Goal: Information Seeking & Learning: Learn about a topic

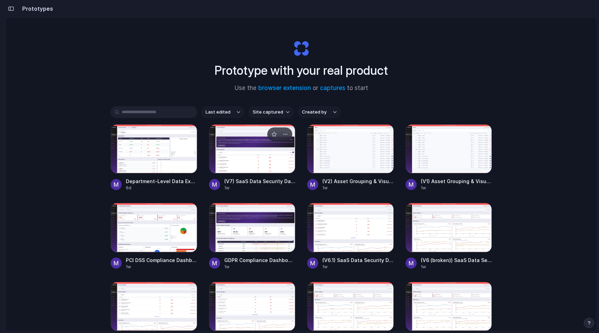
click at [244, 164] on div at bounding box center [252, 148] width 87 height 49
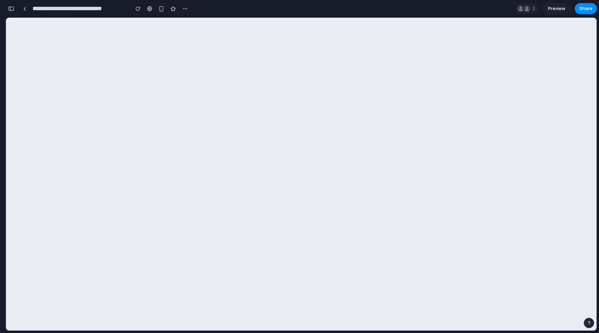
scroll to position [3715, 0]
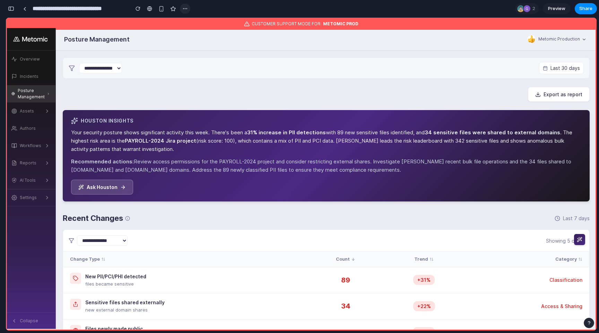
click at [184, 7] on div "button" at bounding box center [185, 9] width 6 height 6
click at [190, 20] on div "Duplicate" at bounding box center [198, 23] width 29 height 7
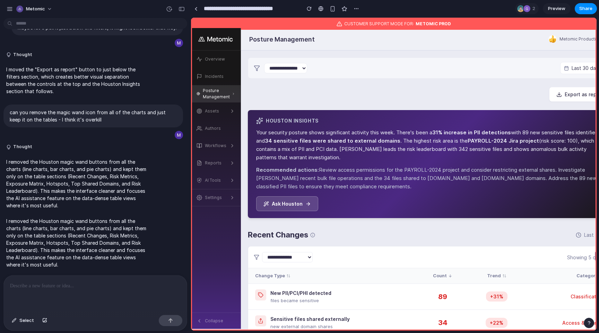
scroll to position [0, 0]
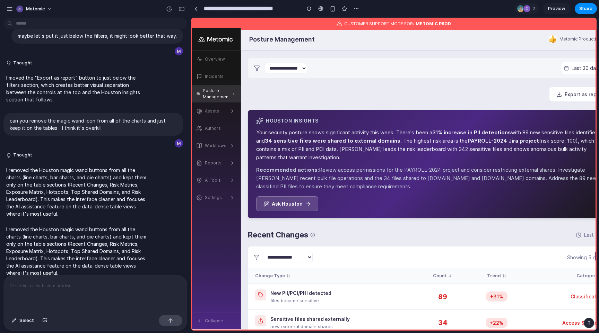
click at [227, 2] on div "**********" at bounding box center [276, 8] width 171 height 15
click at [226, 4] on input "**********" at bounding box center [250, 8] width 96 height 12
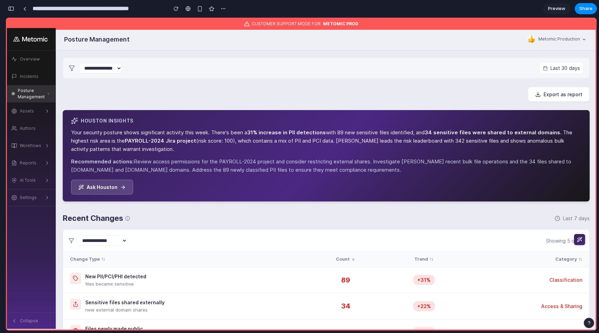
click at [72, 9] on input "**********" at bounding box center [98, 8] width 134 height 12
drag, startPoint x: 63, startPoint y: 8, endPoint x: 30, endPoint y: 8, distance: 33.3
click at [30, 8] on div "**********" at bounding box center [120, 8] width 203 height 12
type input "**********"
click at [9, 9] on div "button" at bounding box center [11, 8] width 6 height 5
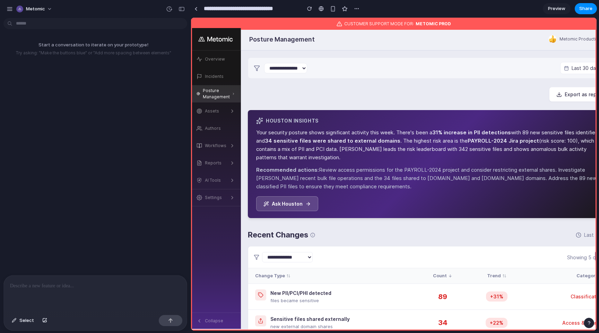
click at [39, 286] on p at bounding box center [95, 286] width 171 height 8
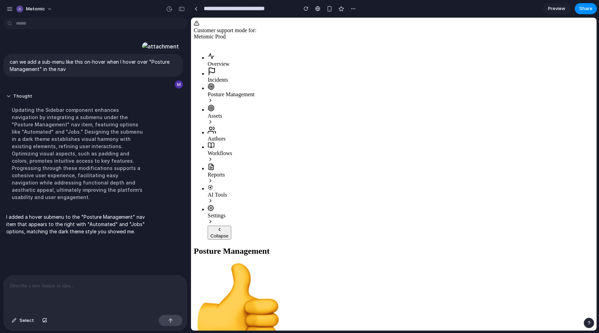
click at [127, 284] on p at bounding box center [95, 286] width 171 height 8
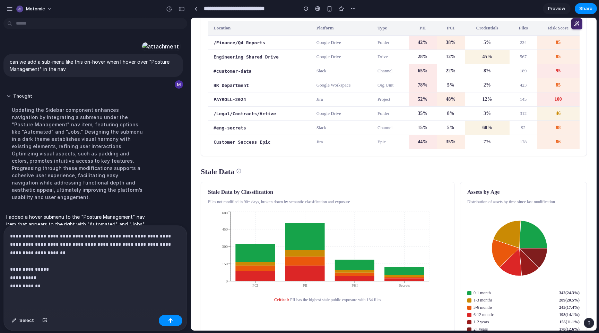
scroll to position [1744, 0]
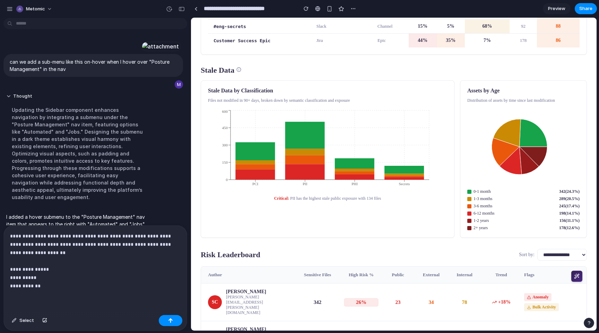
click at [105, 262] on p "**********" at bounding box center [95, 261] width 171 height 58
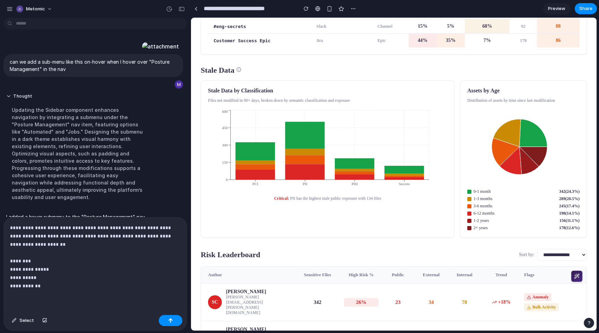
click at [67, 295] on div "**********" at bounding box center [95, 265] width 183 height 95
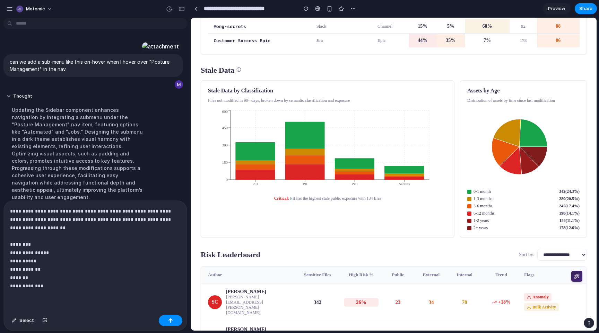
scroll to position [80, 0]
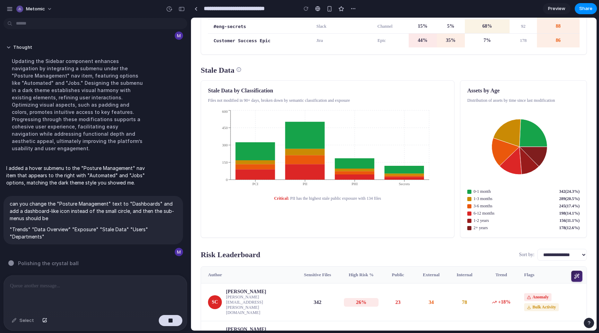
click at [223, 6] on input "**********" at bounding box center [248, 8] width 93 height 12
paste input "****"
click at [214, 9] on input "**********" at bounding box center [250, 8] width 96 height 12
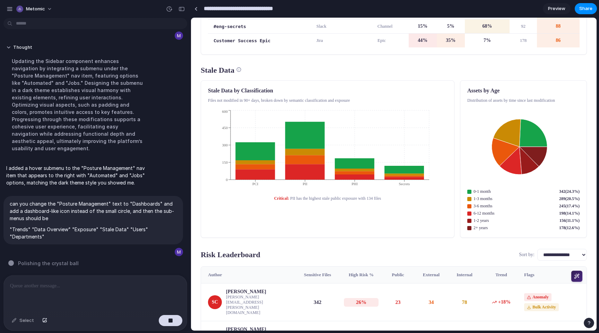
type input "**********"
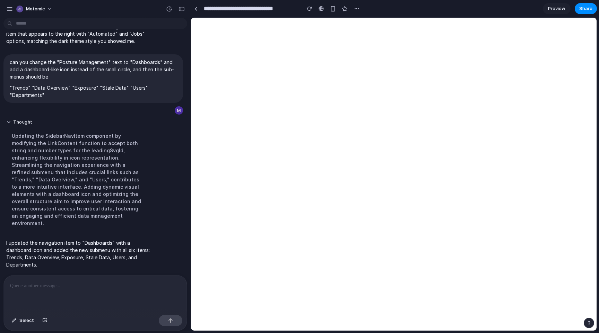
scroll to position [0, 0]
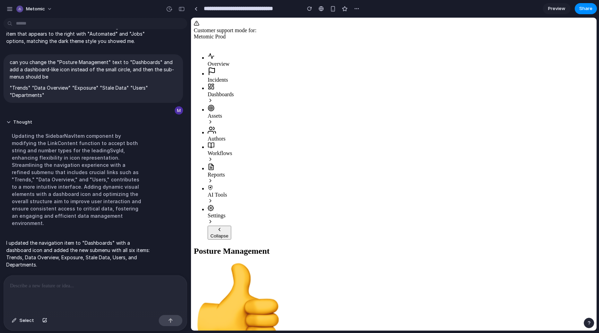
click at [84, 292] on div at bounding box center [95, 294] width 183 height 37
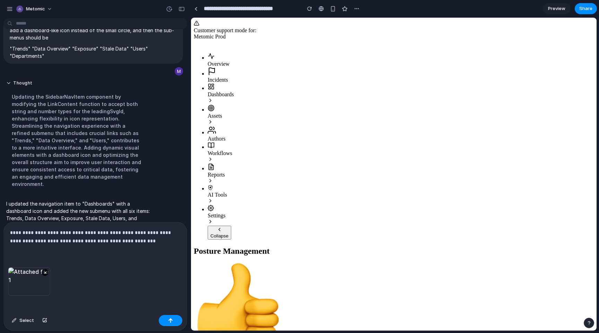
click at [160, 250] on div "**********" at bounding box center [95, 245] width 183 height 45
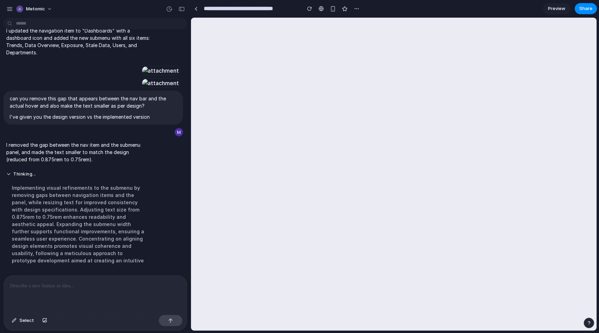
scroll to position [0, 0]
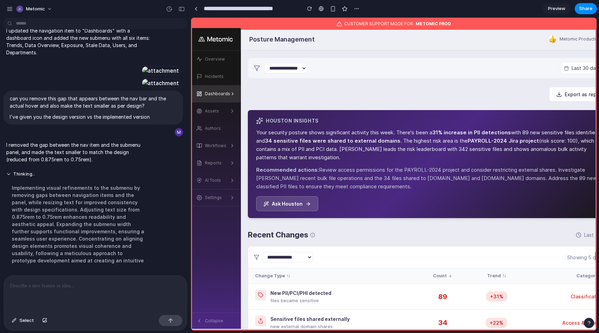
click at [155, 256] on div "Thinking .. Implementing visual refinements to the submenu by removing gaps bet…" at bounding box center [93, 219] width 180 height 105
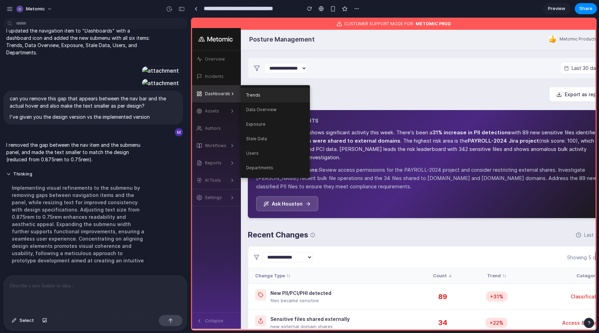
click at [267, 97] on link "Trends" at bounding box center [275, 95] width 69 height 15
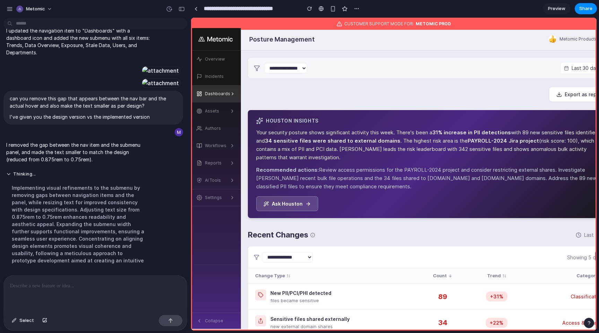
click at [150, 283] on p at bounding box center [95, 286] width 171 height 8
click at [99, 306] on div at bounding box center [95, 294] width 183 height 37
click at [9, 172] on button "Thinking ." at bounding box center [77, 175] width 143 height 6
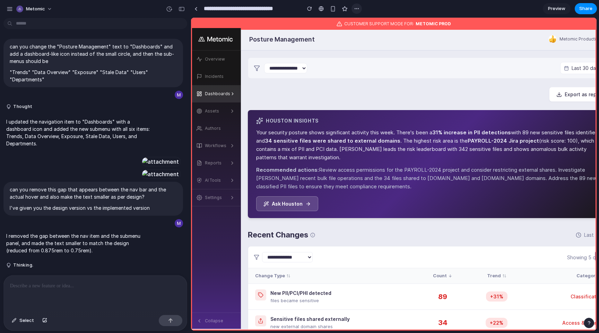
click at [353, 10] on button "button" at bounding box center [356, 8] width 10 height 10
click at [360, 25] on div at bounding box center [359, 24] width 6 height 6
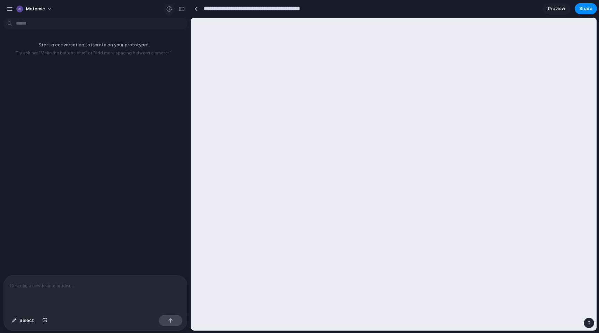
drag, startPoint x: 236, startPoint y: 8, endPoint x: 171, endPoint y: 8, distance: 65.9
click at [171, 8] on div "**********" at bounding box center [299, 166] width 599 height 333
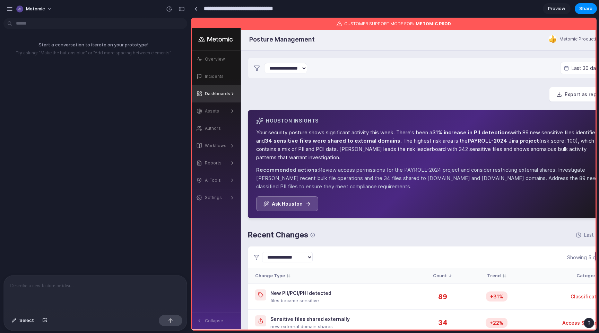
type input "**********"
click at [118, 80] on div "Start a conversation to iterate on your prototype! Try asking: "Make the button…" at bounding box center [93, 148] width 186 height 255
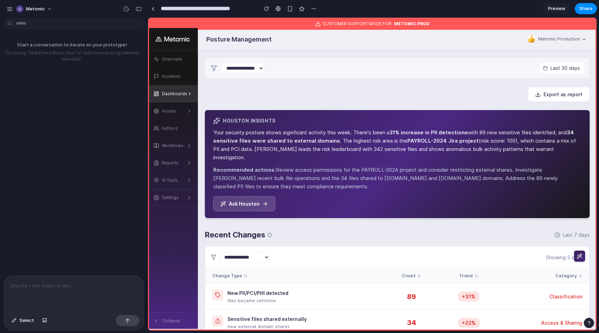
drag, startPoint x: 190, startPoint y: 23, endPoint x: 143, endPoint y: 26, distance: 46.9
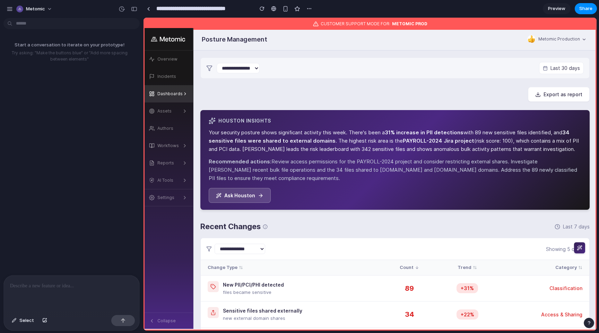
click at [92, 273] on div "Start a conversation to iterate on your prototype! Try asking: "Make the button…" at bounding box center [69, 148] width 139 height 255
click at [90, 282] on p at bounding box center [71, 286] width 123 height 8
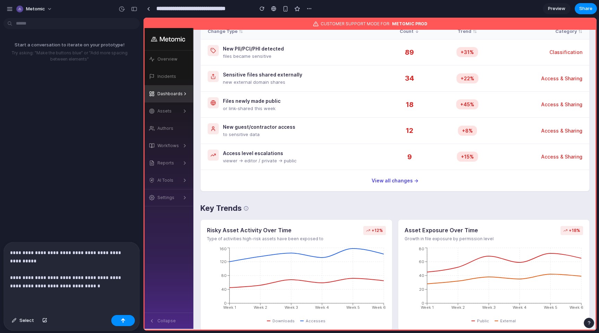
scroll to position [296, 0]
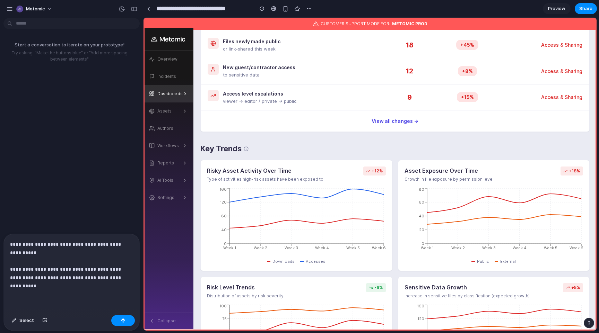
click at [61, 270] on p "**********" at bounding box center [71, 266] width 123 height 50
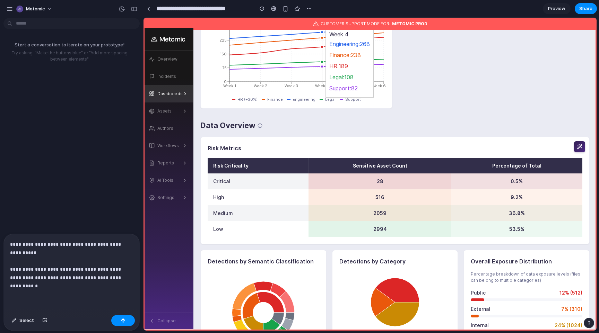
scroll to position [698, 0]
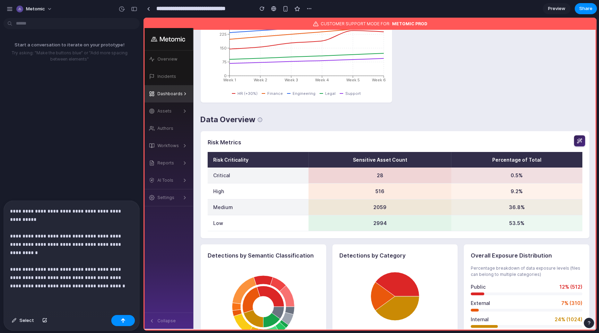
click at [17, 285] on p "**********" at bounding box center [71, 248] width 123 height 83
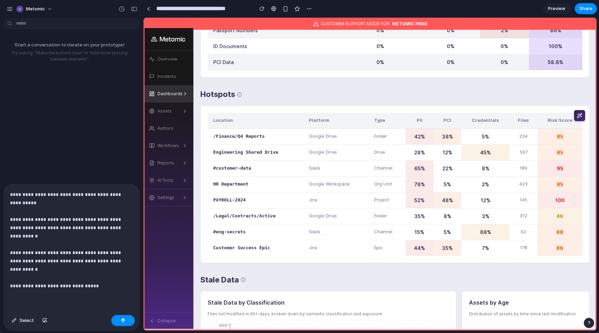
scroll to position [1321, 0]
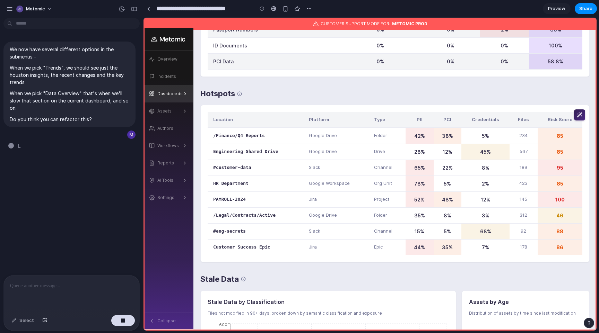
type input "**********"
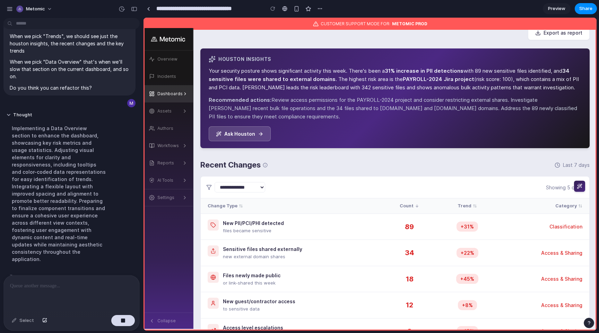
scroll to position [0, 0]
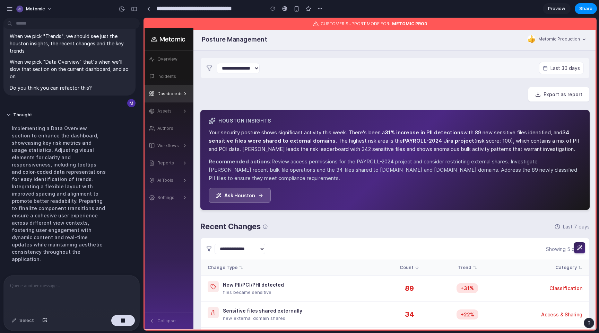
click at [319, 227] on div "Recent Changes Last 7 days" at bounding box center [394, 226] width 389 height 11
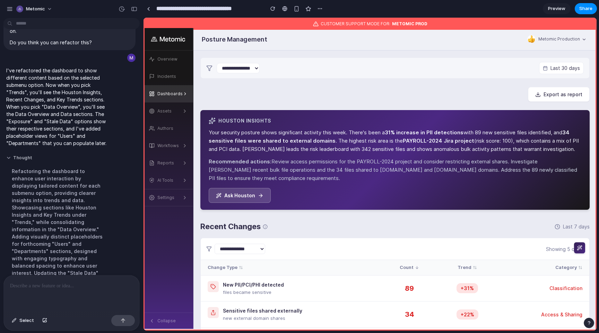
scroll to position [78, 0]
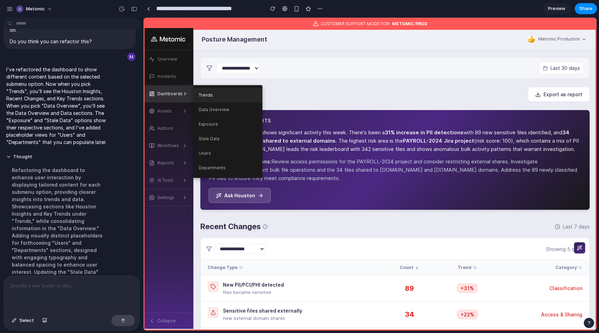
click at [212, 101] on link "Trends" at bounding box center [227, 95] width 69 height 15
click at [211, 115] on link "Data Overview" at bounding box center [227, 110] width 69 height 15
click at [210, 123] on link "Exposure" at bounding box center [227, 124] width 69 height 15
click at [209, 102] on link "Trends" at bounding box center [227, 95] width 69 height 15
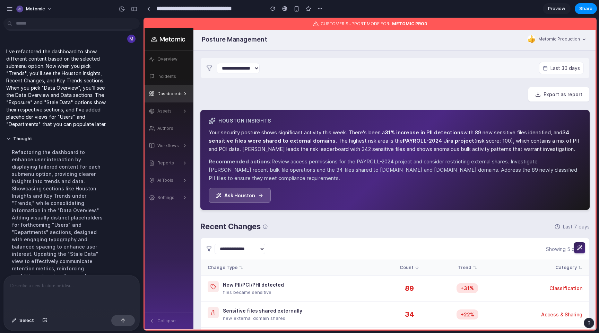
scroll to position [119, 0]
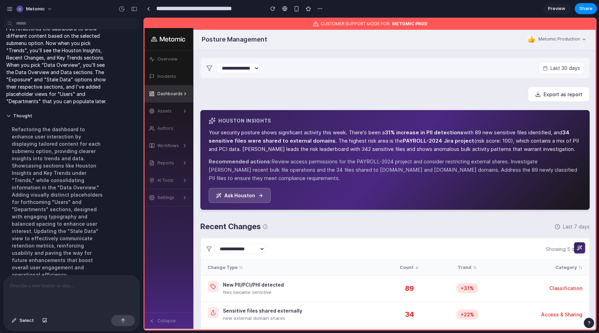
click at [65, 286] on p at bounding box center [71, 286] width 123 height 8
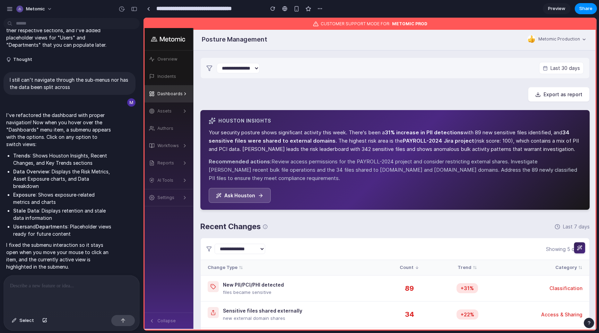
scroll to position [327, 0]
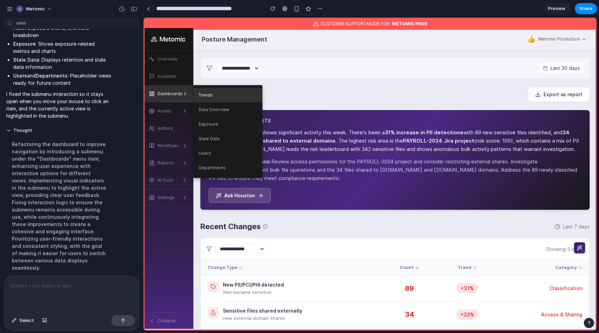
click at [216, 96] on link "Trends" at bounding box center [227, 95] width 69 height 15
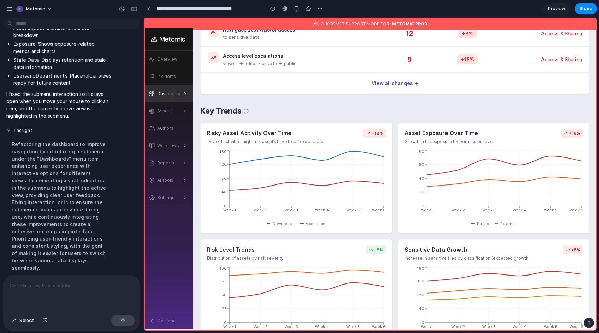
scroll to position [0, 0]
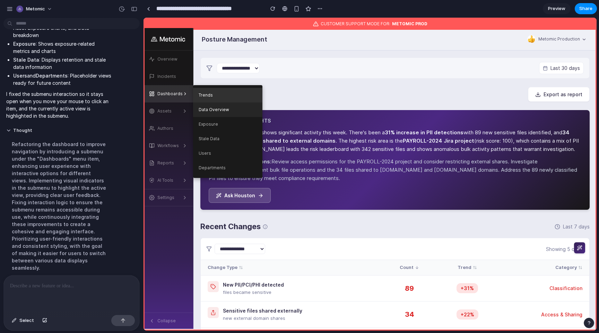
click at [220, 114] on link "Data Overview" at bounding box center [227, 110] width 69 height 15
click at [213, 127] on link "Exposure" at bounding box center [227, 124] width 69 height 15
click at [217, 93] on link "Trends" at bounding box center [227, 95] width 69 height 15
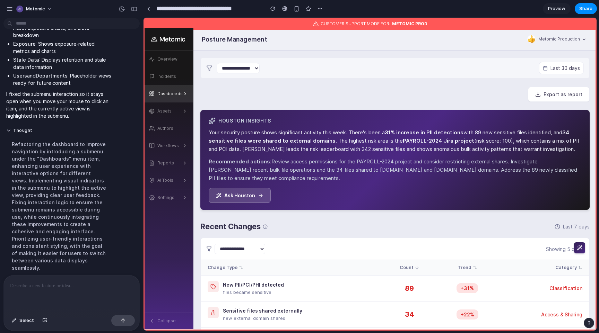
click at [308, 90] on div "Export as report" at bounding box center [394, 94] width 389 height 15
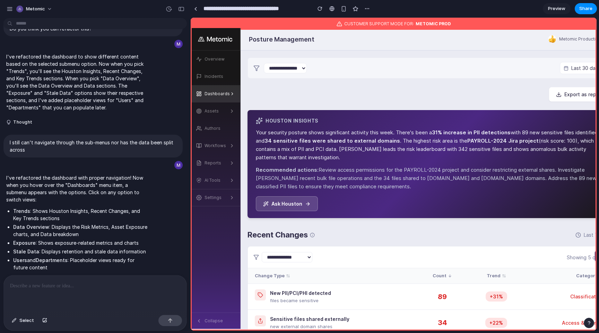
scroll to position [54, 0]
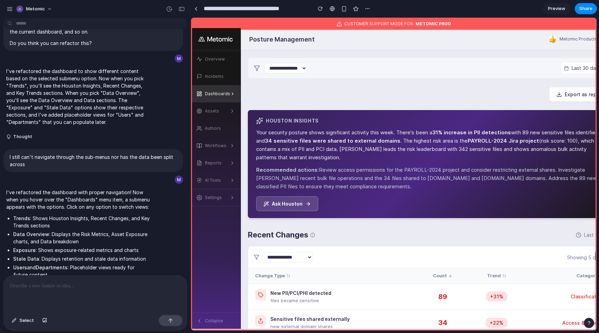
drag, startPoint x: 142, startPoint y: 136, endPoint x: 192, endPoint y: 135, distance: 50.3
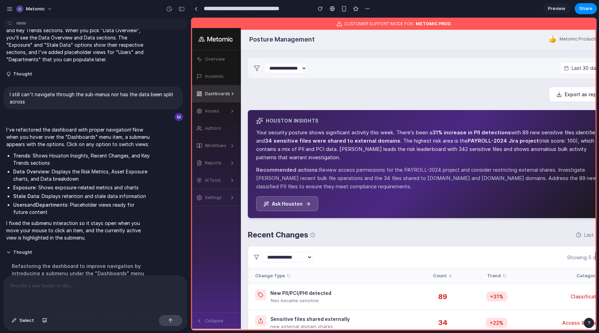
scroll to position [210, 0]
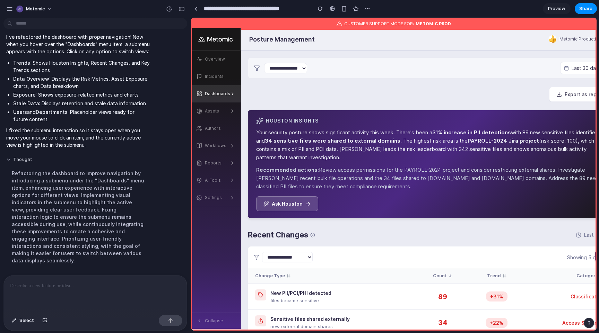
click at [89, 163] on button "Thought" at bounding box center [77, 160] width 143 height 6
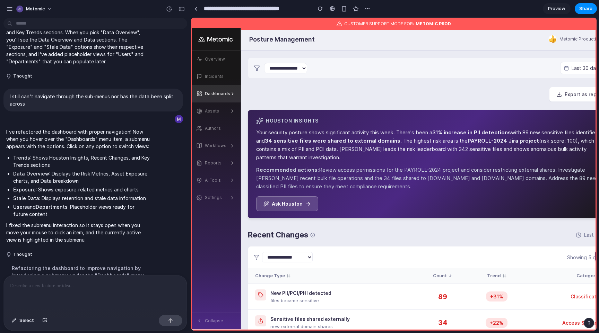
scroll to position [112, 0]
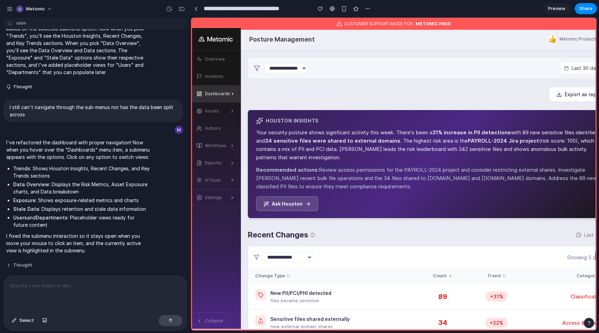
click at [36, 263] on button "Thought" at bounding box center [77, 266] width 143 height 6
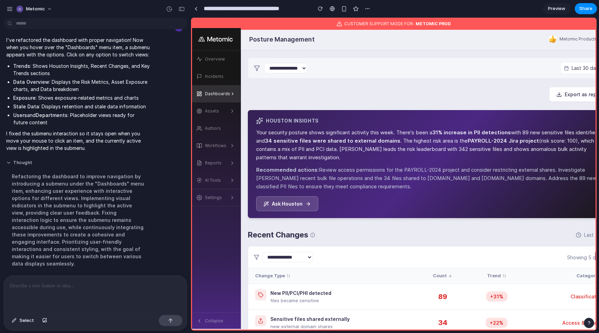
scroll to position [210, 0]
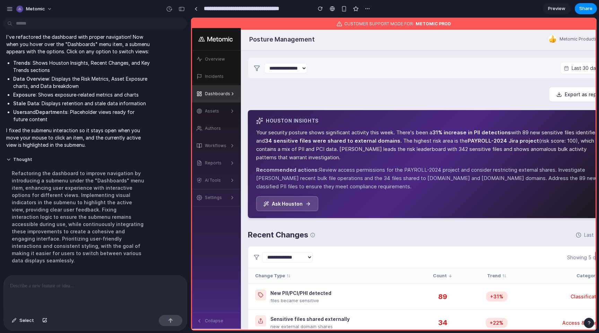
click at [37, 295] on div at bounding box center [95, 294] width 183 height 37
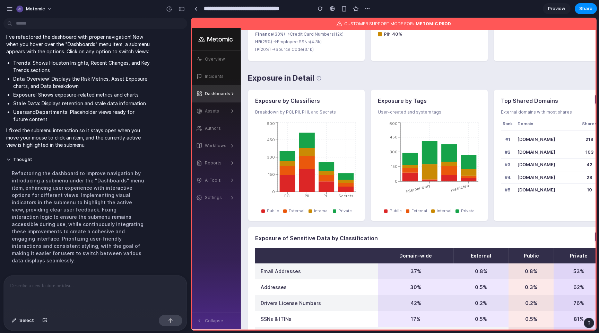
scroll to position [1064, 0]
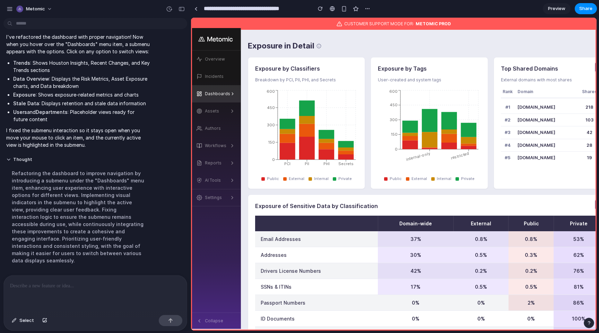
click at [123, 281] on div at bounding box center [95, 294] width 183 height 37
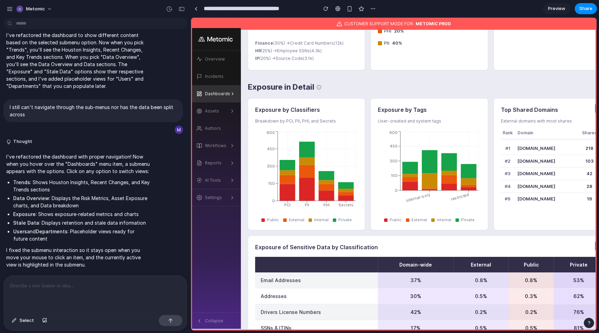
scroll to position [1107, 0]
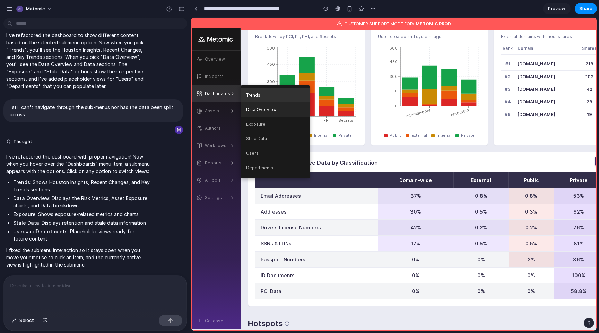
click at [258, 110] on link "Data Overview" at bounding box center [275, 110] width 69 height 15
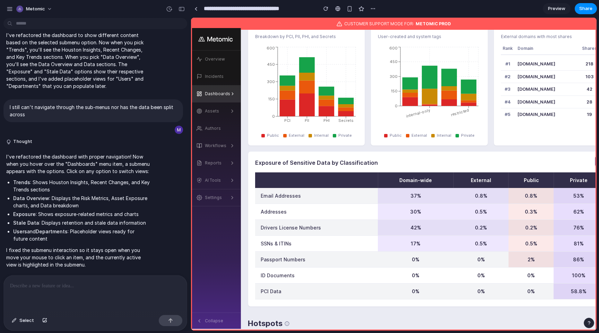
click at [108, 298] on div at bounding box center [95, 294] width 183 height 37
click at [145, 288] on p "**********" at bounding box center [95, 286] width 171 height 8
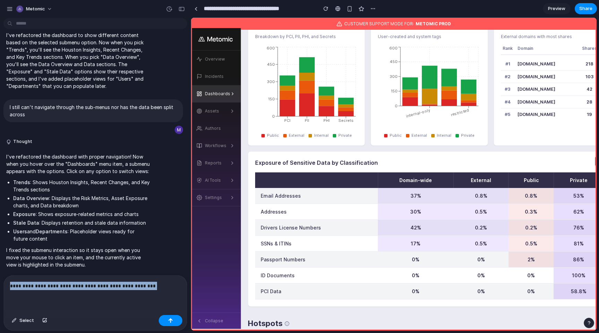
click at [145, 288] on p "**********" at bounding box center [95, 286] width 171 height 8
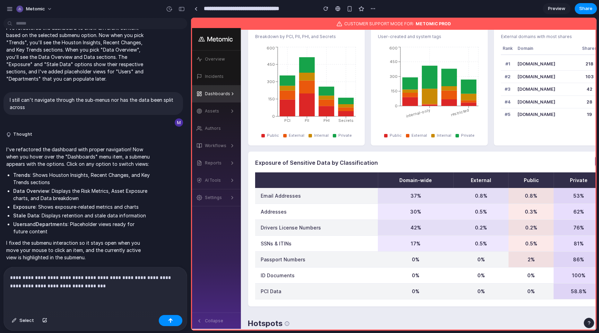
scroll to position [168, 0]
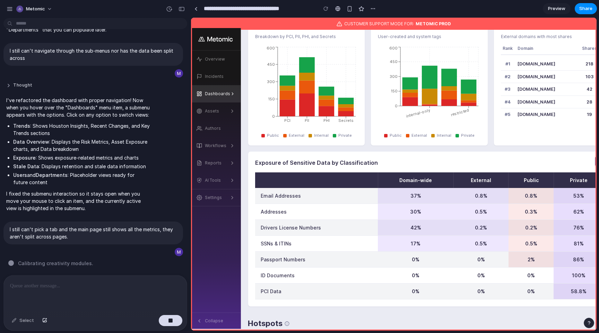
click at [144, 84] on button "Thought" at bounding box center [77, 85] width 143 height 6
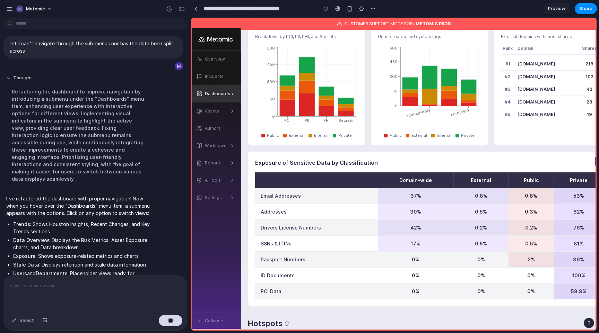
click at [144, 81] on button "Thought" at bounding box center [77, 78] width 143 height 6
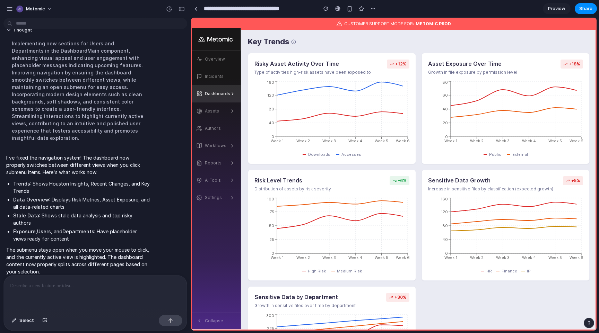
scroll to position [497, 0]
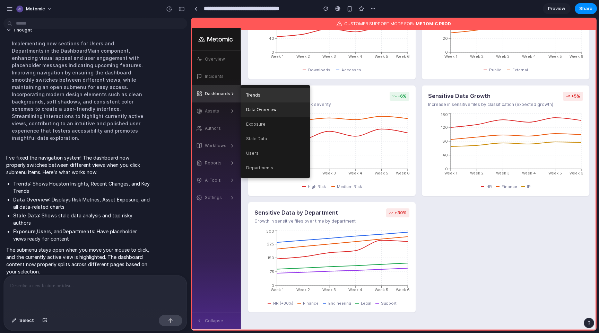
click at [258, 112] on link "Data Overview" at bounding box center [275, 110] width 69 height 15
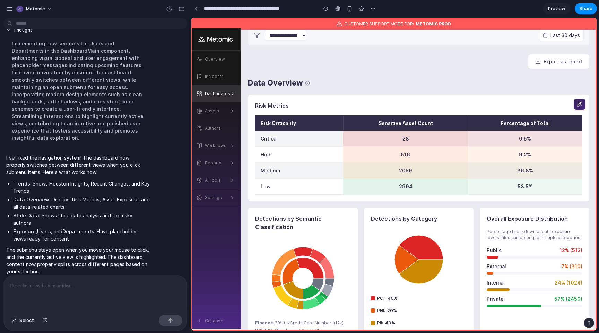
scroll to position [0, 0]
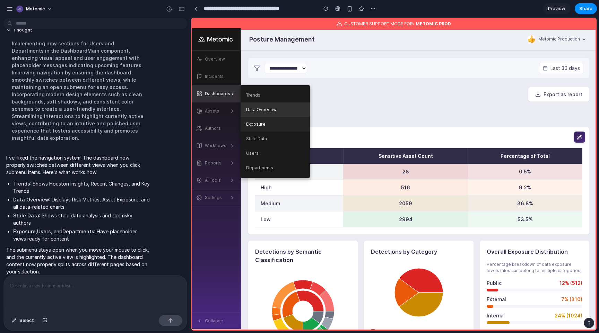
click at [256, 123] on link "Exposure" at bounding box center [275, 124] width 69 height 15
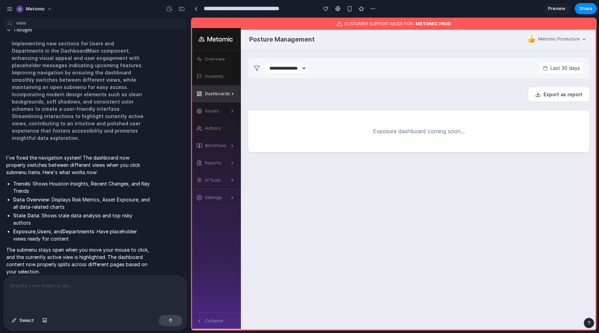
scroll to position [10, 0]
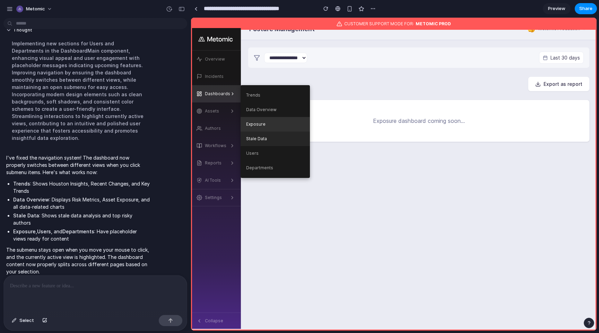
click at [271, 140] on link "Stale Data" at bounding box center [275, 139] width 69 height 15
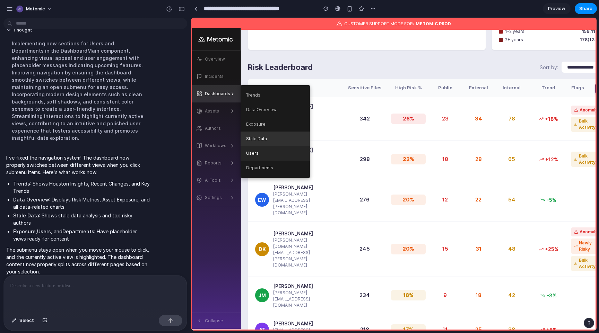
click at [266, 155] on link "Users" at bounding box center [275, 153] width 69 height 15
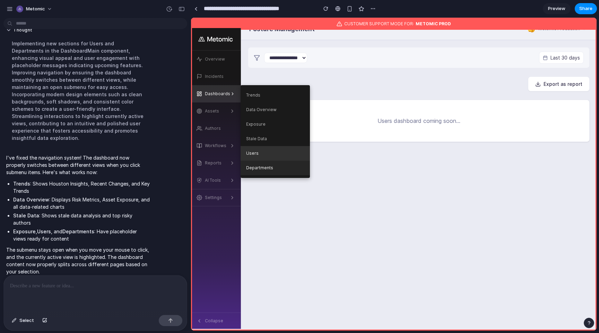
click at [292, 172] on link "Departments" at bounding box center [275, 168] width 69 height 15
click at [288, 115] on link "Data Overview" at bounding box center [275, 110] width 69 height 15
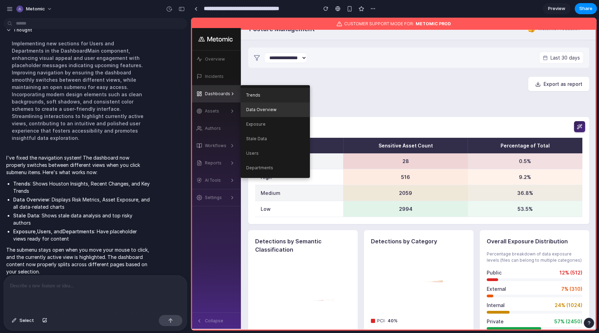
click at [284, 95] on link "Trends" at bounding box center [275, 95] width 69 height 15
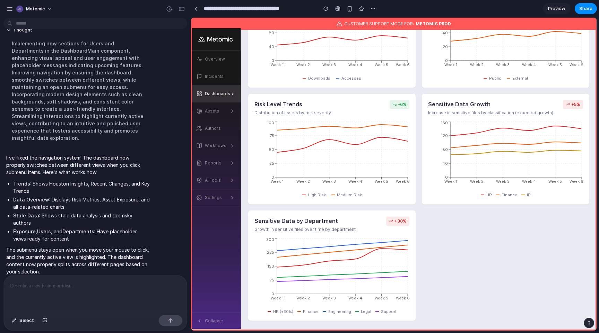
scroll to position [497, 0]
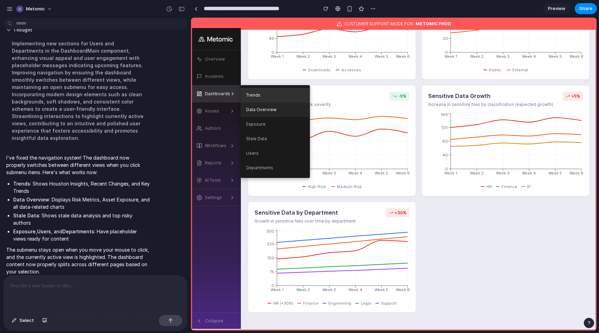
click at [262, 114] on link "Data Overview" at bounding box center [275, 110] width 69 height 15
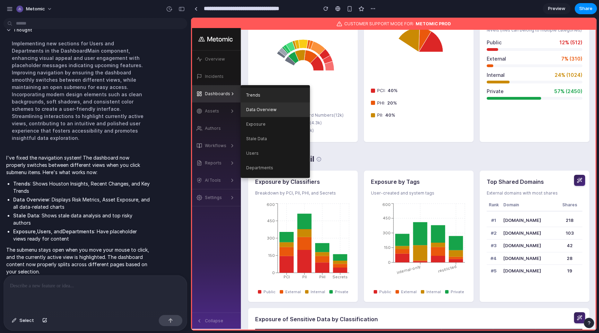
scroll to position [0, 0]
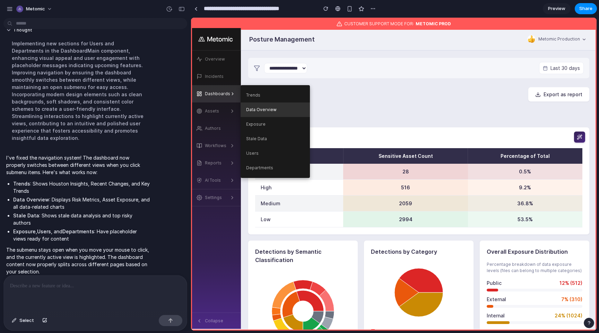
click at [206, 92] on div "Dashboards" at bounding box center [217, 94] width 25 height 6
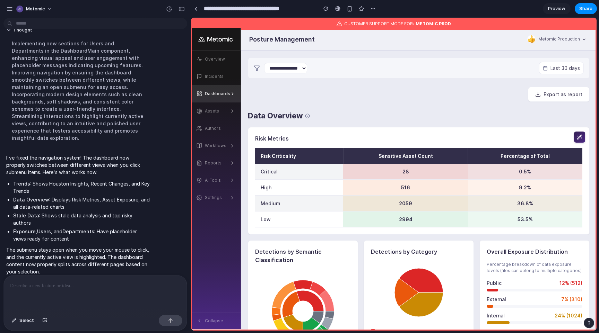
click at [63, 291] on div at bounding box center [95, 294] width 183 height 37
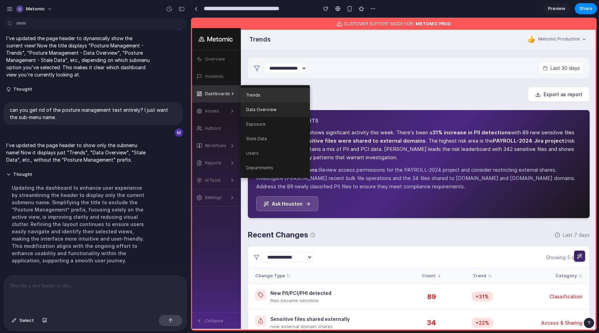
click at [259, 114] on link "Data Overview" at bounding box center [275, 110] width 69 height 15
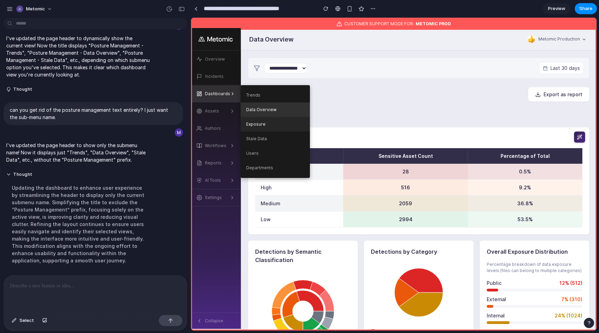
click at [264, 121] on link "Exposure" at bounding box center [275, 124] width 69 height 15
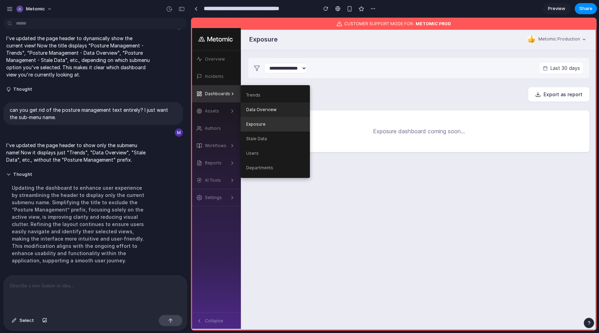
click at [266, 116] on link "Data Overview" at bounding box center [275, 110] width 69 height 15
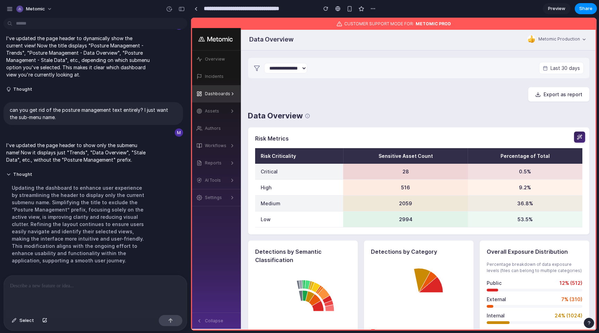
click at [131, 216] on div "Updating the dashboard to enhance user experience by streamlining the header to…" at bounding box center [77, 224] width 143 height 88
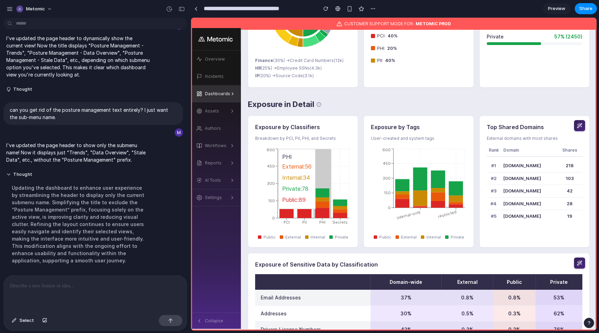
scroll to position [266, 0]
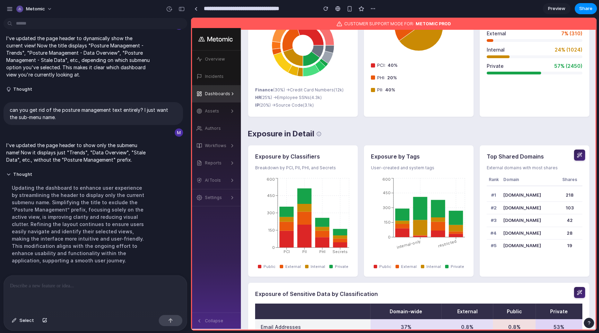
click at [299, 133] on h1 "Exposure in Detail" at bounding box center [281, 133] width 67 height 11
drag, startPoint x: 299, startPoint y: 133, endPoint x: 257, endPoint y: 133, distance: 41.6
click at [257, 133] on h1 "Exposure in Detail" at bounding box center [281, 133] width 67 height 11
copy h1 "Exposure in Detail"
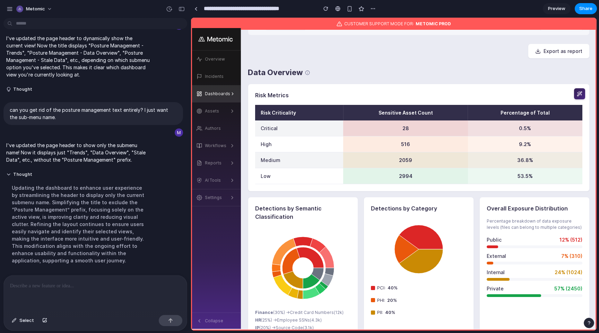
scroll to position [33, 0]
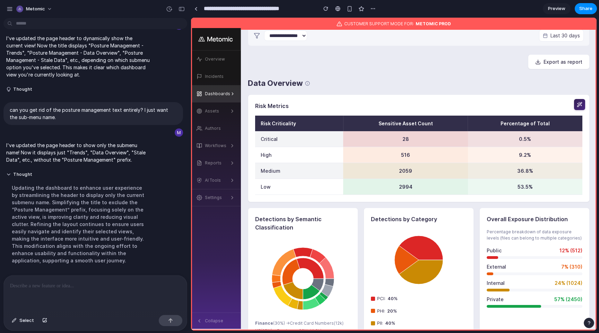
click at [84, 289] on p at bounding box center [95, 286] width 171 height 8
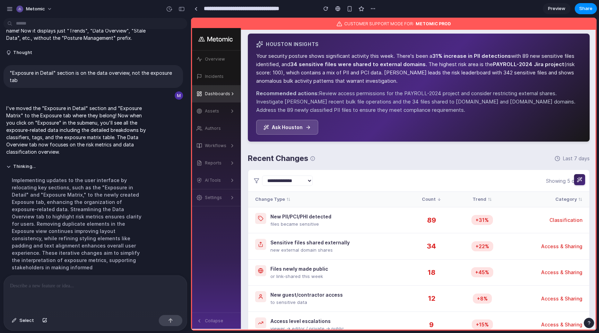
scroll to position [0, 0]
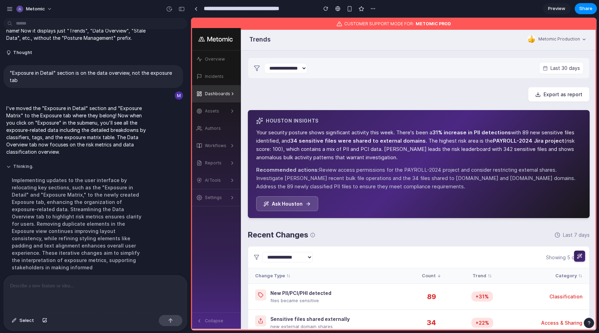
click at [139, 170] on button "Thinking ." at bounding box center [77, 167] width 143 height 6
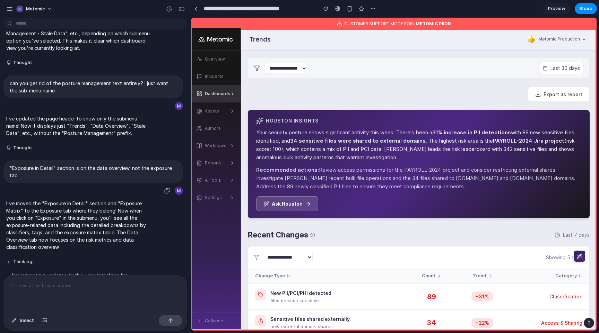
scroll to position [595, 0]
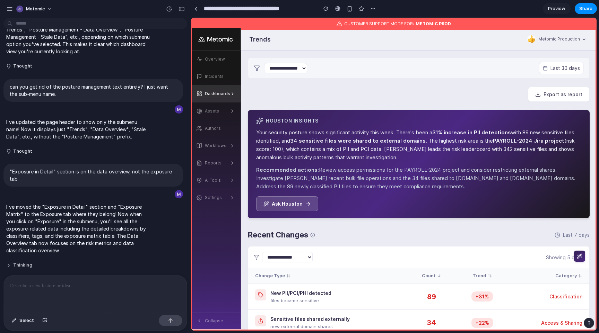
click at [26, 269] on button "Thinking" at bounding box center [77, 266] width 143 height 6
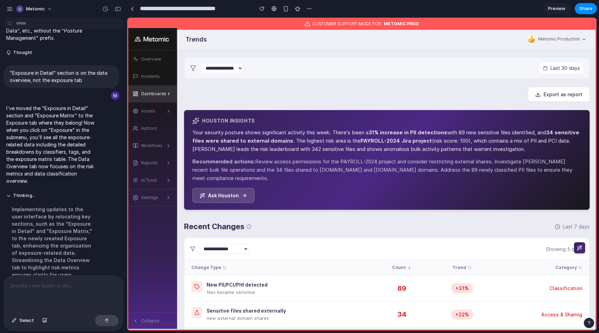
scroll to position [898, 0]
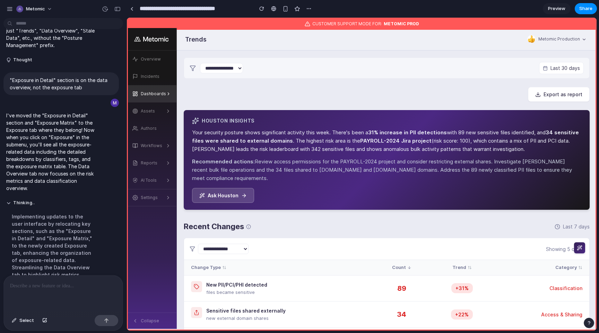
drag, startPoint x: 190, startPoint y: 47, endPoint x: 127, endPoint y: 55, distance: 63.8
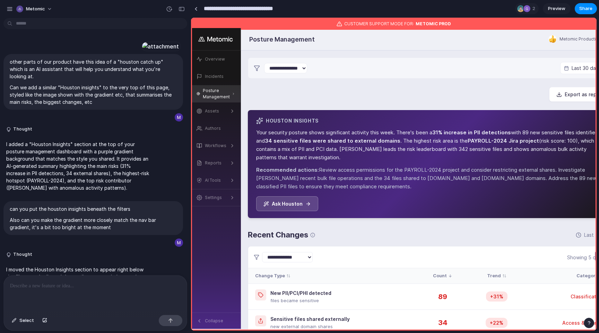
scroll to position [1718, 0]
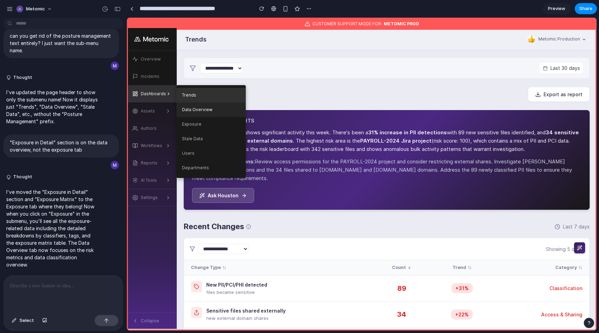
click at [191, 112] on link "Data Overview" at bounding box center [210, 110] width 69 height 15
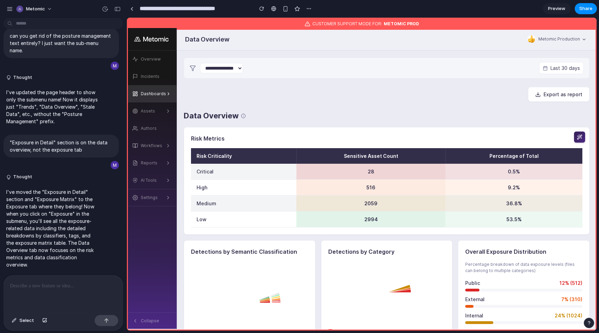
scroll to position [62, 0]
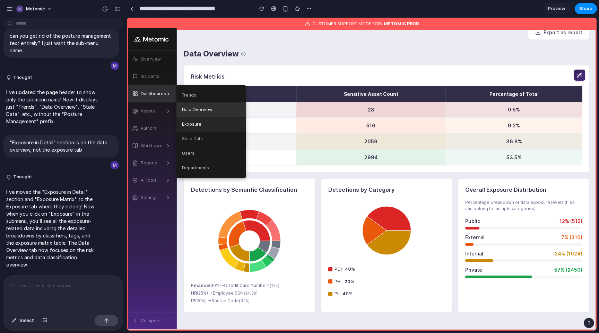
click at [230, 129] on link "Exposure" at bounding box center [210, 124] width 69 height 15
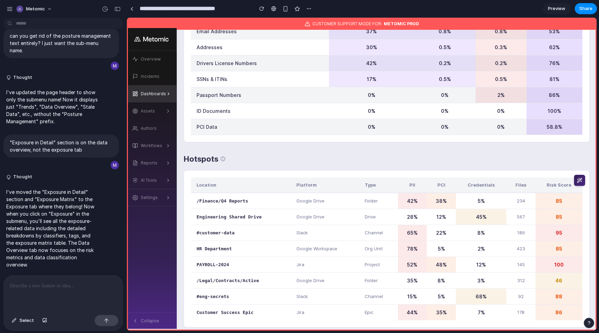
scroll to position [293, 0]
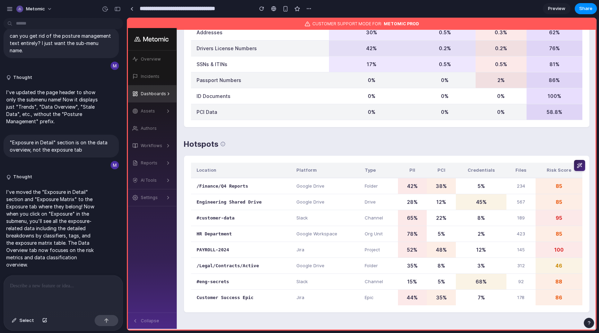
click at [64, 297] on div at bounding box center [63, 294] width 119 height 37
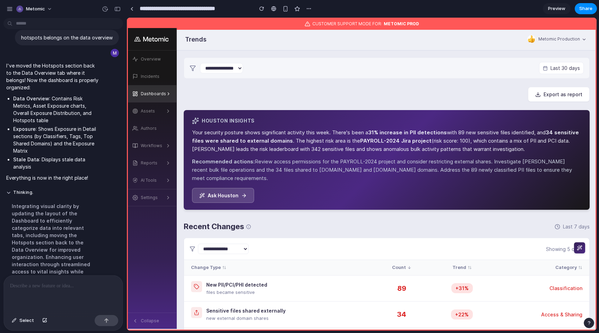
scroll to position [1154, 0]
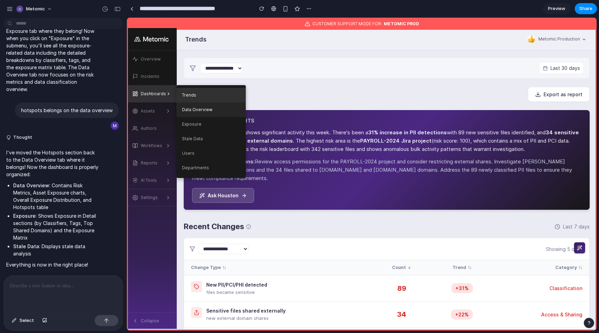
click at [214, 113] on link "Data Overview" at bounding box center [210, 110] width 69 height 15
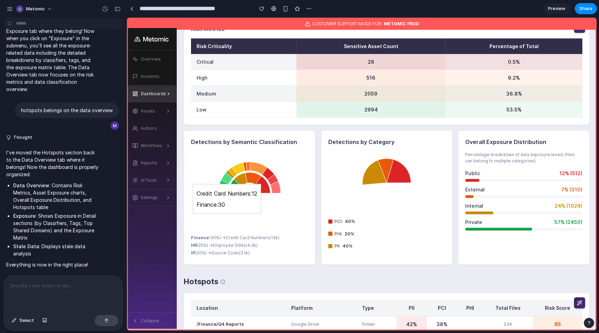
scroll to position [249, 0]
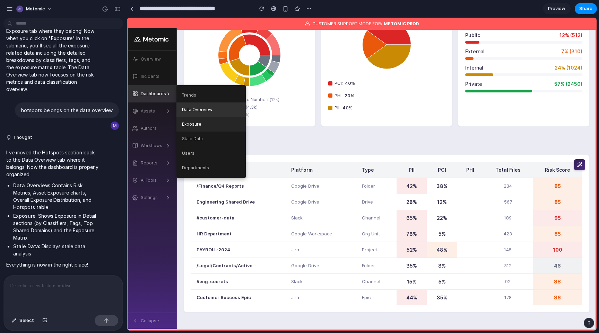
click at [201, 129] on link "Exposure" at bounding box center [210, 124] width 69 height 15
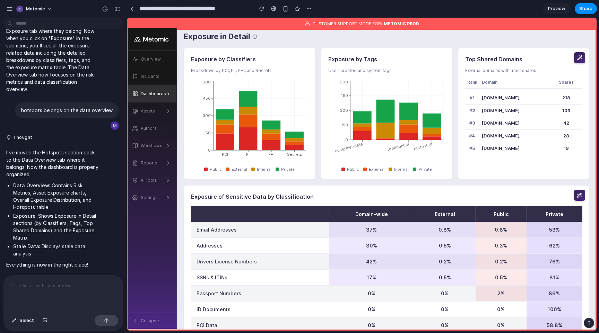
scroll to position [108, 0]
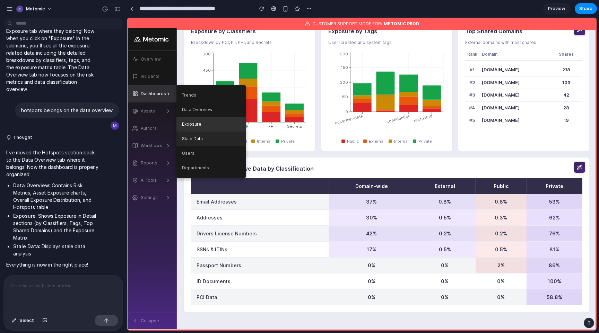
click at [205, 136] on link "Stale Data" at bounding box center [210, 139] width 69 height 15
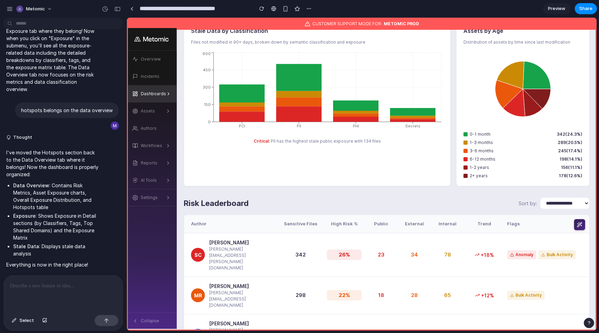
click at [61, 287] on p at bounding box center [63, 286] width 106 height 8
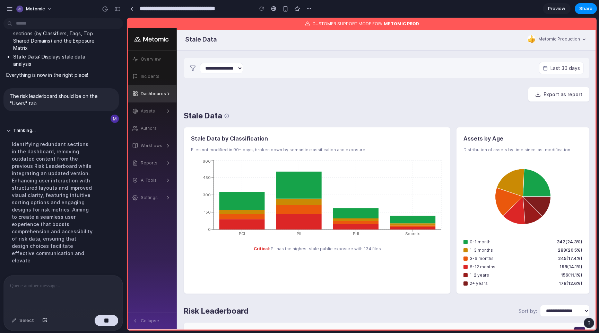
scroll to position [1224, 0]
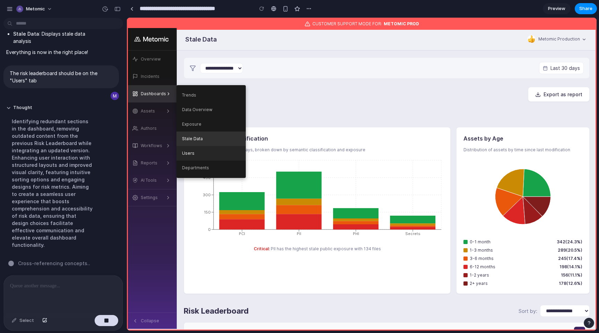
click at [207, 150] on link "Users" at bounding box center [210, 153] width 69 height 15
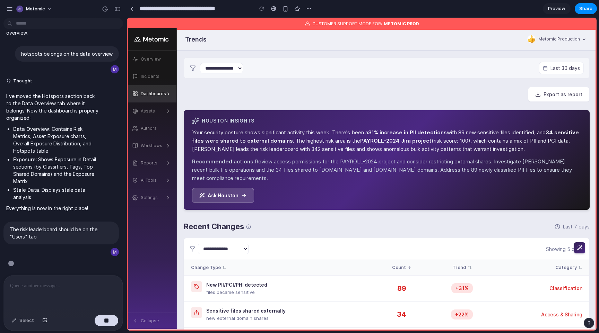
scroll to position [1089, 0]
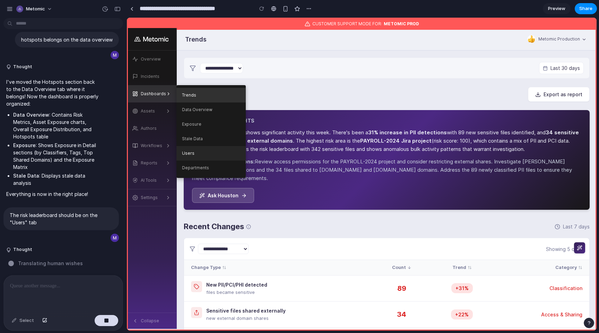
click at [213, 151] on link "Users" at bounding box center [210, 153] width 69 height 15
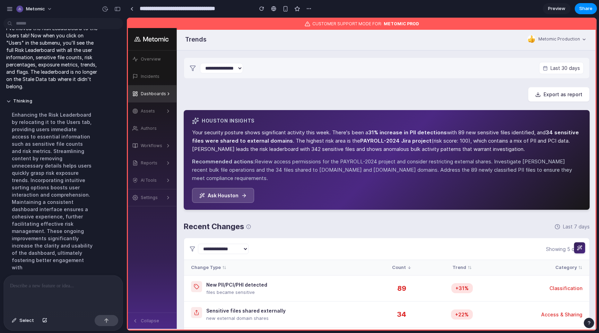
scroll to position [0, 0]
click at [120, 9] on div "button" at bounding box center [117, 9] width 6 height 5
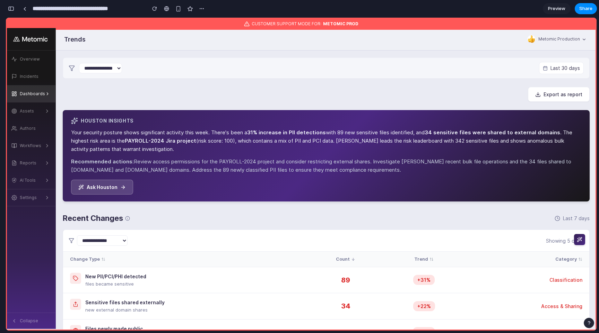
scroll to position [2018, 0]
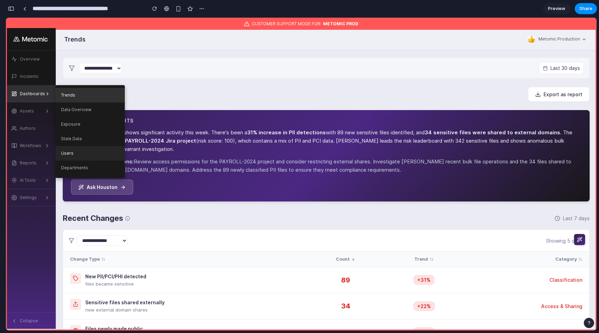
click at [81, 157] on link "Users" at bounding box center [89, 153] width 69 height 15
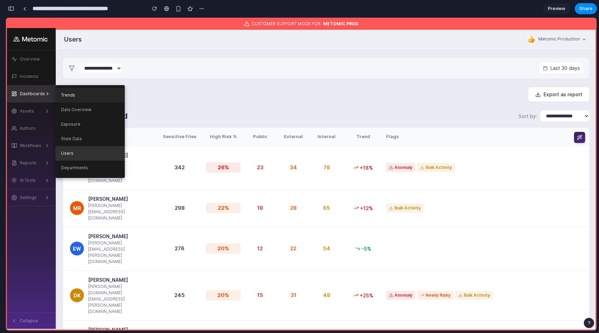
click at [92, 93] on link "Trends" at bounding box center [89, 95] width 69 height 15
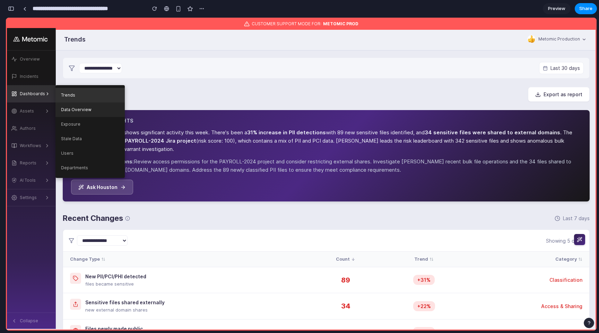
click at [71, 113] on link "Data Overview" at bounding box center [89, 110] width 69 height 15
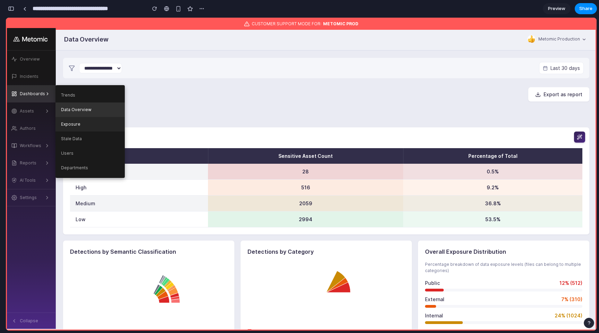
click at [74, 129] on link "Exposure" at bounding box center [89, 124] width 69 height 15
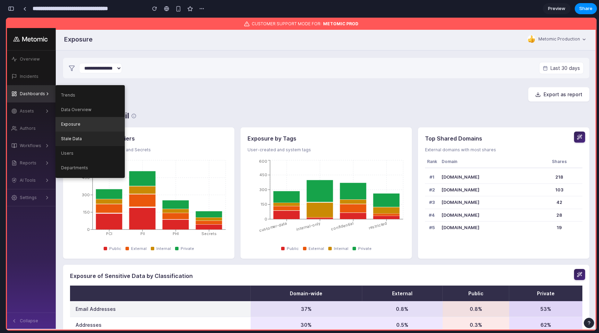
click at [78, 140] on link "Stale Data" at bounding box center [89, 139] width 69 height 15
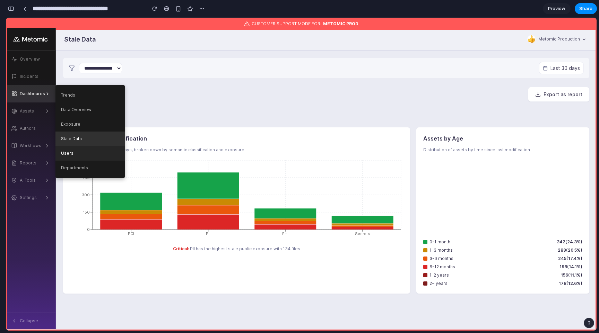
click at [79, 153] on link "Users" at bounding box center [89, 153] width 69 height 15
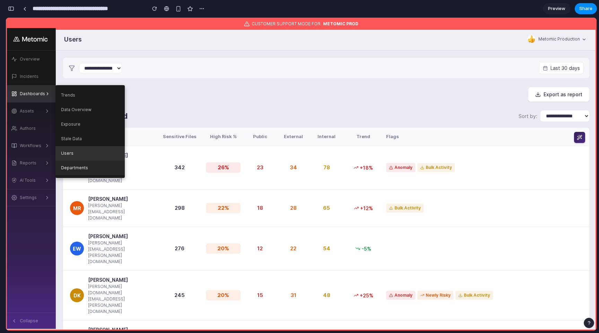
click at [81, 171] on link "Departments" at bounding box center [89, 168] width 69 height 15
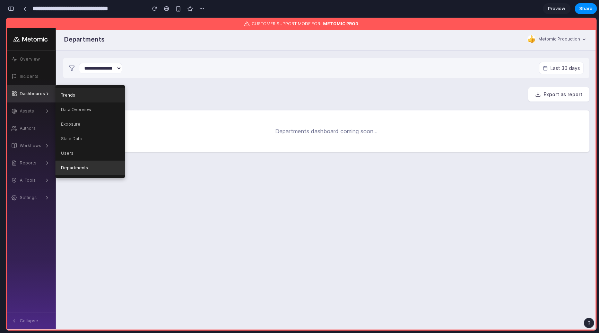
click at [87, 101] on link "Trends" at bounding box center [89, 95] width 69 height 15
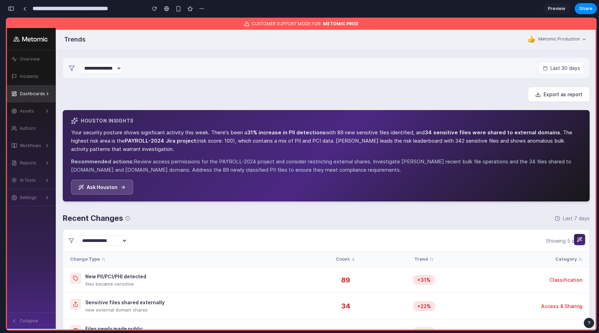
click at [16, 5] on div "**********" at bounding box center [106, 8] width 201 height 15
click at [14, 8] on div "button" at bounding box center [11, 8] width 6 height 5
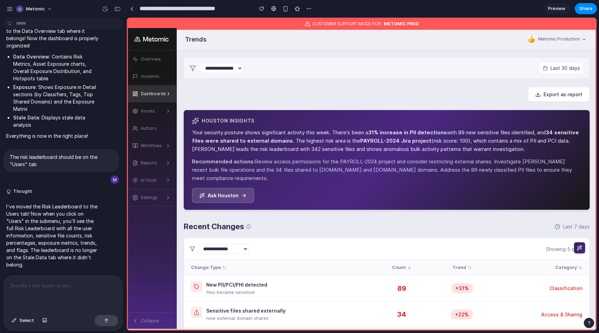
click at [76, 283] on p at bounding box center [63, 286] width 106 height 8
click at [235, 8] on input "**********" at bounding box center [194, 8] width 113 height 12
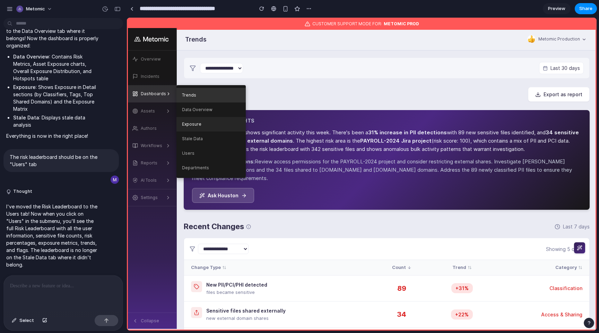
click at [188, 123] on link "Exposure" at bounding box center [210, 124] width 69 height 15
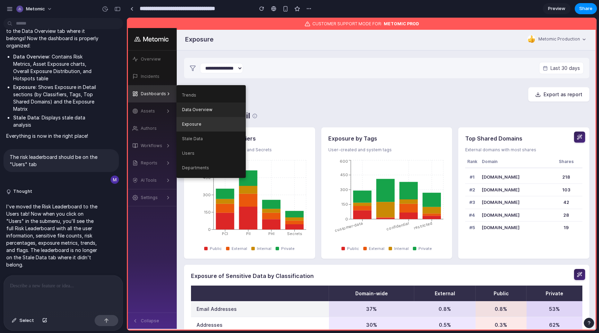
click at [198, 114] on link "Data Overview" at bounding box center [210, 110] width 69 height 15
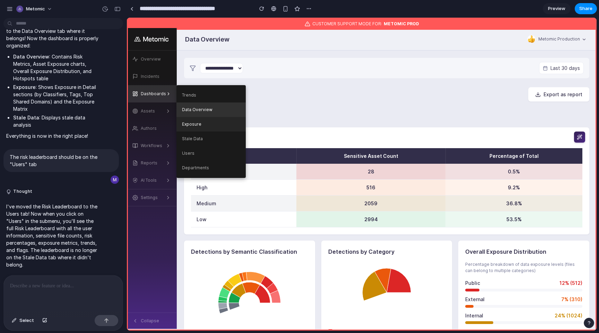
click at [196, 124] on link "Exposure" at bounding box center [210, 124] width 69 height 15
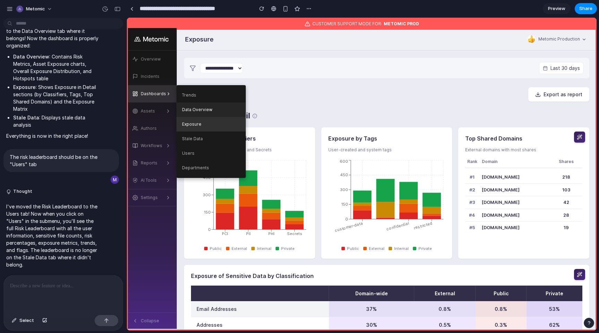
click at [202, 107] on link "Data Overview" at bounding box center [210, 110] width 69 height 15
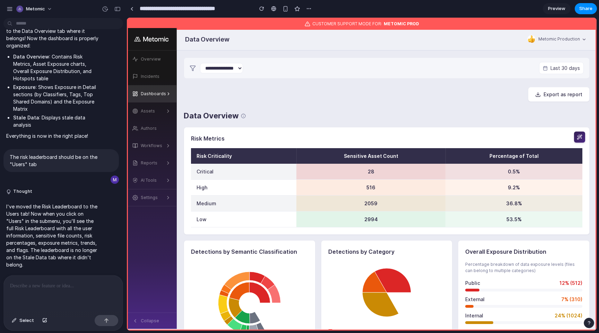
click at [227, 120] on h1 "Data Overview" at bounding box center [211, 115] width 55 height 11
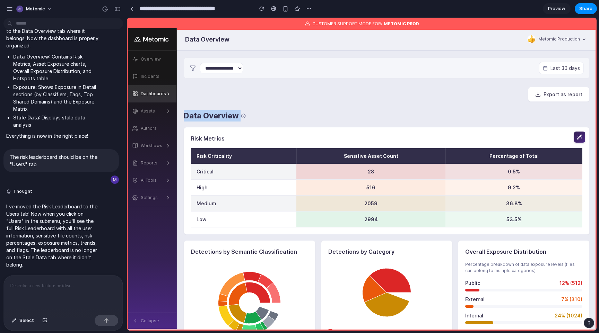
click at [227, 120] on h1 "Data Overview" at bounding box center [211, 115] width 55 height 11
click at [238, 115] on div "Data Overview" at bounding box center [387, 115] width 406 height 11
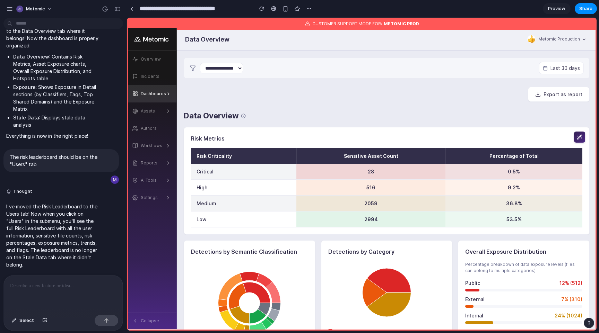
click at [244, 116] on icon at bounding box center [243, 116] width 5 height 5
click at [33, 288] on p at bounding box center [63, 286] width 106 height 8
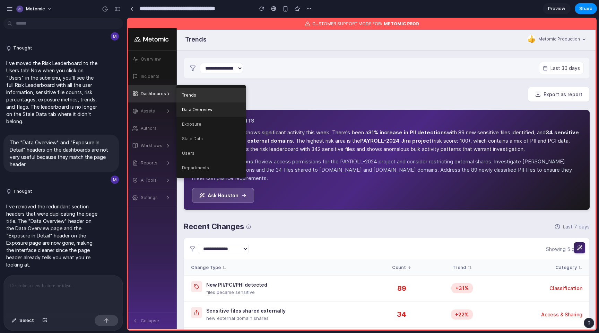
click at [202, 113] on link "Data Overview" at bounding box center [210, 110] width 69 height 15
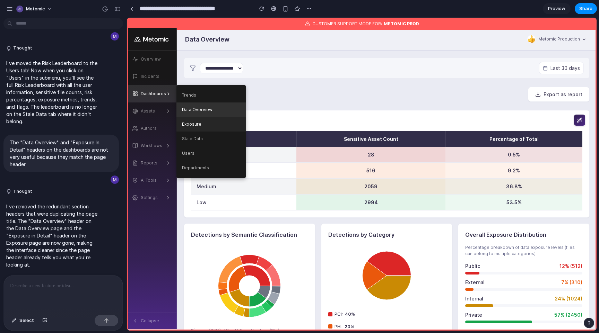
click at [199, 123] on link "Exposure" at bounding box center [210, 124] width 69 height 15
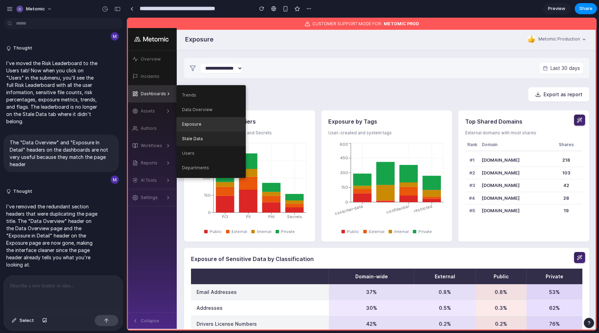
click at [200, 139] on link "Stale Data" at bounding box center [210, 139] width 69 height 15
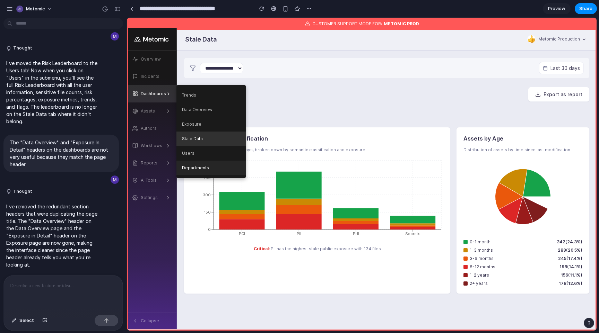
click at [198, 162] on link "Departments" at bounding box center [210, 168] width 69 height 15
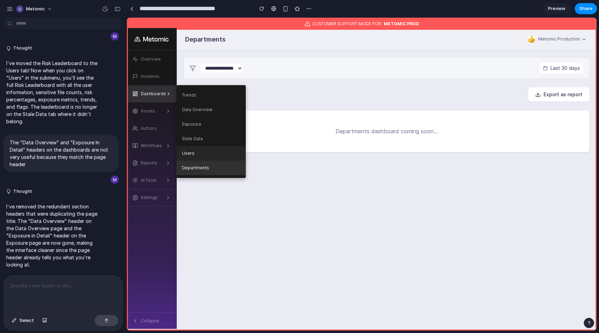
click at [198, 156] on link "Users" at bounding box center [210, 153] width 69 height 15
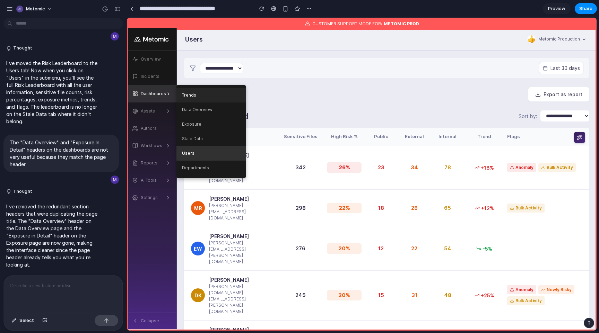
click at [197, 98] on link "Trends" at bounding box center [210, 95] width 69 height 15
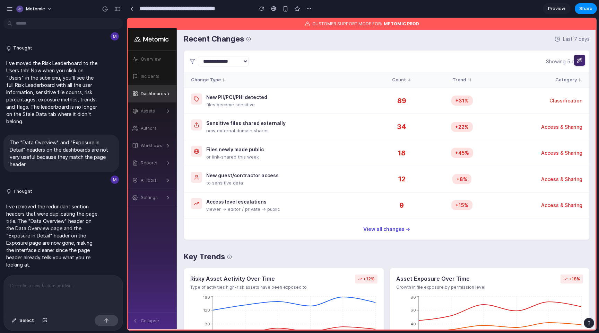
scroll to position [77, 0]
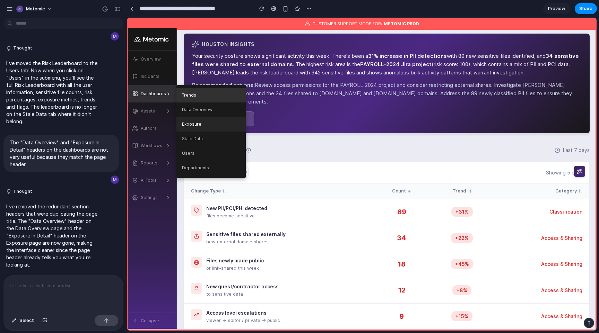
click at [210, 125] on link "Exposure" at bounding box center [210, 124] width 69 height 15
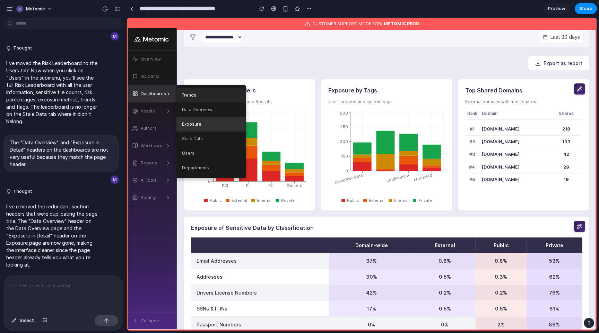
scroll to position [23, 0]
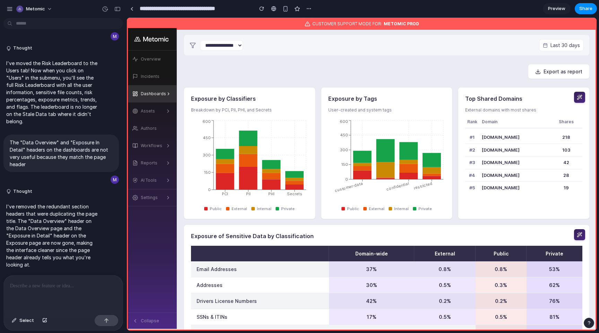
click at [353, 101] on h3 "Exposure by Tags" at bounding box center [386, 99] width 117 height 8
copy h3 "Exposure by Tags"
click at [63, 297] on div at bounding box center [63, 294] width 119 height 37
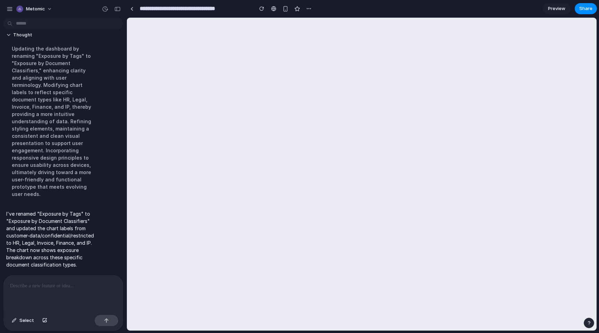
scroll to position [0, 0]
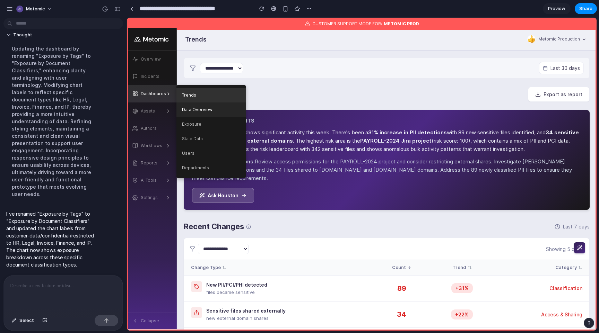
click at [191, 112] on link "Data Overview" at bounding box center [210, 110] width 69 height 15
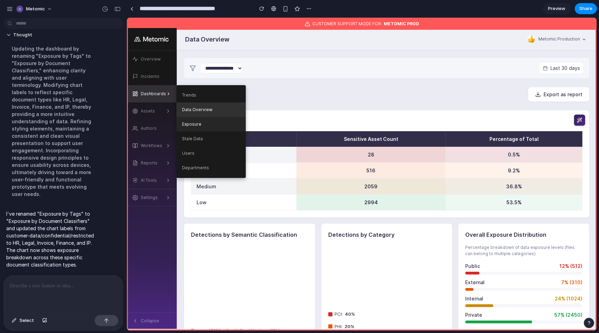
click at [191, 124] on link "Exposure" at bounding box center [210, 124] width 69 height 15
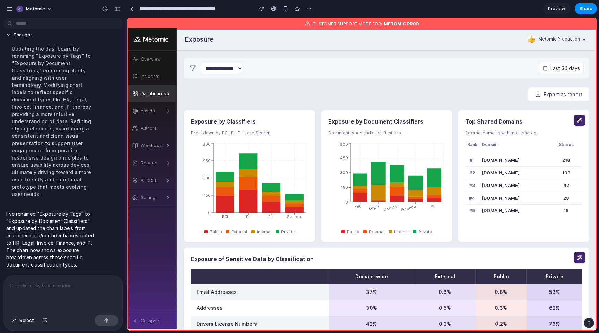
click at [58, 300] on div at bounding box center [63, 294] width 119 height 37
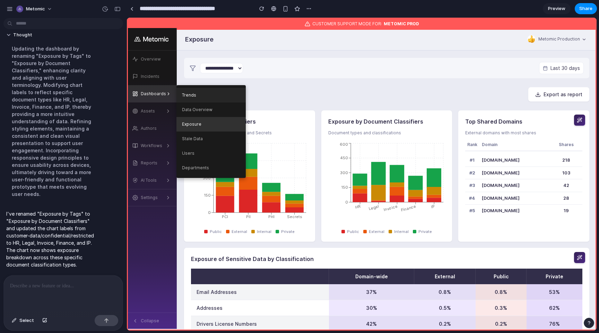
click at [192, 99] on link "Trends" at bounding box center [210, 95] width 69 height 15
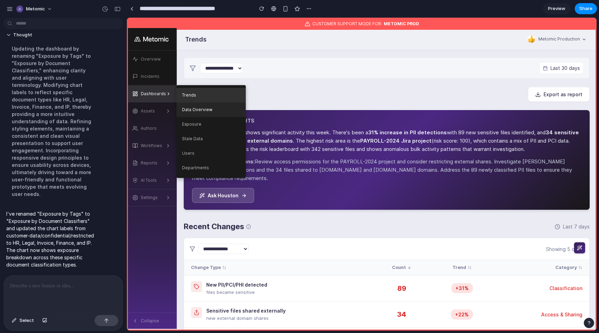
click at [197, 105] on link "Data Overview" at bounding box center [210, 110] width 69 height 15
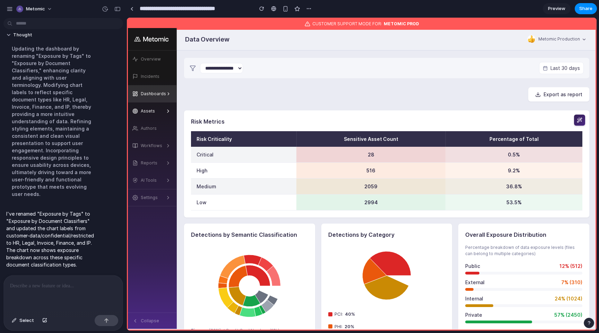
click at [157, 104] on link "Assets" at bounding box center [152, 111] width 50 height 17
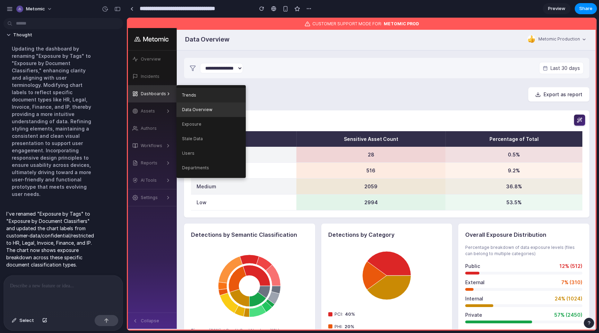
click at [190, 97] on link "Trends" at bounding box center [210, 95] width 69 height 15
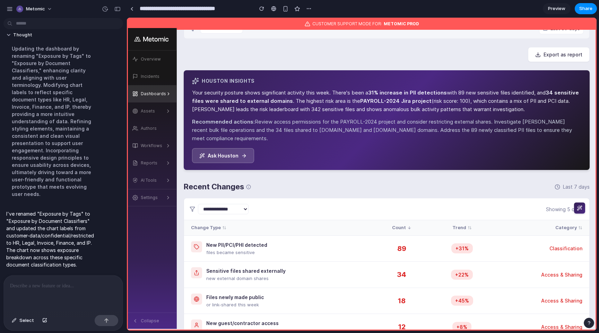
scroll to position [53, 0]
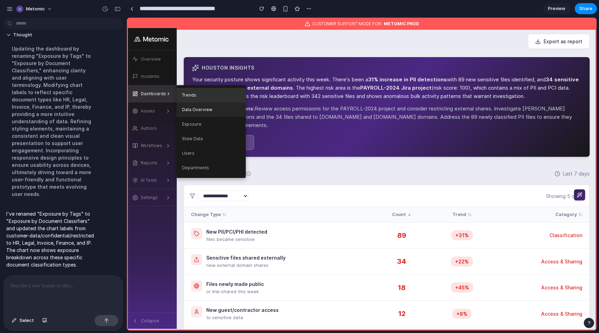
click at [194, 103] on link "Data Overview" at bounding box center [210, 110] width 69 height 15
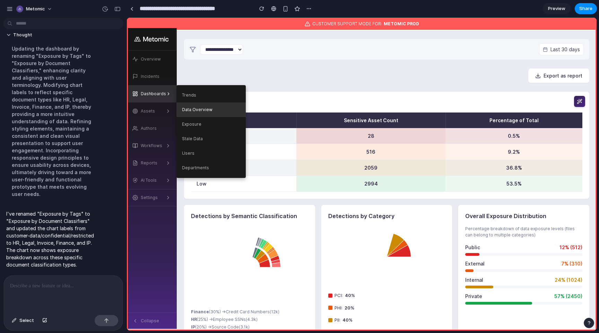
scroll to position [0, 0]
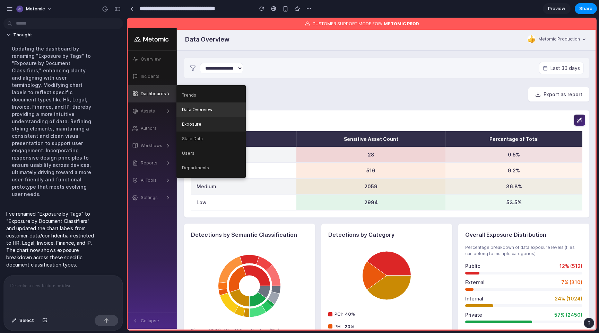
click at [198, 127] on link "Exposure" at bounding box center [210, 124] width 69 height 15
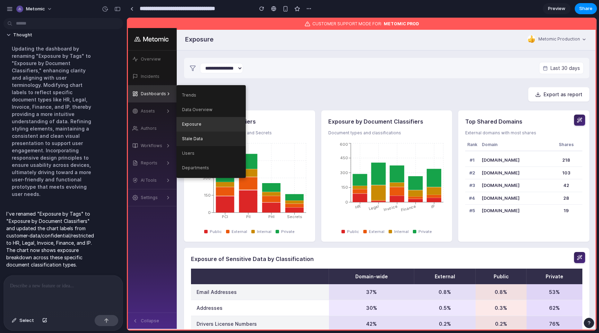
click at [200, 142] on link "Stale Data" at bounding box center [210, 139] width 69 height 15
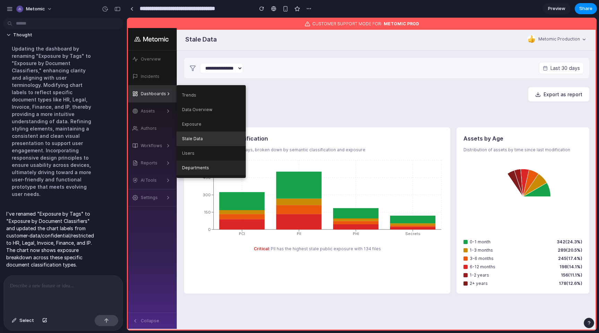
click at [200, 161] on link "Departments" at bounding box center [210, 168] width 69 height 15
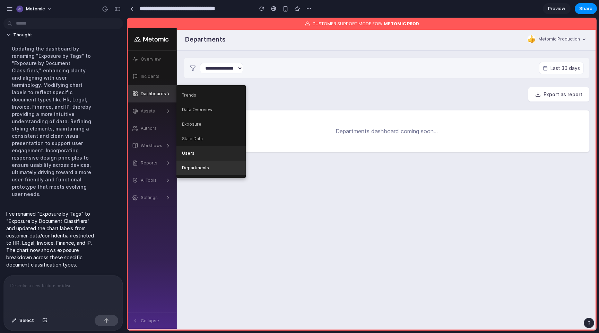
click at [199, 157] on link "Users" at bounding box center [210, 153] width 69 height 15
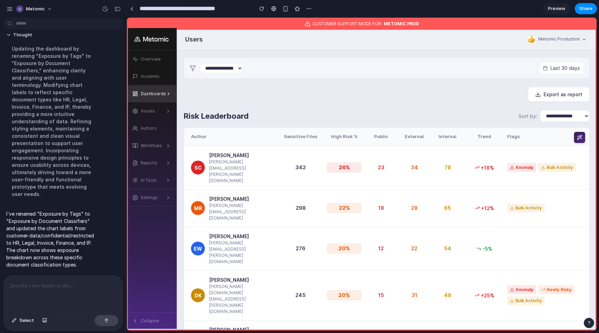
click at [73, 288] on p at bounding box center [63, 286] width 106 height 8
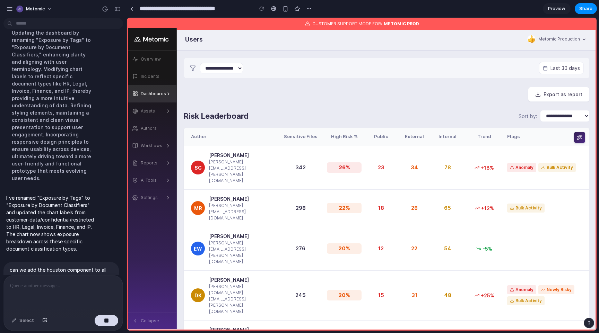
scroll to position [1659, 0]
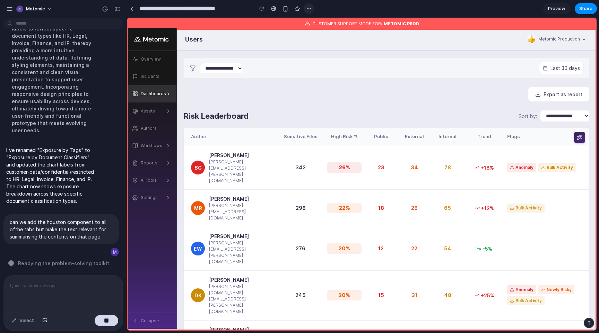
click at [310, 7] on div "button" at bounding box center [309, 9] width 6 height 6
click at [313, 25] on div at bounding box center [311, 24] width 6 height 6
click at [101, 315] on div "Duplicate Delete" at bounding box center [299, 166] width 599 height 333
click at [101, 318] on button "button" at bounding box center [107, 320] width 24 height 11
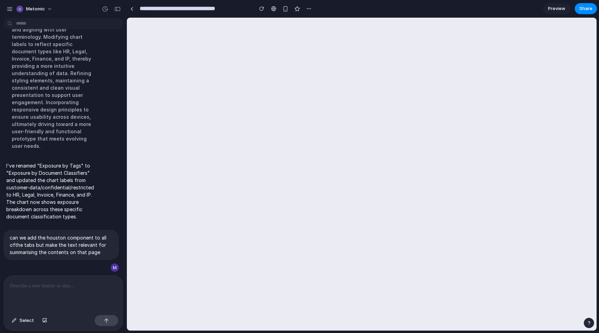
scroll to position [0, 0]
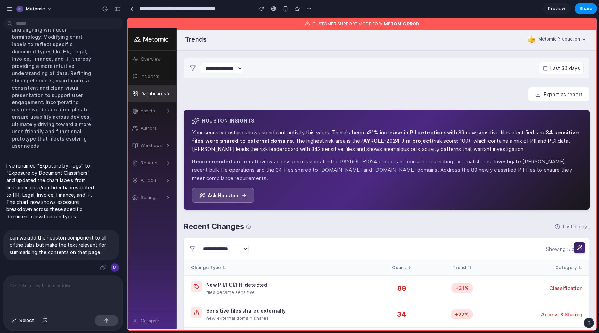
click at [89, 233] on div "can we add the houston component to all ofthe tabs but make the text relevant f…" at bounding box center [60, 245] width 115 height 30
copy div "can we add the houston component to all ofthe tabs but make the text relevant f…"
click at [311, 9] on div "button" at bounding box center [309, 9] width 6 height 6
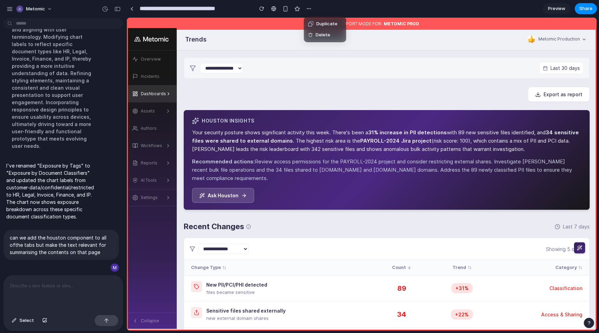
click at [315, 22] on div "Duplicate" at bounding box center [322, 23] width 29 height 7
click at [203, 12] on input "**********" at bounding box center [194, 8] width 113 height 12
drag, startPoint x: 166, startPoint y: 8, endPoint x: 107, endPoint y: 8, distance: 58.9
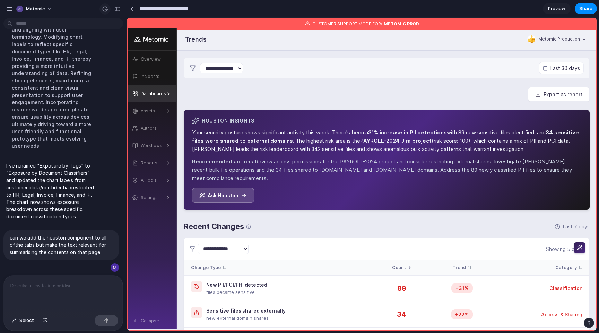
click at [107, 8] on div "Metomic We now have several different options in the submenus - When we pick "T…" at bounding box center [299, 166] width 599 height 333
type input "**********"
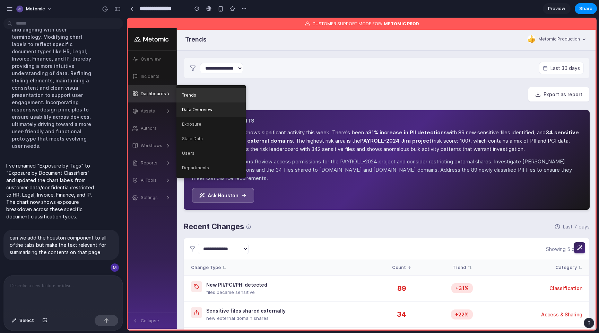
click at [187, 110] on link "Data Overview" at bounding box center [210, 110] width 69 height 15
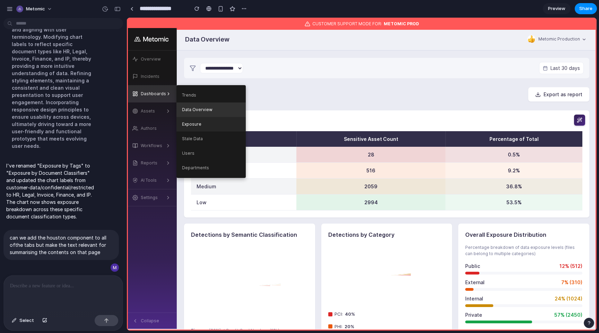
click at [192, 122] on link "Exposure" at bounding box center [210, 124] width 69 height 15
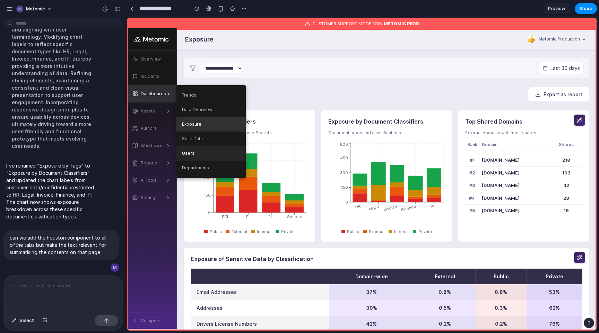
click at [213, 147] on link "Users" at bounding box center [210, 153] width 69 height 15
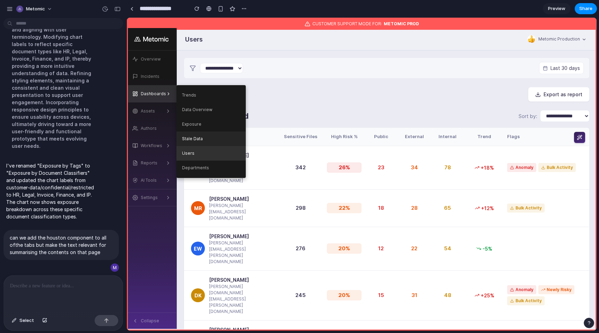
click at [213, 145] on link "Stale Data" at bounding box center [210, 139] width 69 height 15
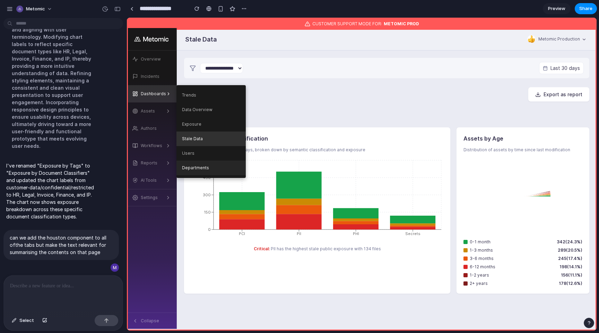
click at [211, 165] on link "Departments" at bounding box center [210, 168] width 69 height 15
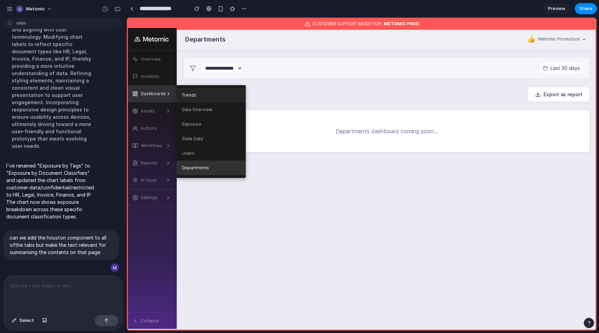
click at [214, 88] on link "Trends" at bounding box center [210, 95] width 69 height 15
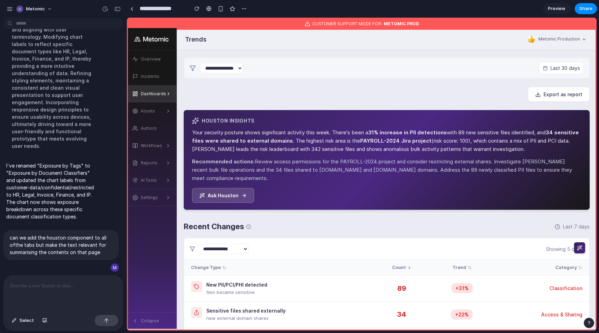
click at [264, 73] on div "**********" at bounding box center [387, 68] width 406 height 21
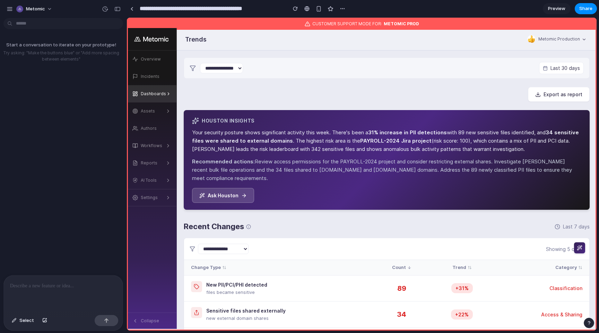
click at [244, 10] on input "**********" at bounding box center [211, 8] width 146 height 12
type input "*"
type input "**********"
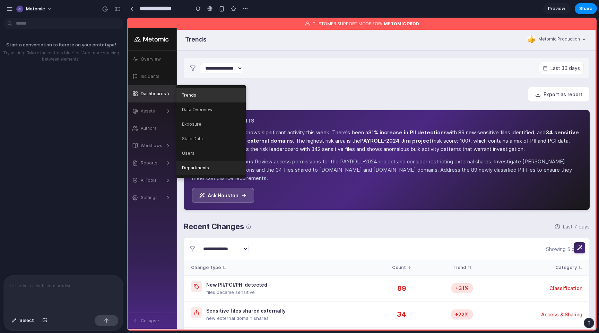
click at [229, 174] on link "Departments" at bounding box center [210, 168] width 69 height 15
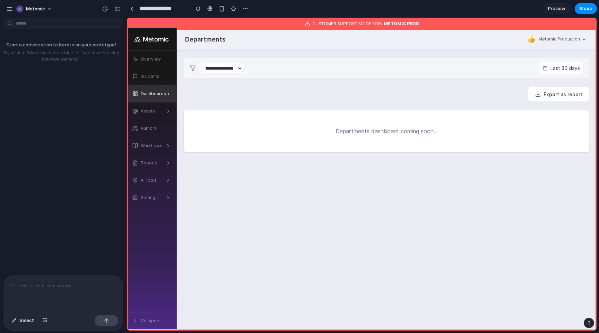
click at [341, 94] on div "Export as report" at bounding box center [387, 94] width 406 height 15
click at [96, 281] on div at bounding box center [63, 294] width 119 height 37
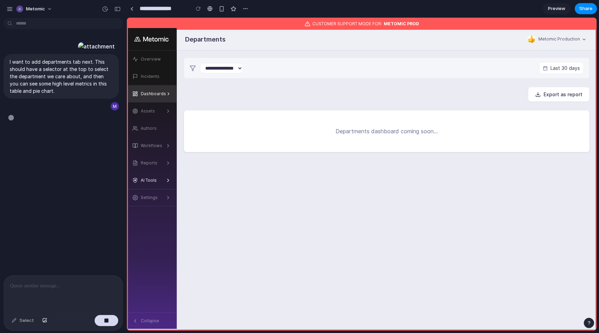
type input "**********"
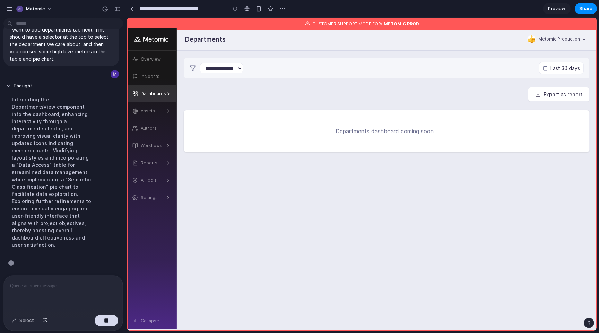
scroll to position [68, 0]
click at [273, 244] on main "**********" at bounding box center [387, 196] width 420 height 291
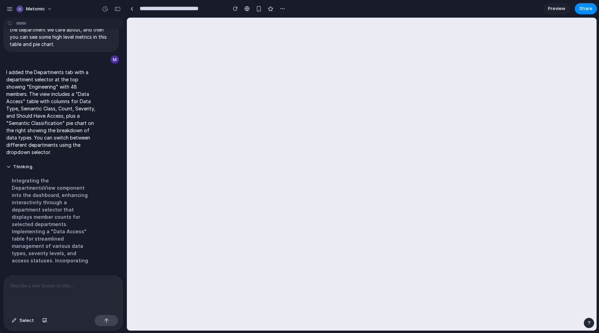
scroll to position [0, 0]
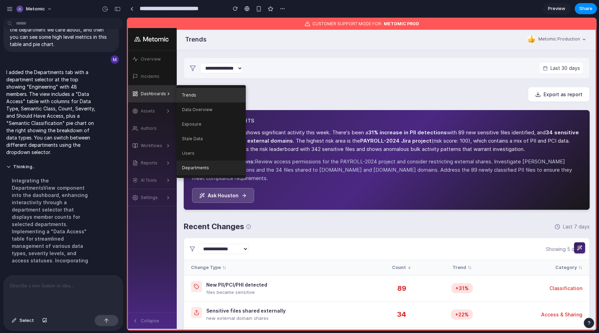
click at [219, 172] on link "Departments" at bounding box center [210, 168] width 69 height 15
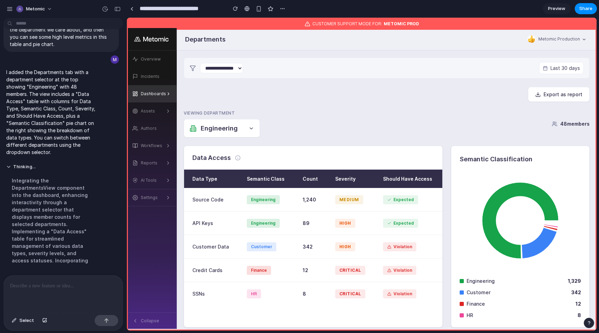
click at [252, 121] on button "Engineering" at bounding box center [222, 128] width 76 height 18
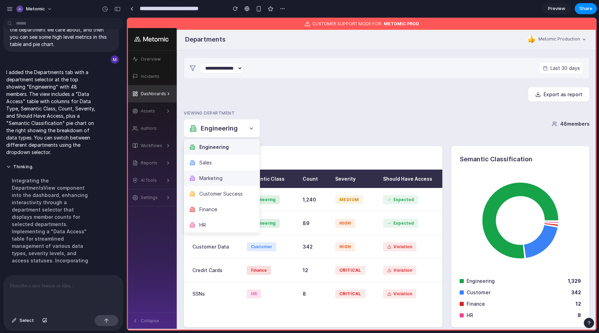
click at [241, 171] on button "Marketing" at bounding box center [222, 179] width 76 height 16
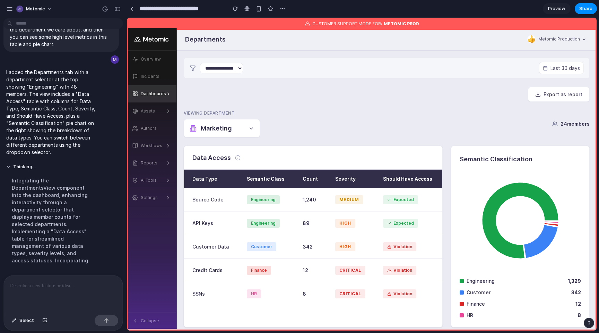
click at [242, 129] on button "Marketing" at bounding box center [222, 128] width 76 height 18
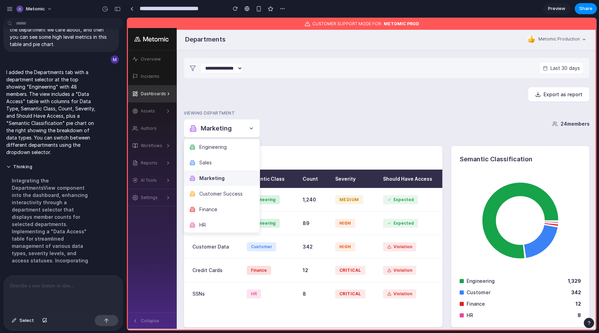
click at [238, 146] on button "Engineering" at bounding box center [222, 147] width 76 height 16
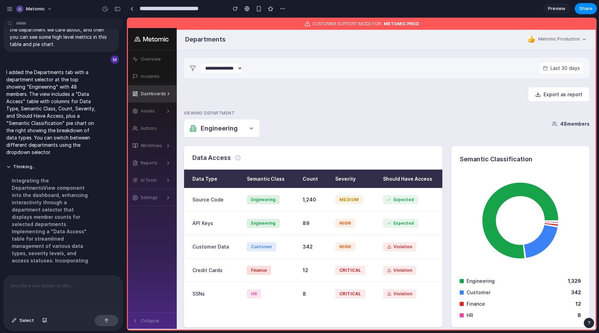
click at [238, 132] on button "Engineering" at bounding box center [222, 128] width 76 height 18
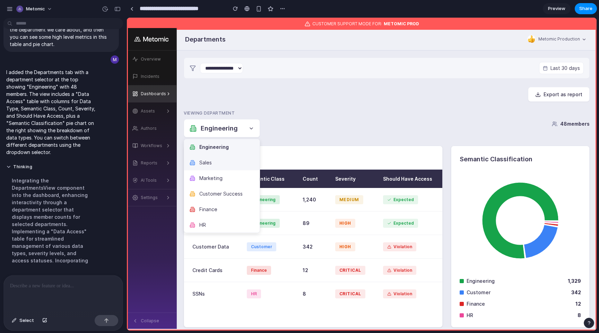
click at [236, 162] on button "Sales" at bounding box center [222, 163] width 76 height 16
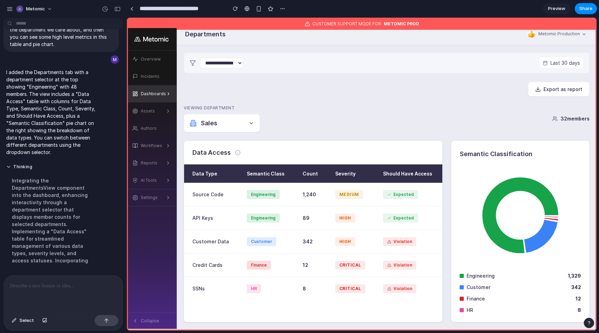
scroll to position [5, 0]
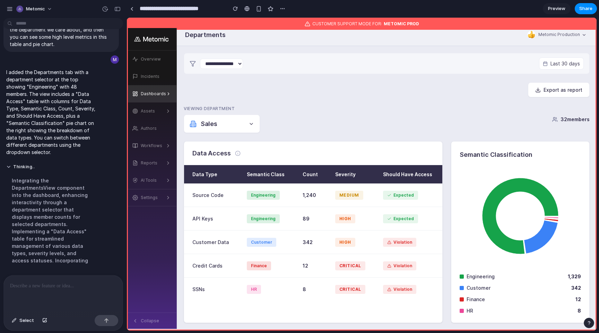
click at [86, 276] on div at bounding box center [63, 294] width 119 height 37
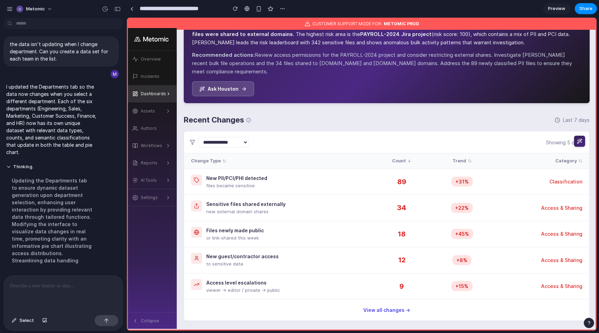
scroll to position [0, 0]
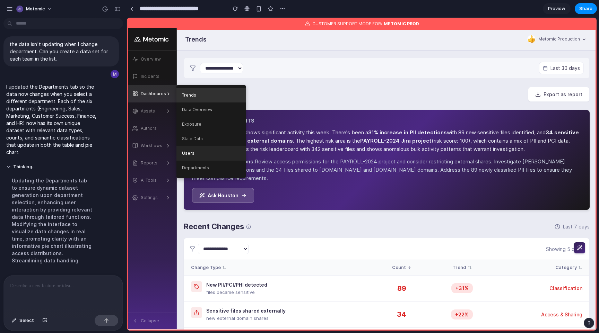
click at [203, 151] on link "Users" at bounding box center [210, 153] width 69 height 15
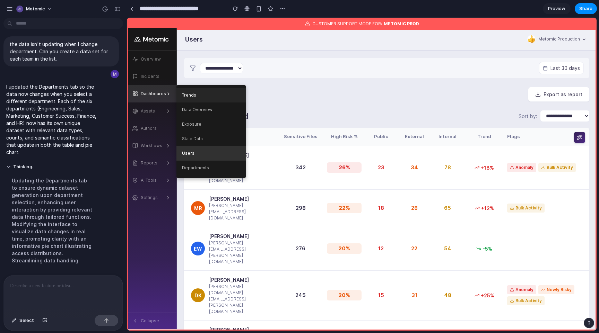
click at [188, 93] on link "Trends" at bounding box center [210, 95] width 69 height 15
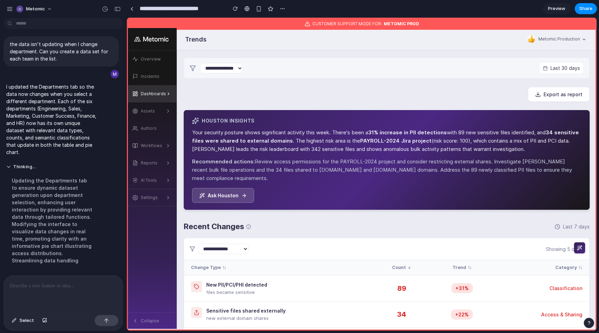
click at [207, 92] on div "Export as report" at bounding box center [387, 94] width 406 height 15
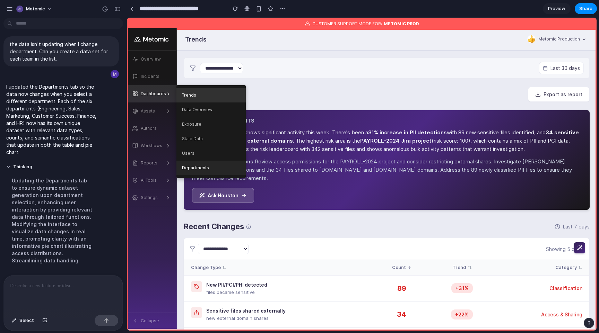
click at [199, 167] on link "Departments" at bounding box center [210, 168] width 69 height 15
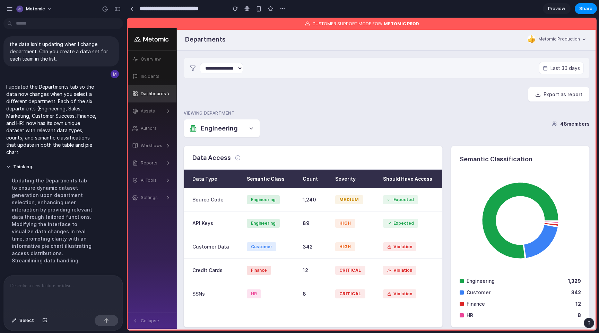
click at [95, 291] on div at bounding box center [63, 294] width 119 height 37
click at [263, 102] on main "**********" at bounding box center [387, 196] width 420 height 291
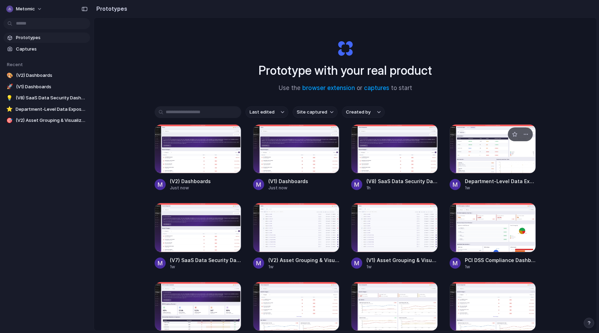
click at [487, 154] on div at bounding box center [493, 148] width 87 height 49
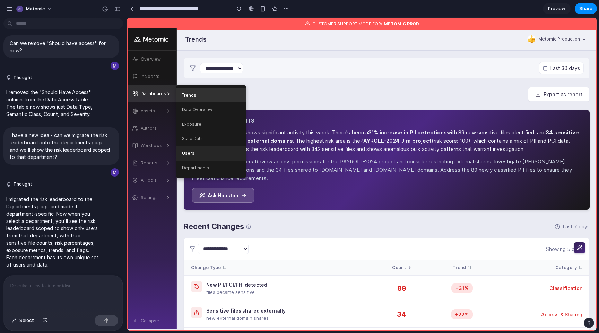
click at [206, 159] on link "Users" at bounding box center [210, 153] width 69 height 15
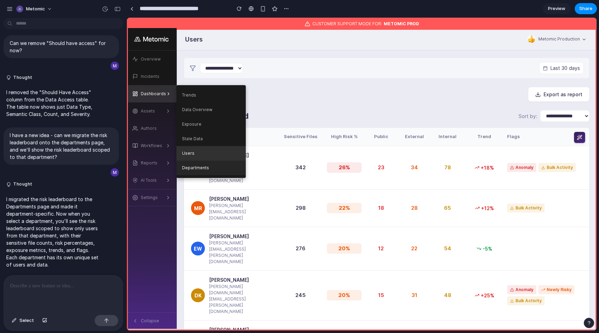
click at [208, 164] on link "Departments" at bounding box center [210, 168] width 69 height 15
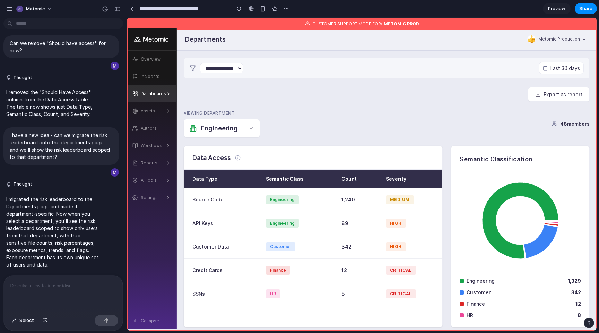
scroll to position [157, 0]
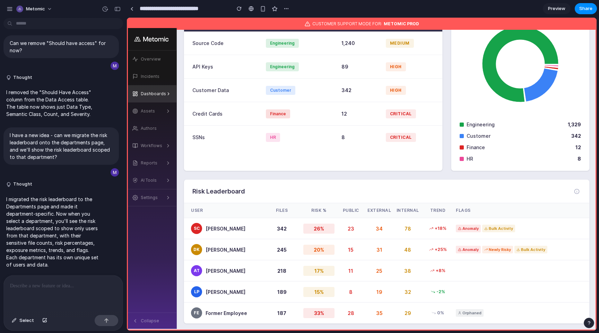
click at [43, 292] on div at bounding box center [63, 294] width 119 height 37
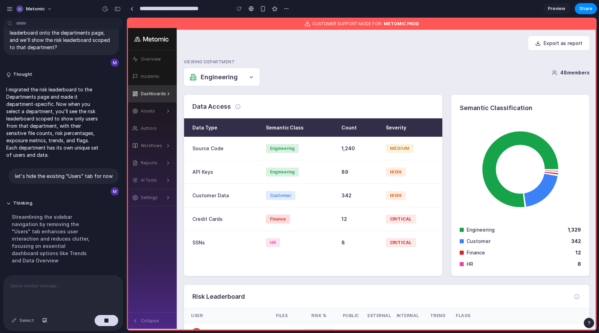
scroll to position [0, 0]
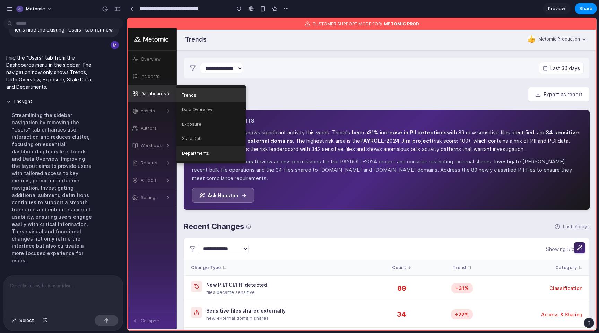
click at [217, 149] on link "Departments" at bounding box center [210, 153] width 69 height 15
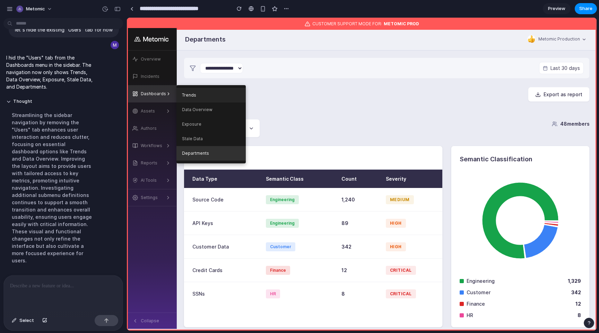
click at [196, 94] on link "Trends" at bounding box center [210, 95] width 69 height 15
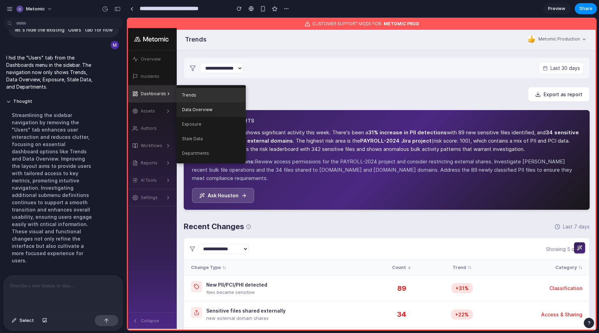
click at [199, 112] on link "Data Overview" at bounding box center [210, 110] width 69 height 15
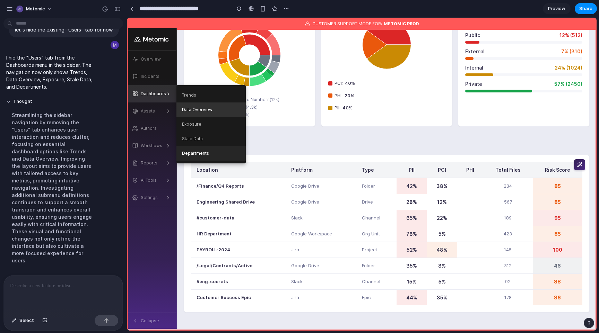
click at [205, 151] on link "Departments" at bounding box center [210, 153] width 69 height 15
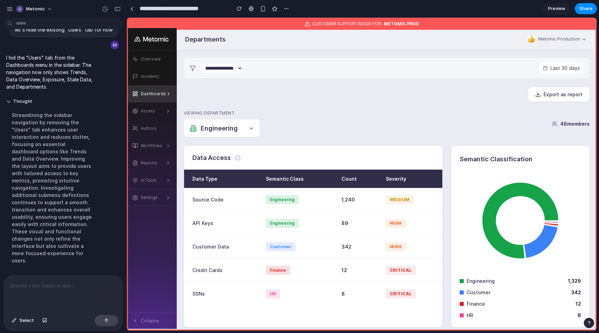
click at [254, 123] on button "Engineering" at bounding box center [222, 128] width 76 height 18
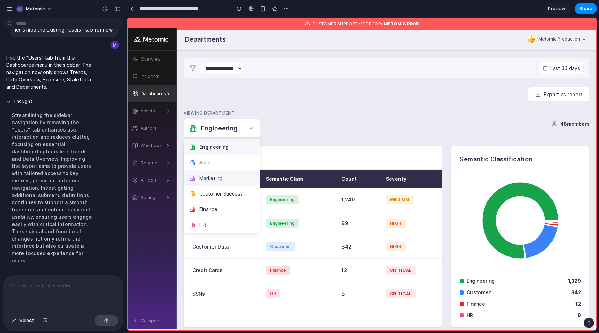
click at [240, 171] on button "Marketing" at bounding box center [222, 179] width 76 height 16
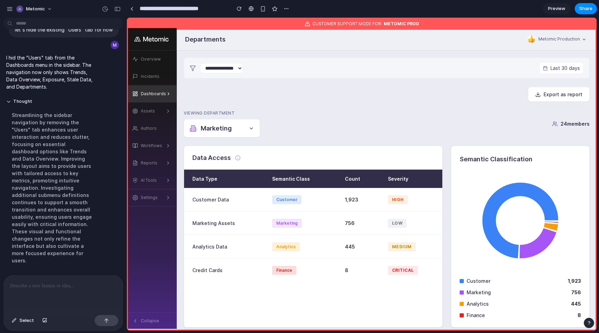
click at [245, 130] on button "Marketing" at bounding box center [222, 128] width 76 height 18
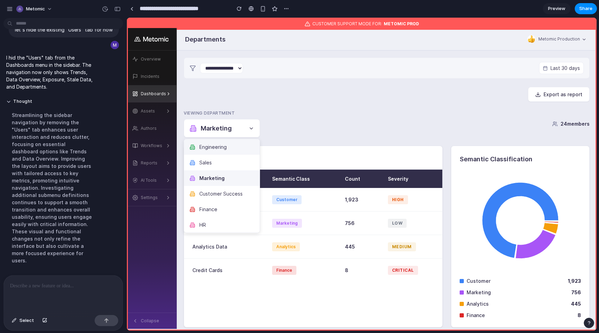
click at [245, 145] on button "Engineering" at bounding box center [222, 147] width 76 height 16
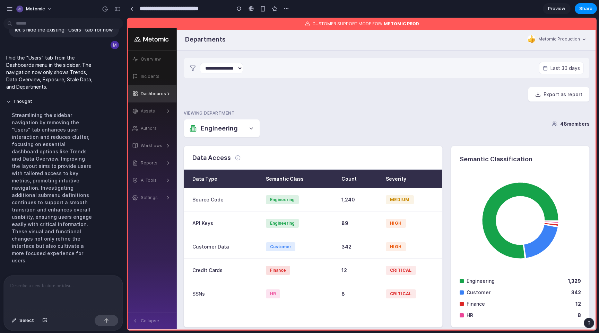
click at [82, 295] on div at bounding box center [63, 294] width 119 height 37
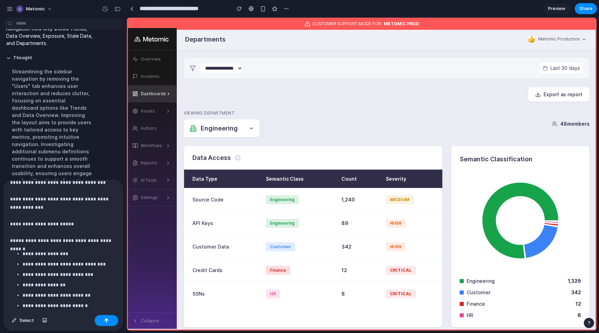
scroll to position [23, 0]
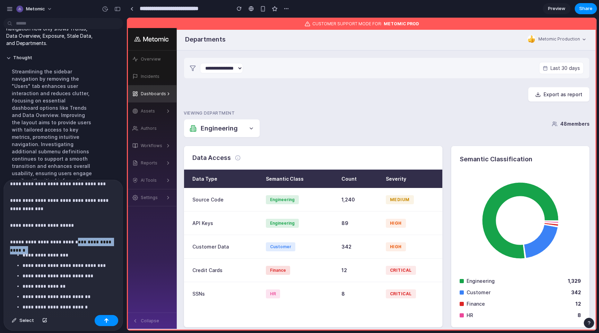
drag, startPoint x: 62, startPoint y: 249, endPoint x: 62, endPoint y: 240, distance: 9.0
click at [62, 240] on div "**********" at bounding box center [63, 246] width 119 height 132
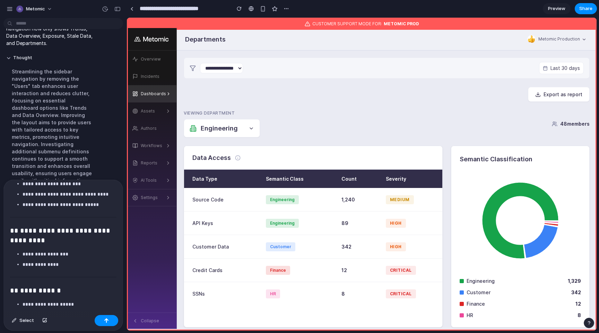
scroll to position [227, 0]
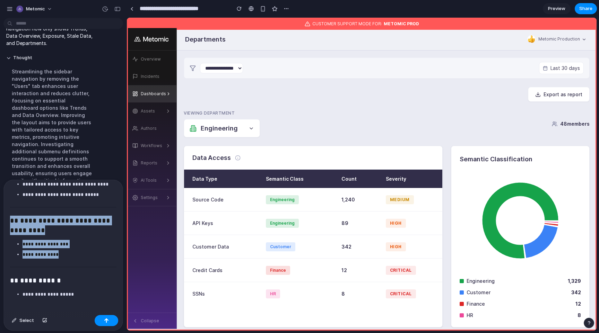
drag, startPoint x: 62, startPoint y: 256, endPoint x: 62, endPoint y: 210, distance: 46.4
click at [62, 210] on div "**********" at bounding box center [63, 246] width 119 height 132
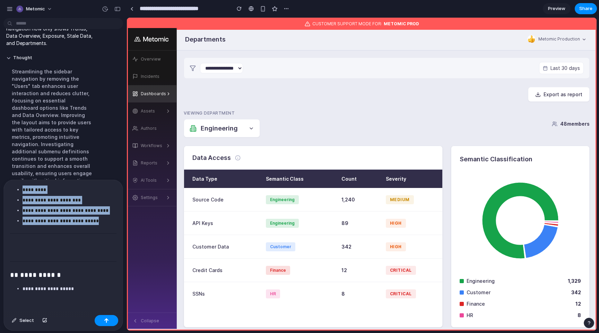
scroll to position [181, 0]
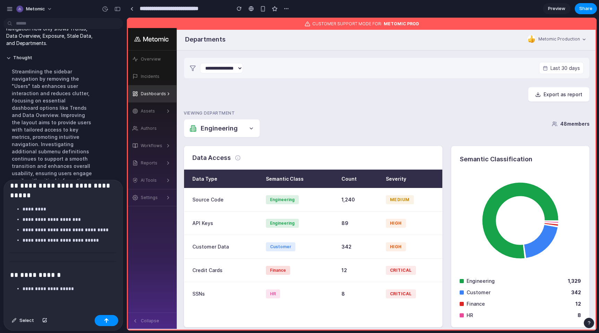
click at [71, 299] on div "**********" at bounding box center [63, 246] width 119 height 132
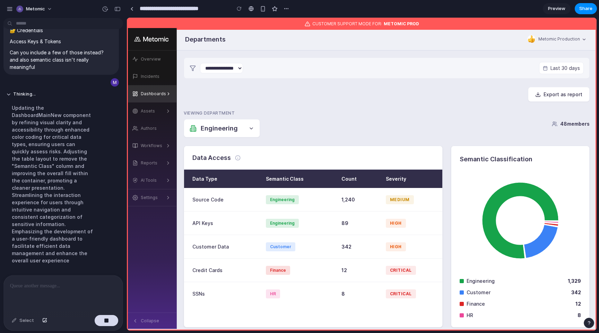
scroll to position [913, 0]
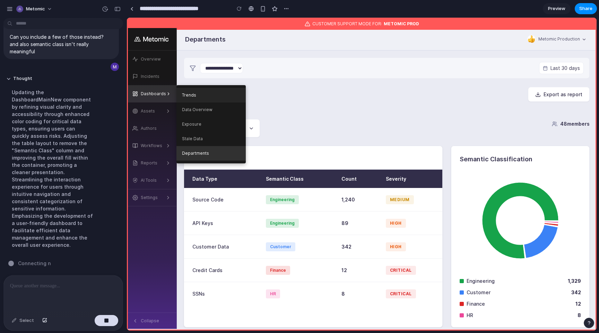
click at [181, 92] on link "Trends" at bounding box center [210, 95] width 69 height 15
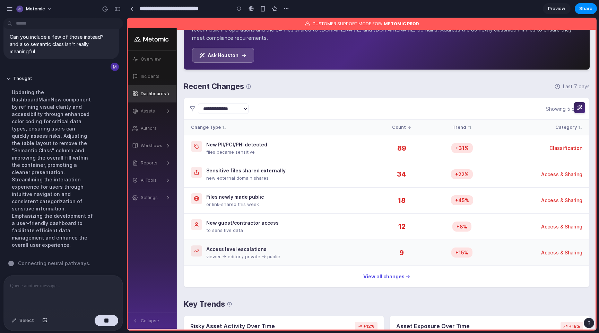
scroll to position [0, 0]
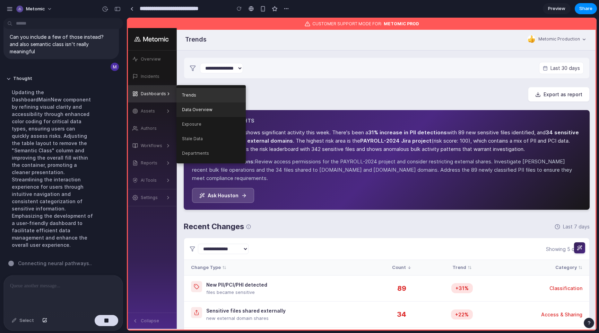
click at [199, 111] on link "Data Overview" at bounding box center [210, 110] width 69 height 15
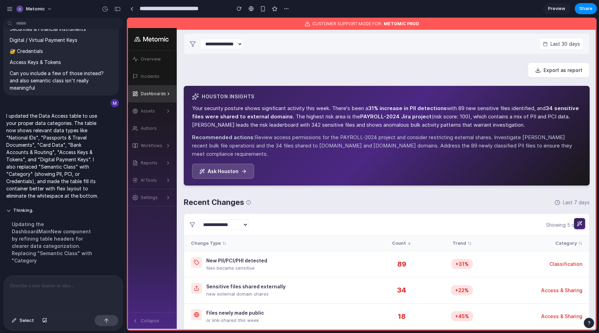
scroll to position [27, 0]
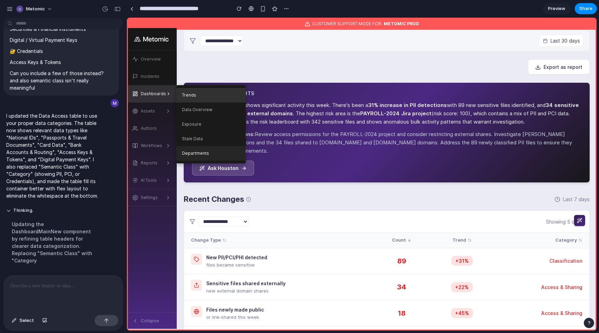
click at [206, 149] on link "Departments" at bounding box center [210, 153] width 69 height 15
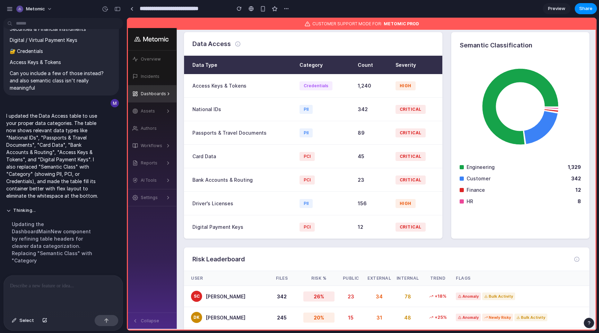
scroll to position [95, 0]
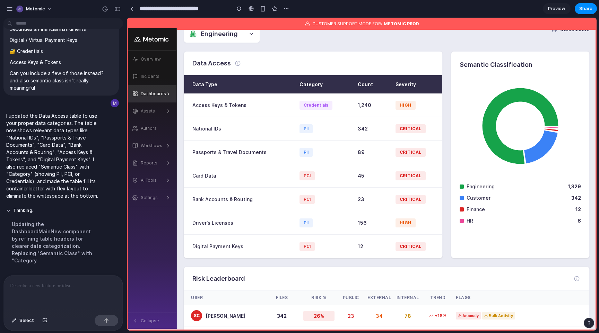
click at [63, 292] on div at bounding box center [63, 294] width 119 height 37
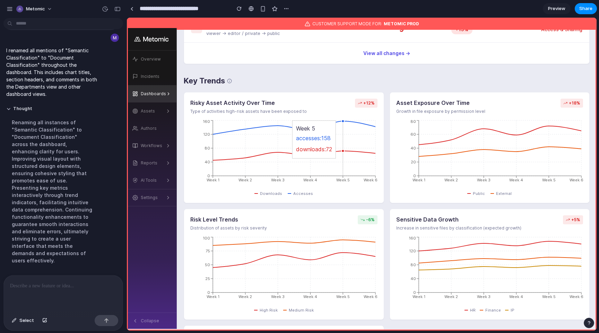
scroll to position [0, 0]
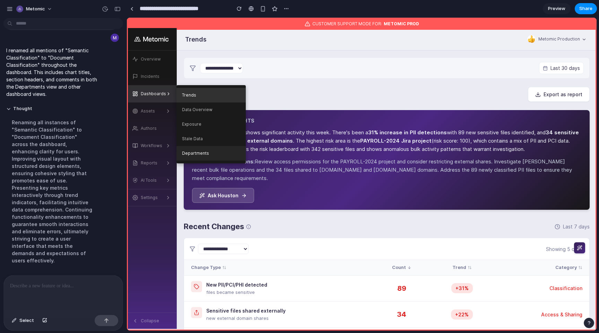
click at [192, 150] on link "Departments" at bounding box center [210, 153] width 69 height 15
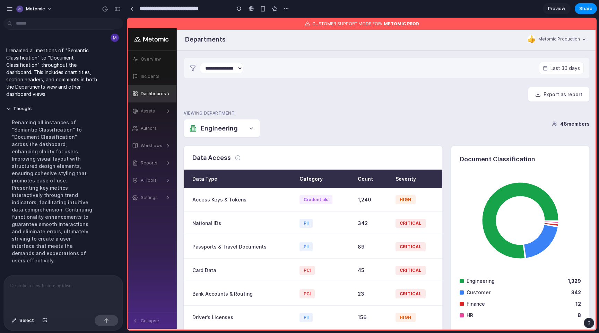
click at [251, 120] on button "Engineering" at bounding box center [222, 128] width 76 height 18
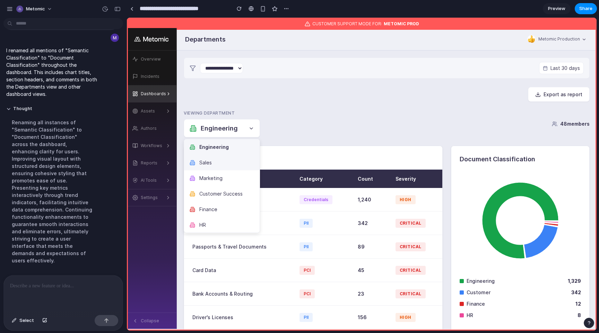
click at [241, 161] on button "Sales" at bounding box center [222, 163] width 76 height 16
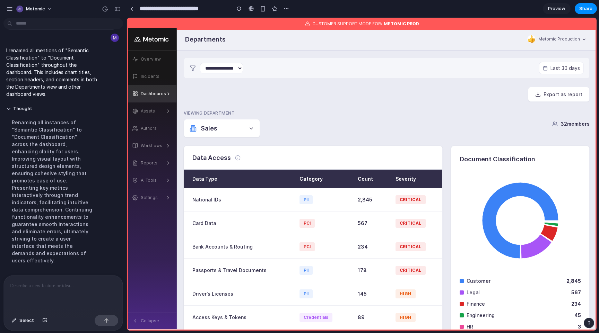
click at [256, 133] on button "Sales" at bounding box center [222, 128] width 76 height 18
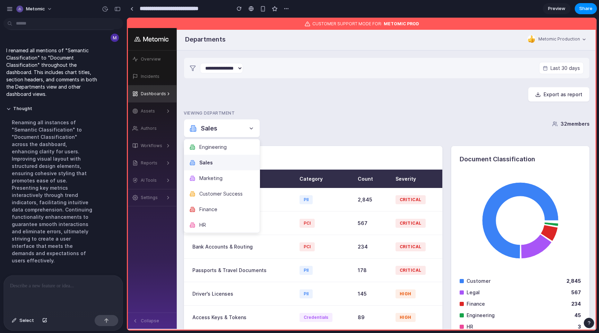
click at [249, 168] on button "Sales" at bounding box center [222, 163] width 76 height 16
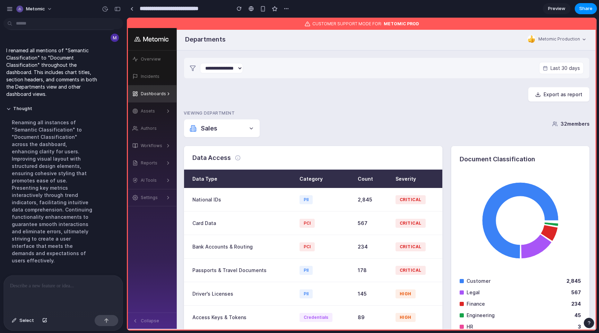
click at [234, 124] on button "Sales" at bounding box center [222, 128] width 76 height 18
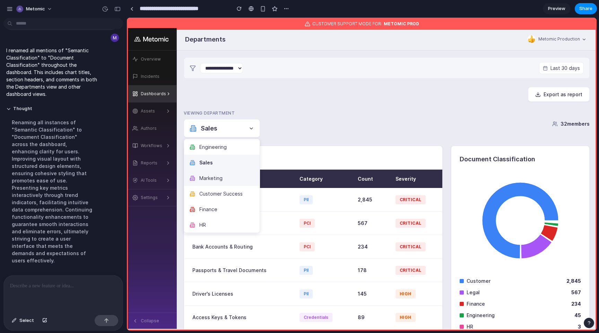
click at [219, 174] on button "Marketing" at bounding box center [222, 179] width 76 height 16
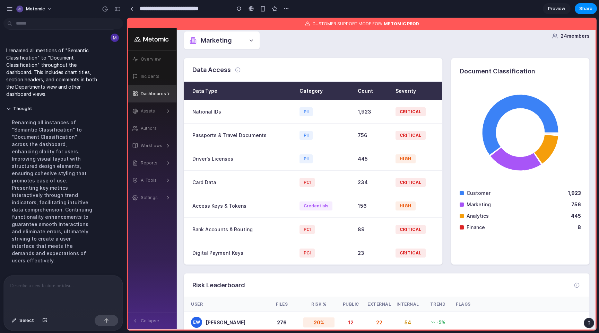
scroll to position [74, 0]
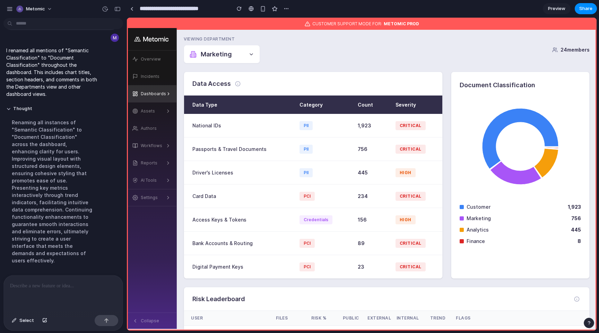
click at [250, 55] on icon at bounding box center [252, 55] width 6 height 6
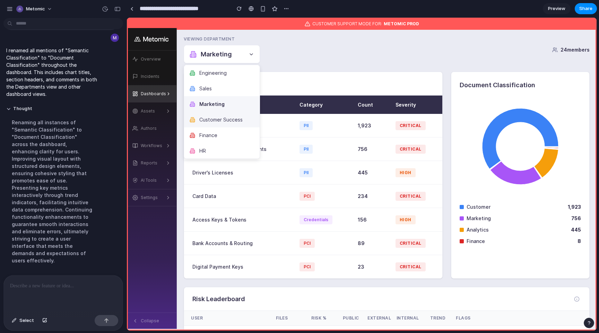
click at [241, 122] on button "Customer Success" at bounding box center [222, 120] width 76 height 16
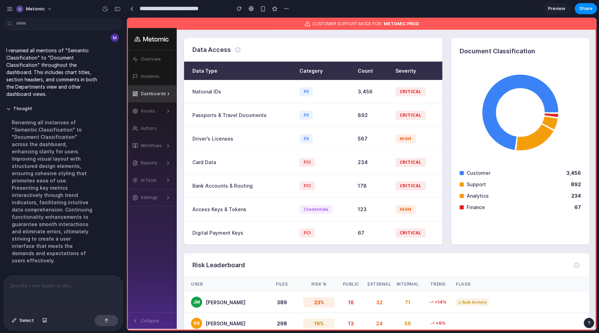
scroll to position [0, 0]
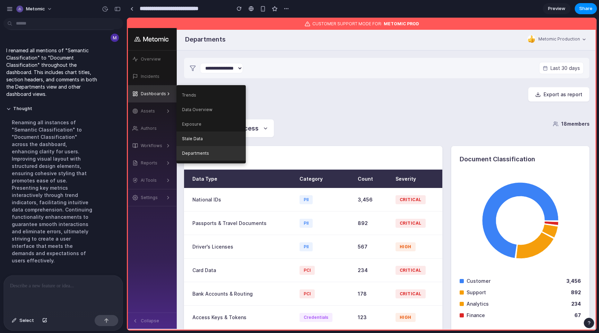
click at [214, 138] on link "Stale Data" at bounding box center [210, 139] width 69 height 15
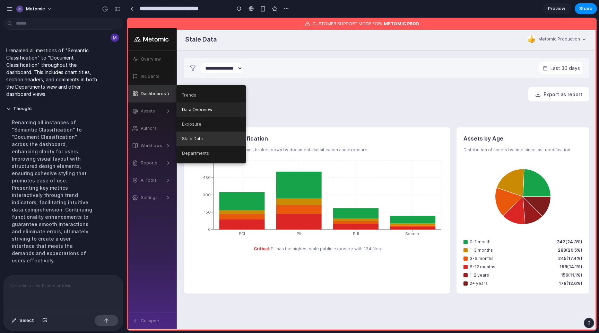
click at [207, 111] on link "Data Overview" at bounding box center [210, 110] width 69 height 15
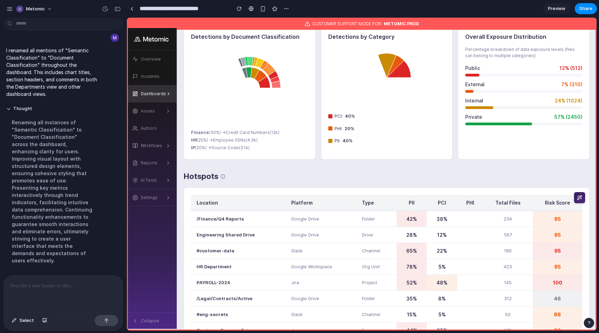
scroll to position [232, 0]
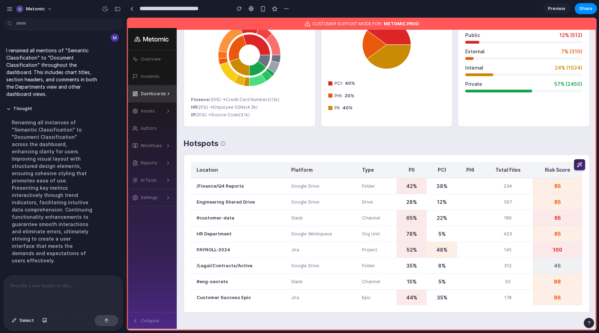
click at [89, 281] on div at bounding box center [63, 294] width 119 height 37
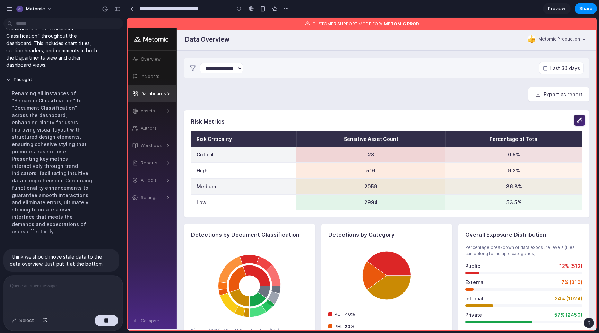
scroll to position [1156, 0]
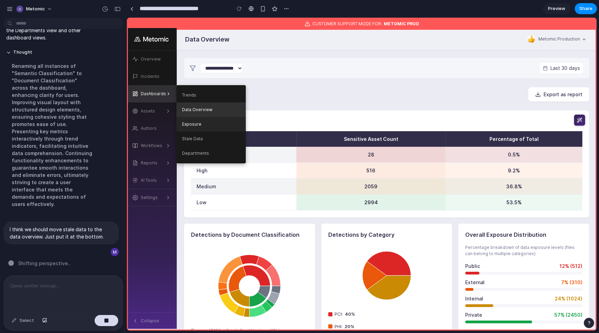
click at [191, 119] on link "Exposure" at bounding box center [210, 124] width 69 height 15
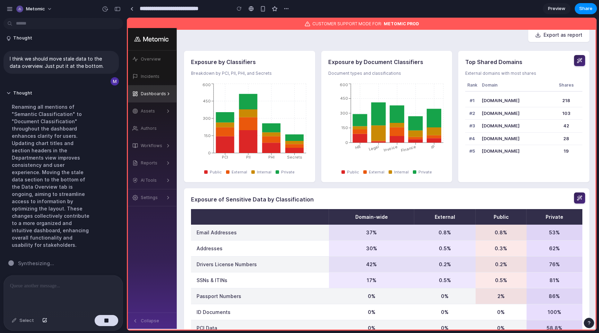
scroll to position [91, 0]
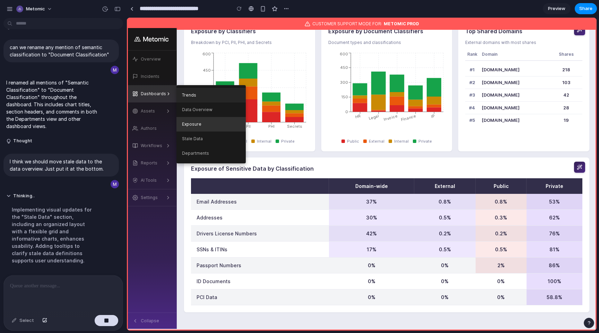
click at [186, 96] on link "Trends" at bounding box center [210, 95] width 69 height 15
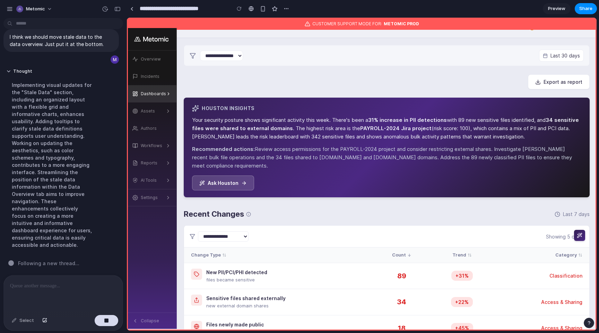
scroll to position [0, 0]
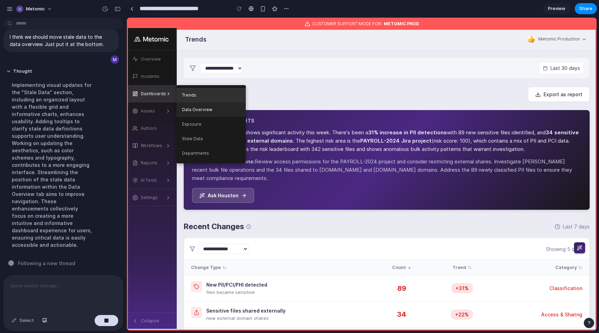
click at [201, 114] on link "Data Overview" at bounding box center [210, 110] width 69 height 15
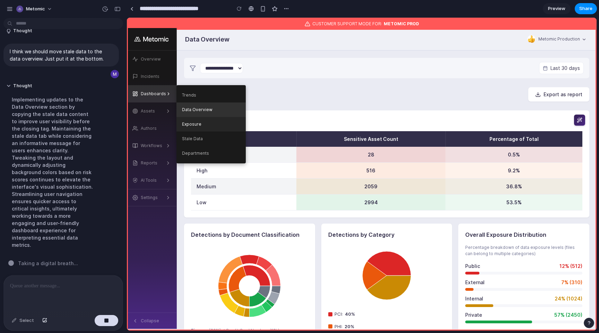
click at [194, 120] on link "Exposure" at bounding box center [210, 124] width 69 height 15
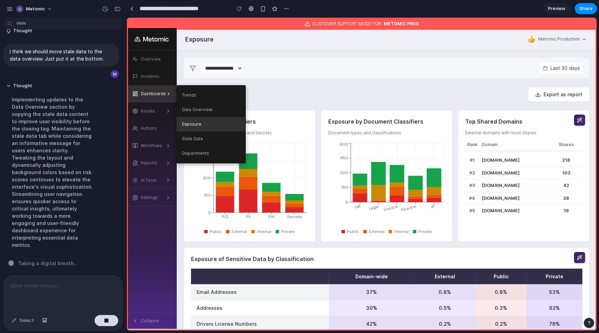
click at [200, 128] on link "Exposure" at bounding box center [210, 124] width 69 height 15
click at [200, 136] on link "Stale Data" at bounding box center [210, 139] width 69 height 15
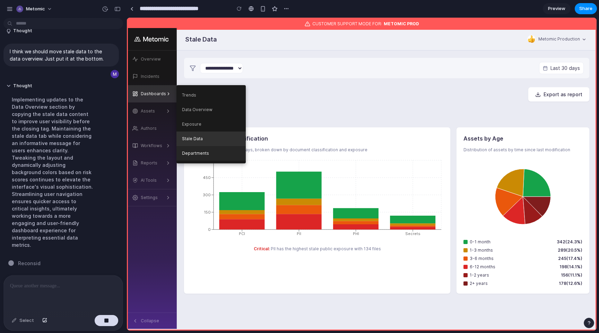
click at [208, 151] on link "Departments" at bounding box center [210, 153] width 69 height 15
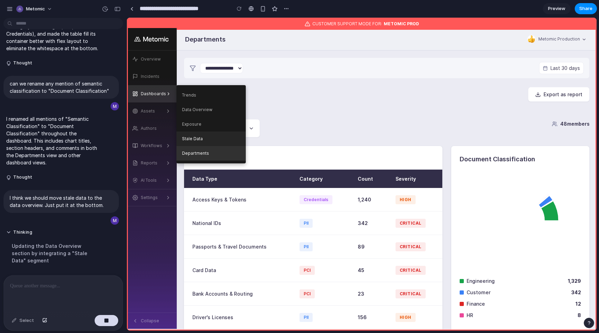
click at [208, 143] on link "Stale Data" at bounding box center [210, 139] width 69 height 15
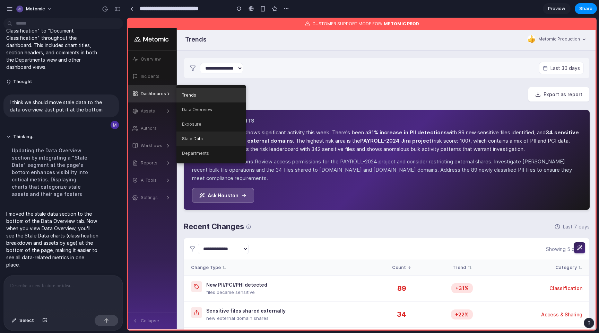
click at [201, 138] on link "Stale Data" at bounding box center [210, 139] width 69 height 15
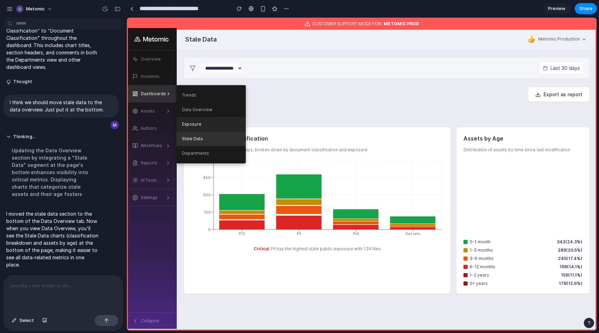
click at [201, 129] on link "Exposure" at bounding box center [210, 124] width 69 height 15
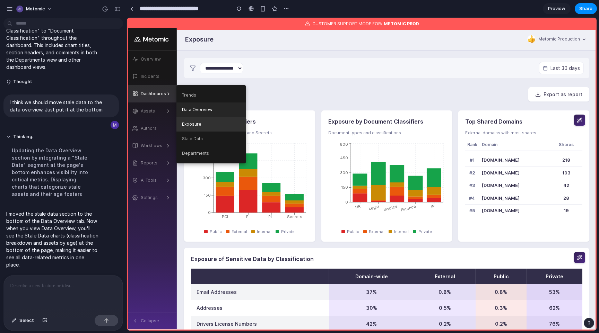
click at [207, 115] on link "Data Overview" at bounding box center [210, 110] width 69 height 15
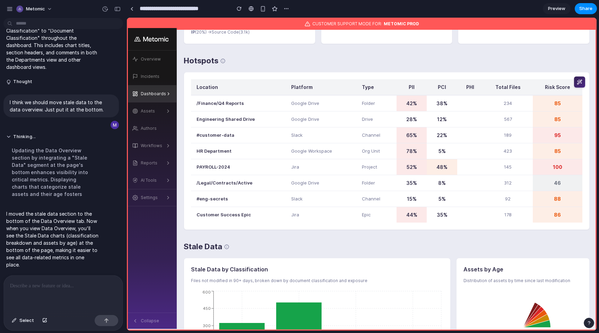
scroll to position [427, 0]
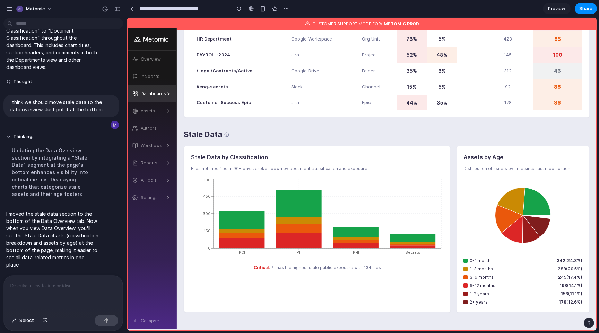
click at [101, 277] on div at bounding box center [63, 294] width 119 height 37
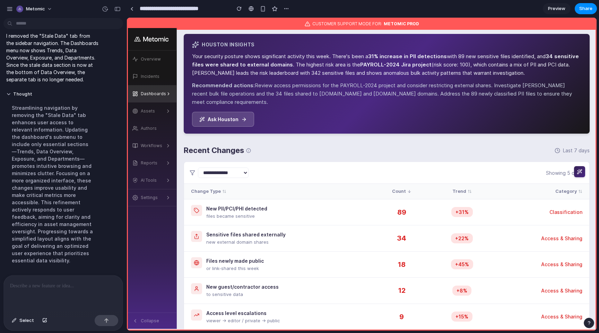
scroll to position [0, 0]
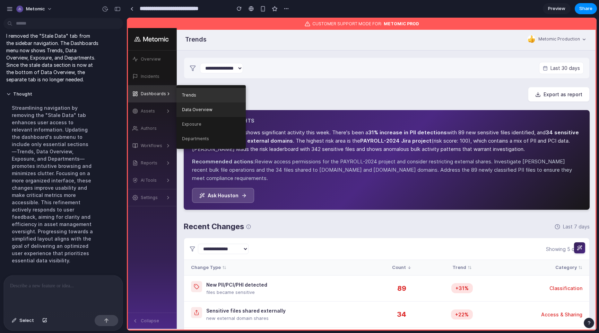
click at [214, 107] on link "Data Overview" at bounding box center [210, 110] width 69 height 15
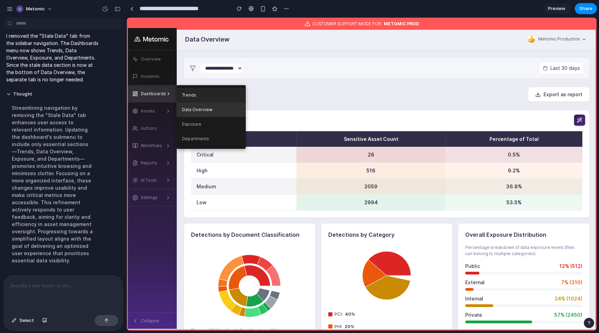
click at [183, 96] on link "Trends" at bounding box center [210, 95] width 69 height 15
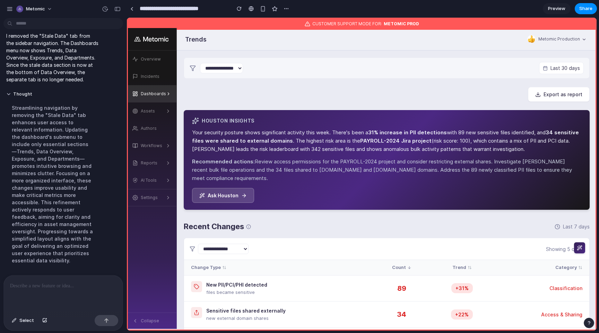
click at [304, 96] on div "Export as report" at bounding box center [387, 94] width 406 height 15
click at [56, 292] on div at bounding box center [63, 294] width 119 height 37
click at [213, 8] on input "**********" at bounding box center [183, 8] width 90 height 12
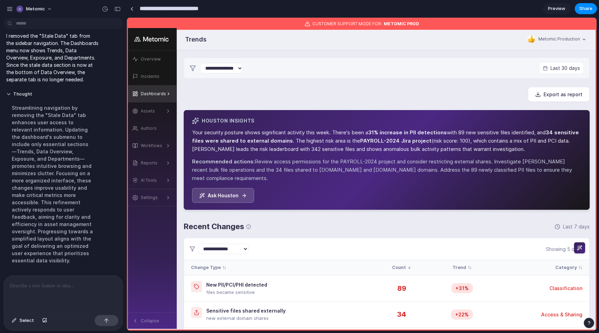
paste input
click at [144, 8] on input "**********" at bounding box center [162, 8] width 48 height 12
type input "**********"
click at [73, 9] on div "Metomic" at bounding box center [63, 8] width 127 height 17
click at [247, 8] on div "button" at bounding box center [246, 9] width 6 height 6
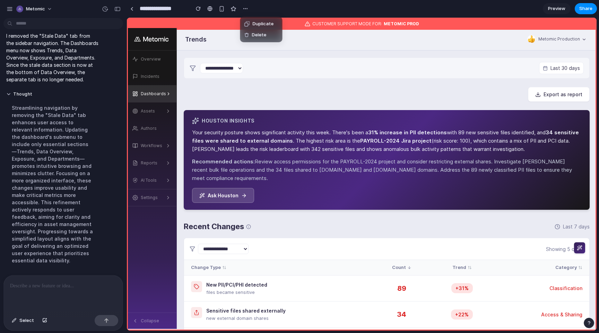
click at [248, 20] on li "Duplicate" at bounding box center [262, 23] width 40 height 11
click at [180, 7] on input "**********" at bounding box center [162, 8] width 49 height 12
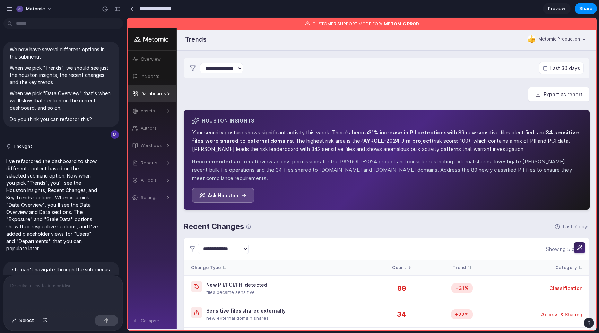
click at [166, 6] on input "**********" at bounding box center [162, 8] width 48 height 12
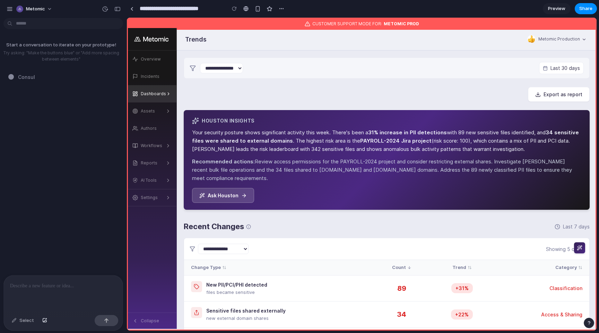
click at [47, 288] on p at bounding box center [63, 286] width 106 height 8
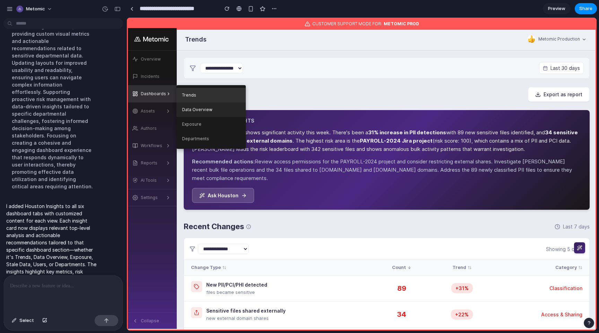
click at [198, 108] on link "Data Overview" at bounding box center [210, 110] width 69 height 15
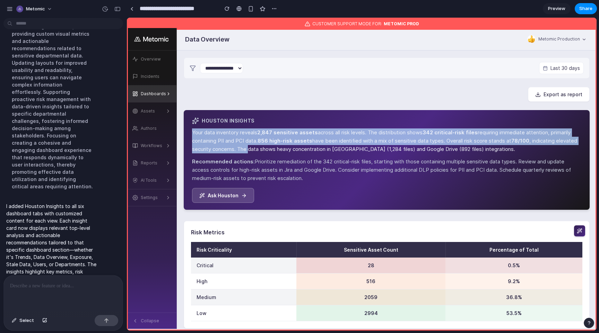
drag, startPoint x: 273, startPoint y: 124, endPoint x: 272, endPoint y: 151, distance: 26.7
click at [272, 152] on div "Houston Insights Your data inventory reveals 2,847 sensitive assets across all …" at bounding box center [387, 160] width 406 height 100
click at [272, 151] on p "Your data inventory reveals 2,847 sensitive assets across all risk levels. The …" at bounding box center [386, 141] width 389 height 25
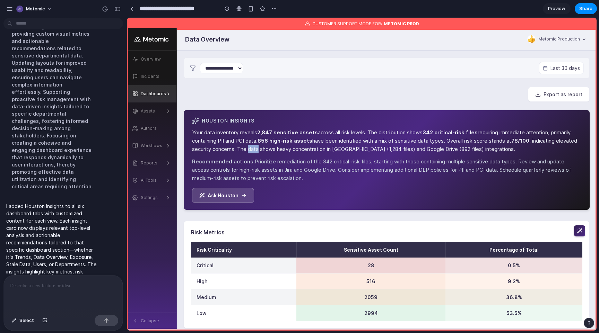
click at [272, 151] on p "Your data inventory reveals 2,847 sensitive assets across all risk levels. The …" at bounding box center [386, 141] width 389 height 25
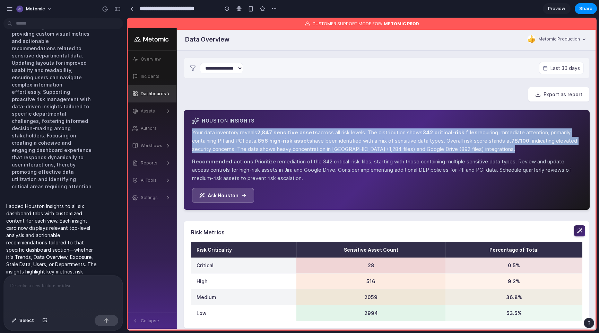
click at [272, 151] on p "Your data inventory reveals 2,847 sensitive assets across all risk levels. The …" at bounding box center [386, 141] width 389 height 25
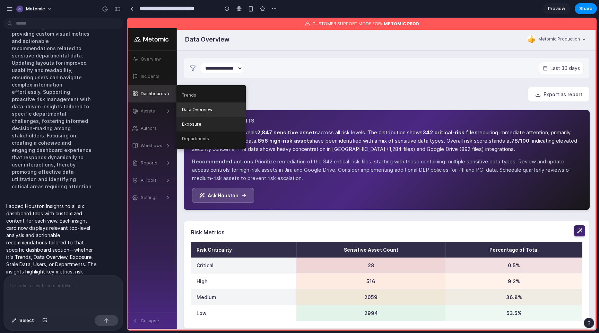
click at [193, 118] on link "Exposure" at bounding box center [210, 124] width 69 height 15
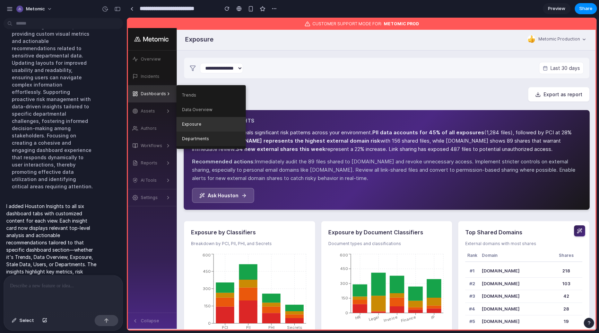
click at [195, 137] on link "Departments" at bounding box center [210, 139] width 69 height 15
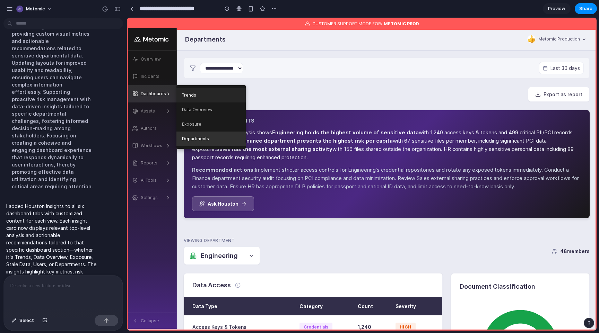
click at [188, 93] on link "Trends" at bounding box center [210, 95] width 69 height 15
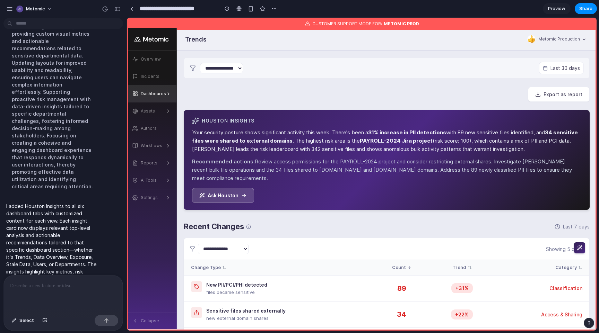
click at [93, 291] on div at bounding box center [63, 294] width 119 height 37
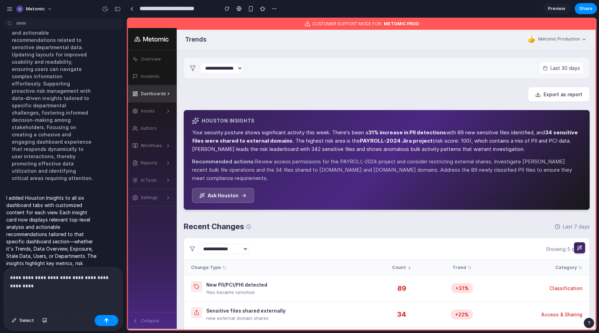
click at [182, 9] on input "**********" at bounding box center [177, 8] width 78 height 12
paste input
click at [145, 8] on input "**********" at bounding box center [162, 8] width 49 height 12
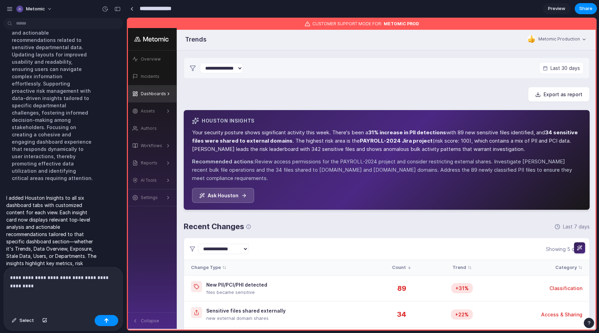
type input "**********"
click at [307, 88] on div "Export as report" at bounding box center [387, 94] width 406 height 15
click at [249, 7] on button "button" at bounding box center [245, 8] width 10 height 10
click at [253, 18] on li "Duplicate" at bounding box center [262, 23] width 40 height 11
click at [158, 10] on input "**********" at bounding box center [162, 8] width 49 height 12
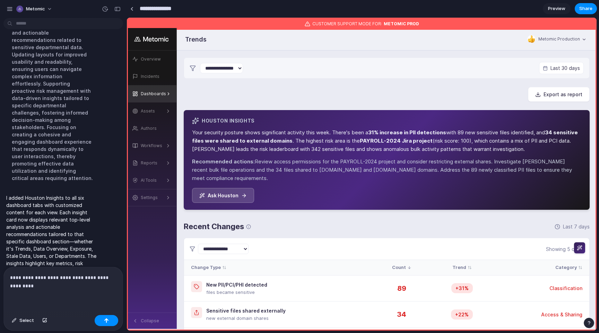
click at [158, 10] on input "**********" at bounding box center [162, 8] width 49 height 12
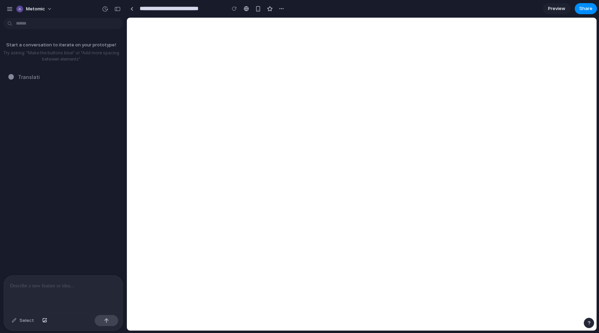
click at [57, 290] on p at bounding box center [63, 286] width 106 height 8
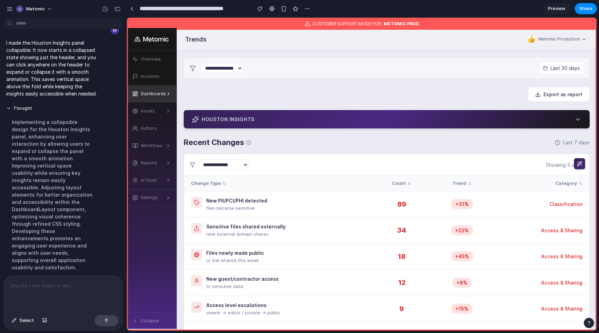
click at [312, 121] on div "Houston Insights" at bounding box center [386, 119] width 389 height 7
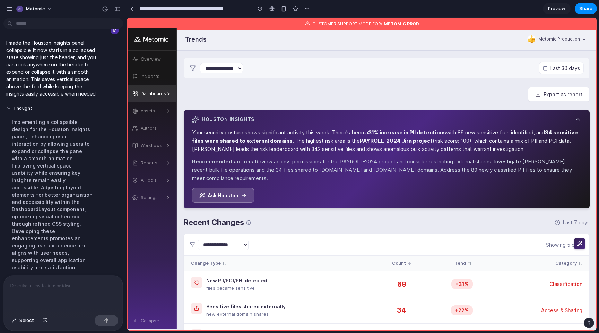
click at [312, 121] on div "Houston Insights" at bounding box center [386, 119] width 389 height 7
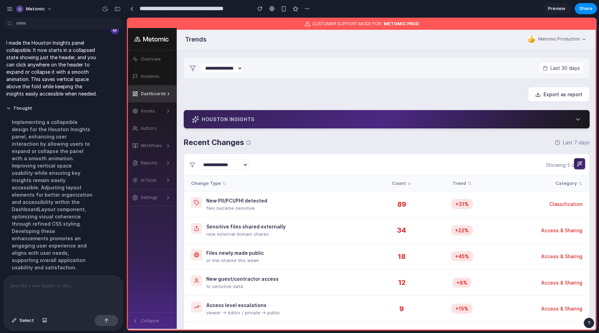
click at [312, 121] on div "Houston Insights" at bounding box center [386, 119] width 389 height 7
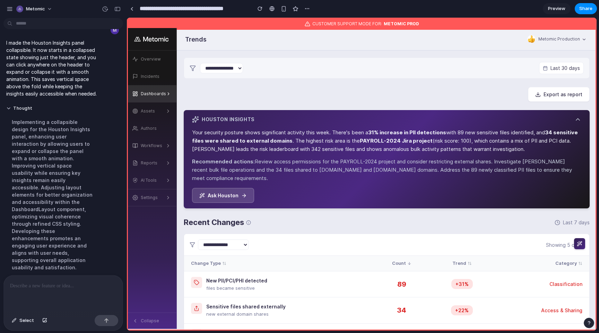
click at [312, 121] on div "Houston Insights" at bounding box center [386, 119] width 389 height 7
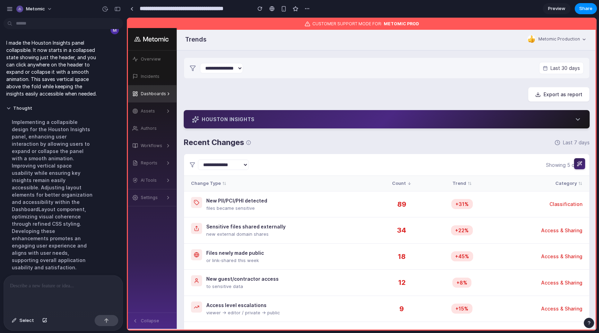
click at [95, 276] on div "Select" at bounding box center [63, 304] width 120 height 56
click at [93, 282] on p at bounding box center [63, 286] width 106 height 8
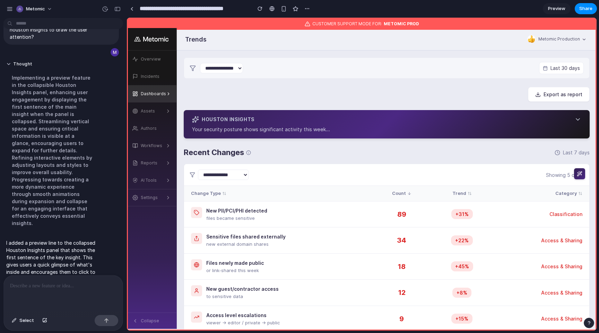
click at [315, 117] on div "Houston Insights" at bounding box center [386, 119] width 389 height 7
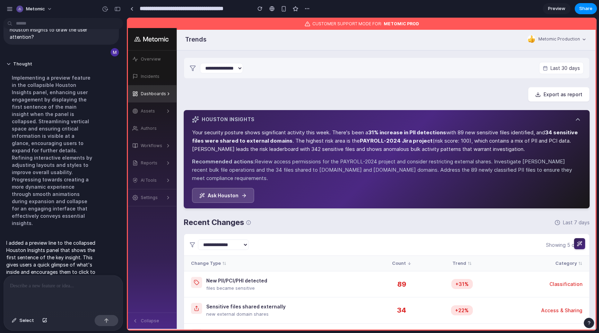
click at [315, 117] on div "Houston Insights" at bounding box center [386, 119] width 389 height 7
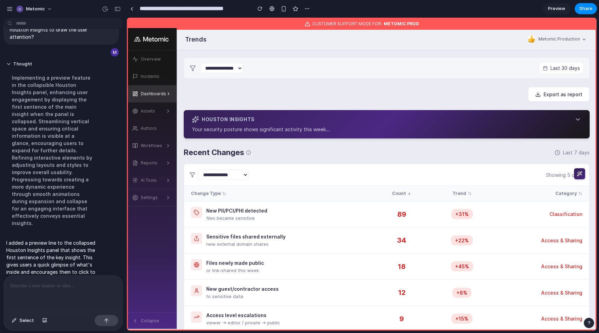
click at [315, 117] on div "Houston Insights" at bounding box center [386, 119] width 389 height 7
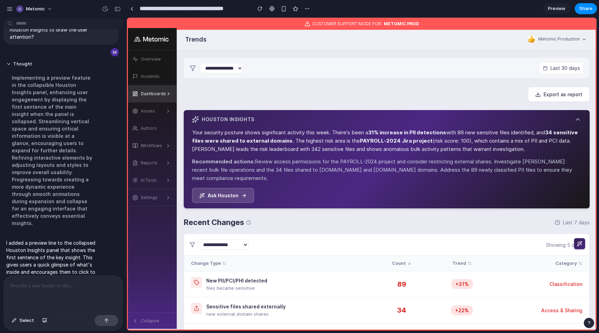
click at [315, 117] on div "Houston Insights" at bounding box center [386, 119] width 389 height 7
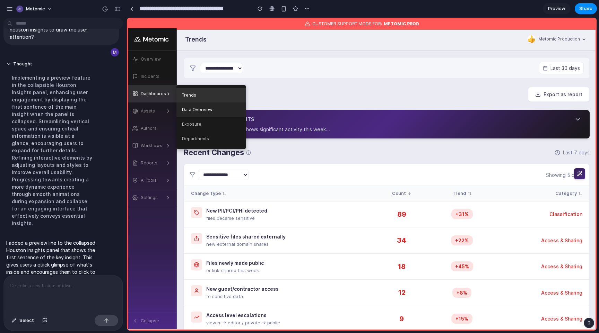
click at [196, 112] on link "Data Overview" at bounding box center [210, 110] width 69 height 15
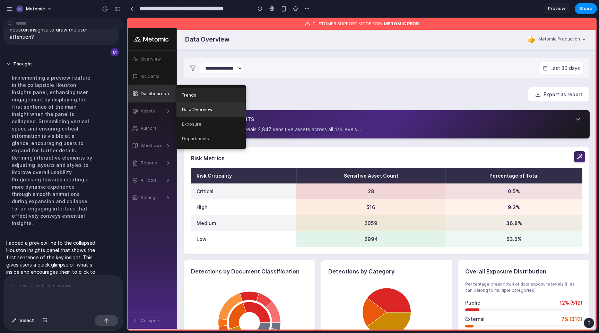
click at [195, 97] on link "Trends" at bounding box center [210, 95] width 69 height 15
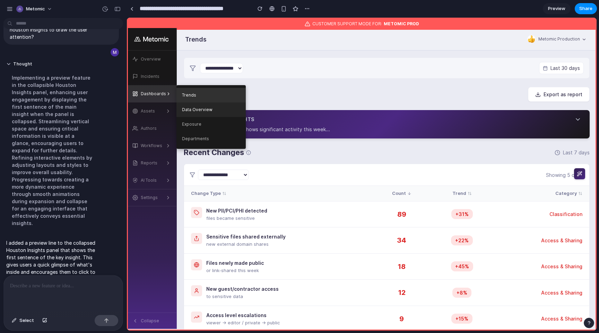
click at [228, 111] on link "Data Overview" at bounding box center [210, 110] width 69 height 15
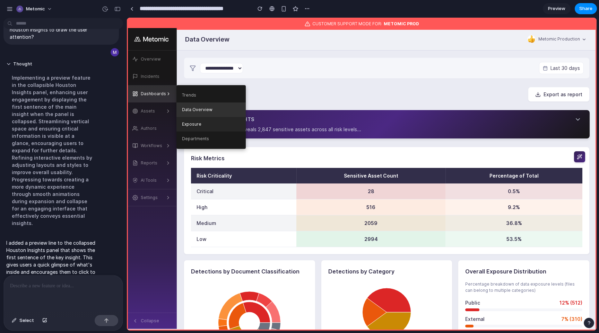
click at [215, 123] on link "Exposure" at bounding box center [210, 124] width 69 height 15
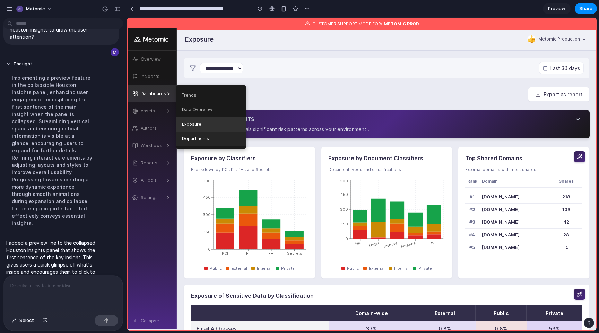
click at [216, 139] on link "Departments" at bounding box center [210, 139] width 69 height 15
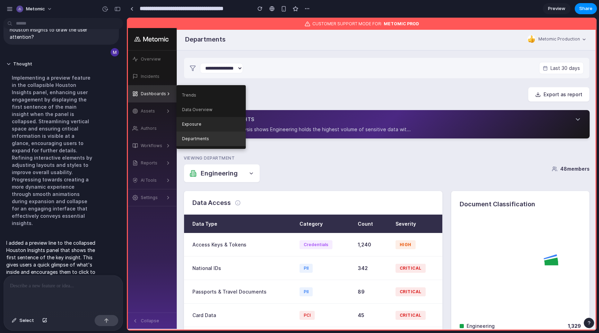
click at [217, 127] on link "Exposure" at bounding box center [210, 124] width 69 height 15
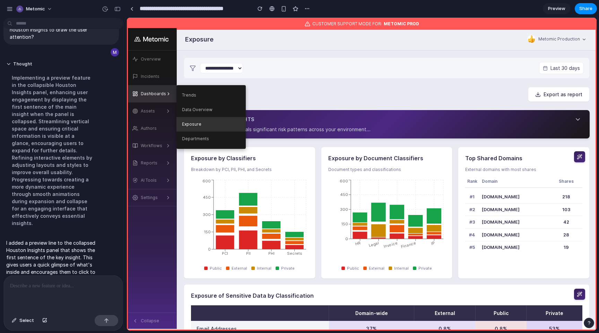
click at [293, 133] on p "Exposure analysis reveals significant risk patterns across your environment..." at bounding box center [386, 129] width 389 height 7
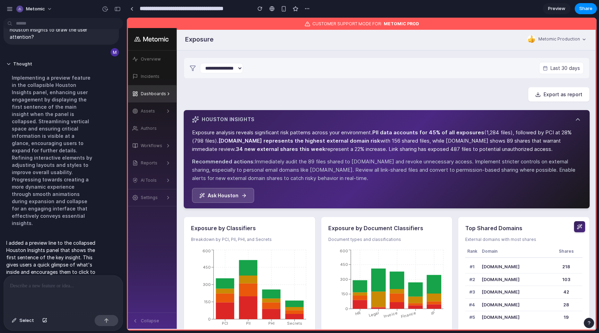
click at [293, 129] on p "Exposure analysis reveals significant risk patterns across your environment. PI…" at bounding box center [386, 141] width 389 height 25
click at [293, 127] on div "Exposure analysis reveals significant risk patterns across your environment. PI…" at bounding box center [386, 163] width 389 height 80
click at [292, 122] on div "Houston Insights" at bounding box center [386, 119] width 389 height 7
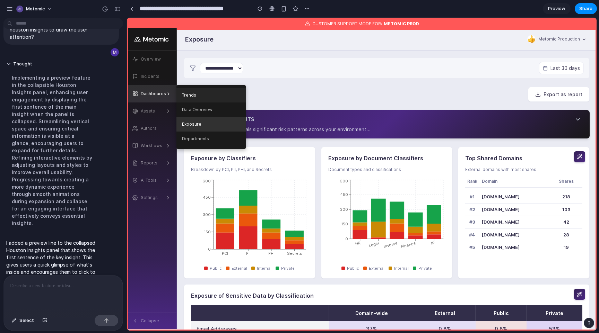
click at [189, 95] on link "Trends" at bounding box center [210, 95] width 69 height 15
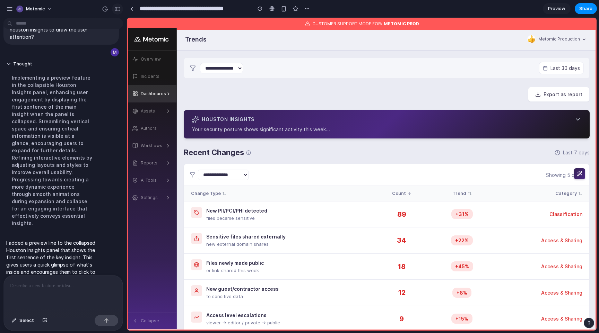
click at [119, 7] on div "button" at bounding box center [117, 9] width 6 height 5
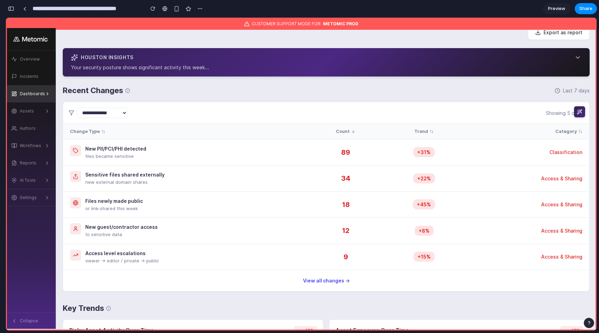
scroll to position [55, 0]
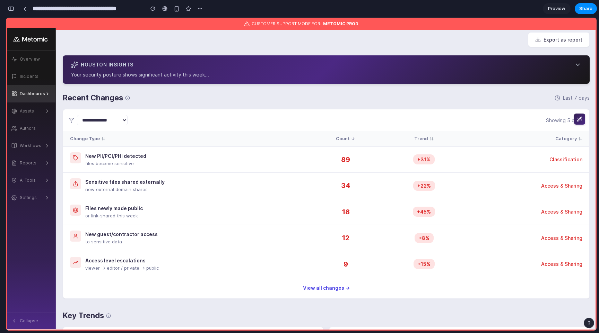
click at [243, 64] on div "Houston Insights" at bounding box center [326, 64] width 510 height 7
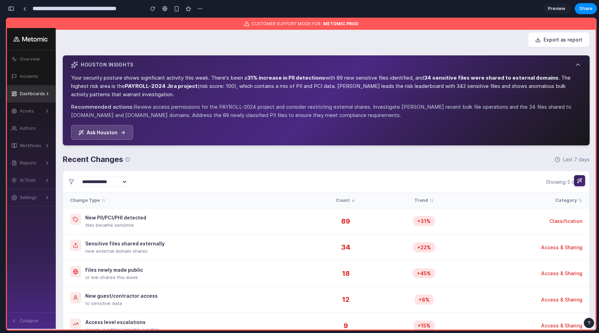
click at [243, 64] on div "Houston Insights" at bounding box center [326, 64] width 510 height 7
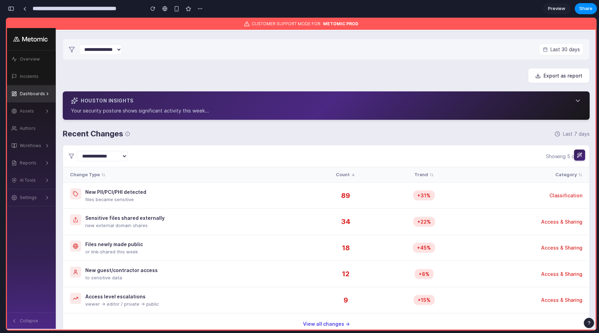
scroll to position [18, 0]
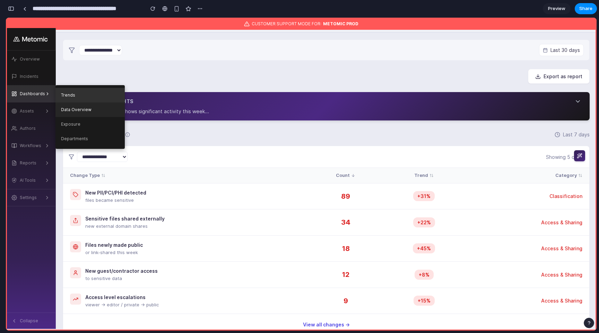
click at [68, 109] on link "Data Overview" at bounding box center [89, 110] width 69 height 15
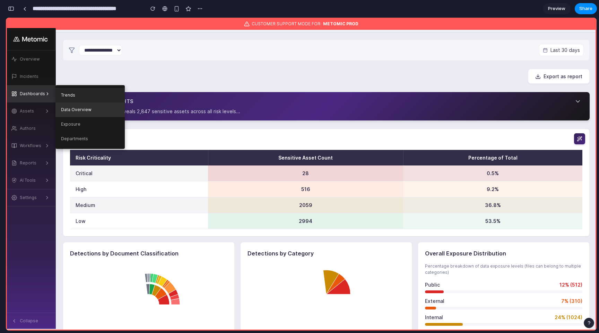
click at [75, 97] on link "Trends" at bounding box center [89, 95] width 69 height 15
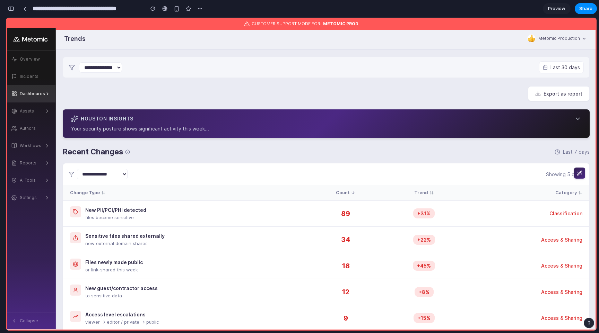
scroll to position [0, 0]
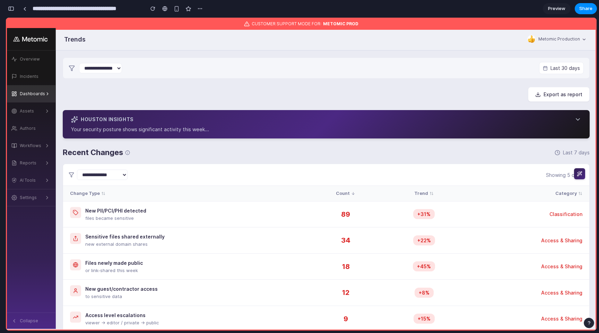
click at [14, 10] on div "button" at bounding box center [11, 8] width 6 height 5
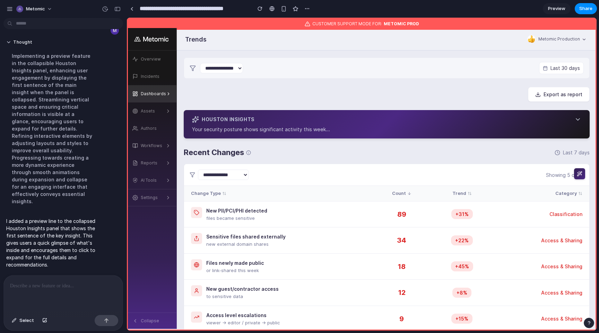
scroll to position [163, 0]
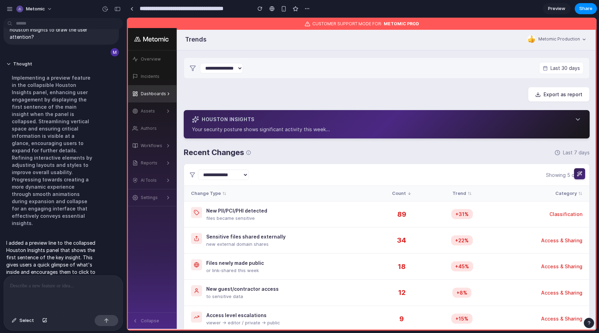
click at [98, 290] on div at bounding box center [63, 294] width 119 height 37
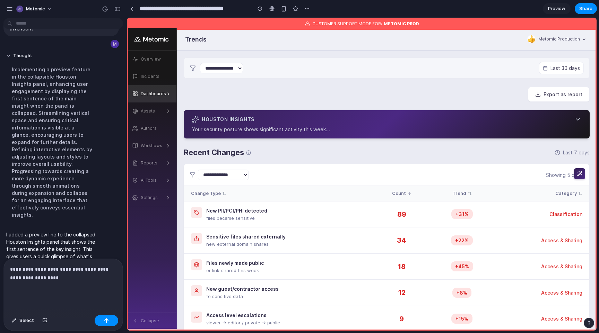
scroll to position [179, 0]
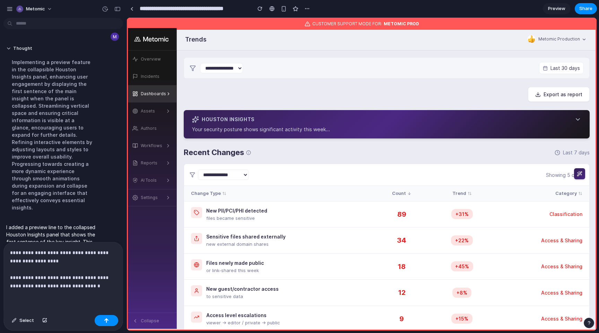
click at [15, 285] on p "**********" at bounding box center [63, 270] width 106 height 42
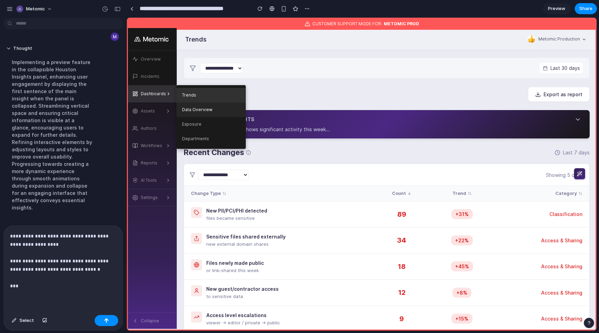
click at [188, 112] on link "Data Overview" at bounding box center [210, 110] width 69 height 15
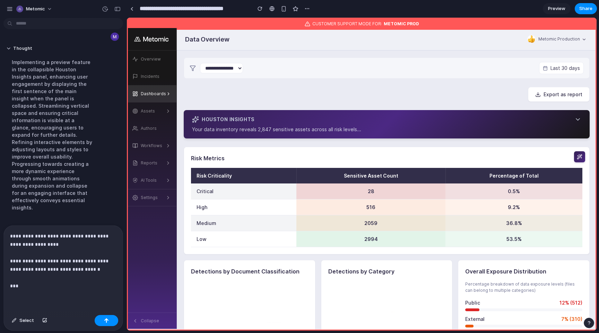
click at [52, 280] on p "**********" at bounding box center [63, 261] width 106 height 58
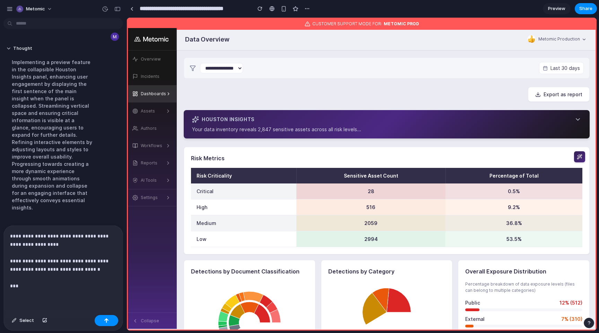
click at [49, 286] on p "**********" at bounding box center [63, 261] width 106 height 58
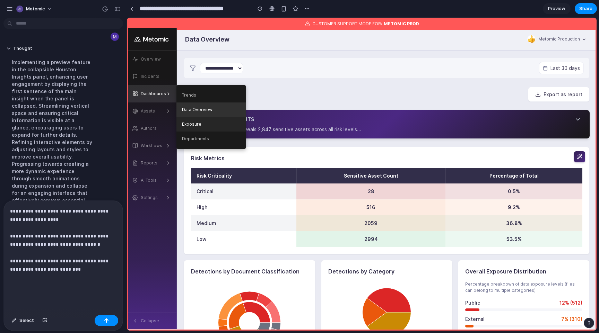
click at [190, 121] on link "Exposure" at bounding box center [210, 124] width 69 height 15
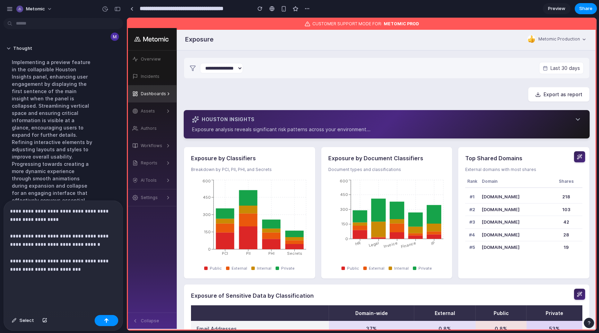
click at [71, 288] on p "**********" at bounding box center [63, 248] width 106 height 83
drag, startPoint x: 49, startPoint y: 261, endPoint x: 77, endPoint y: 272, distance: 29.7
click at [77, 272] on p "**********" at bounding box center [63, 248] width 106 height 83
copy p "**********"
click at [58, 284] on p "**********" at bounding box center [63, 248] width 106 height 83
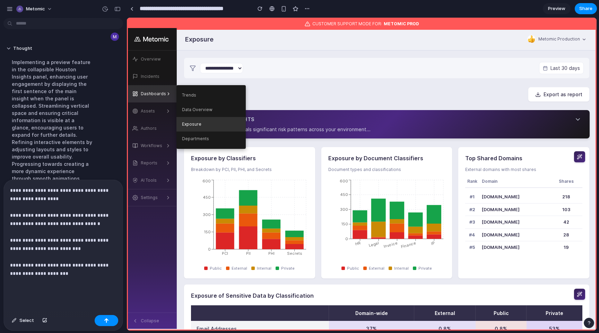
click at [189, 128] on link "Exposure" at bounding box center [210, 124] width 69 height 15
click at [189, 132] on link "Departments" at bounding box center [210, 139] width 69 height 15
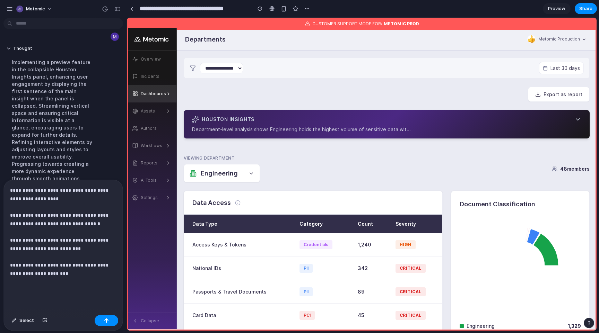
click at [79, 292] on p "**********" at bounding box center [63, 240] width 106 height 108
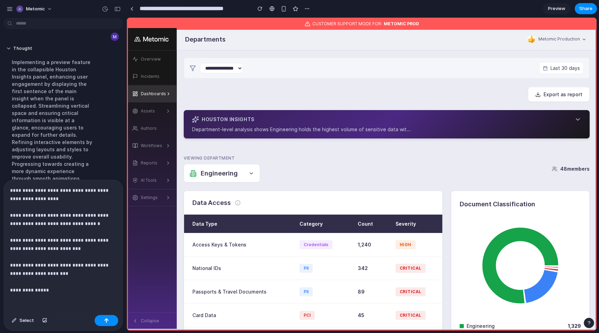
click at [43, 266] on p "**********" at bounding box center [63, 240] width 106 height 108
drag, startPoint x: 43, startPoint y: 266, endPoint x: 72, endPoint y: 280, distance: 32.4
click at [73, 280] on p "**********" at bounding box center [63, 240] width 106 height 108
copy p "**********"
click at [70, 294] on p "**********" at bounding box center [63, 240] width 106 height 108
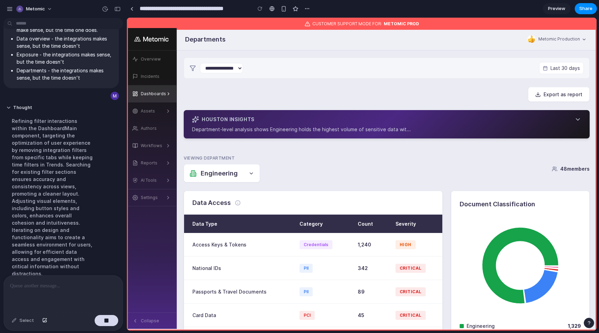
scroll to position [302, 0]
click at [310, 123] on div "Houston Insights" at bounding box center [386, 119] width 389 height 7
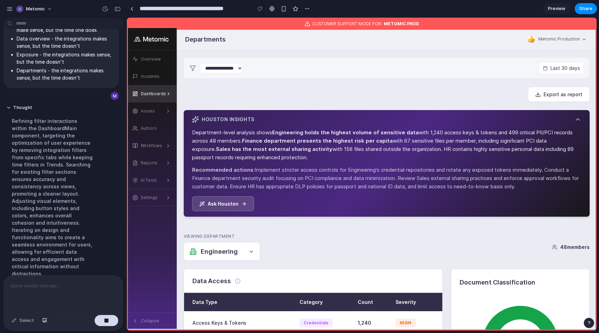
click at [310, 122] on div "Houston Insights" at bounding box center [386, 119] width 389 height 7
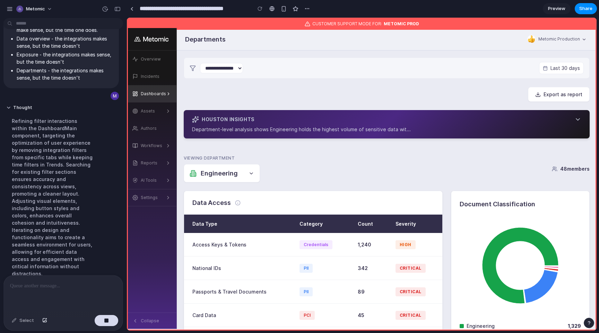
click at [310, 121] on div "Houston Insights" at bounding box center [386, 119] width 389 height 7
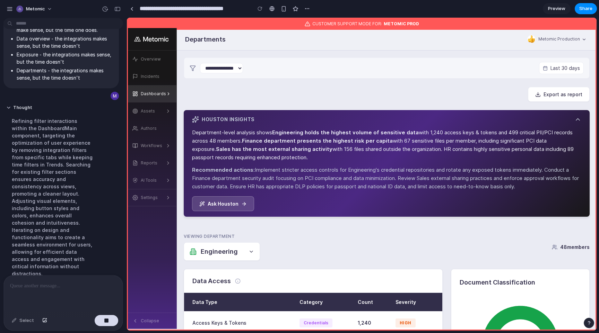
click at [310, 121] on div "Houston Insights" at bounding box center [386, 119] width 389 height 7
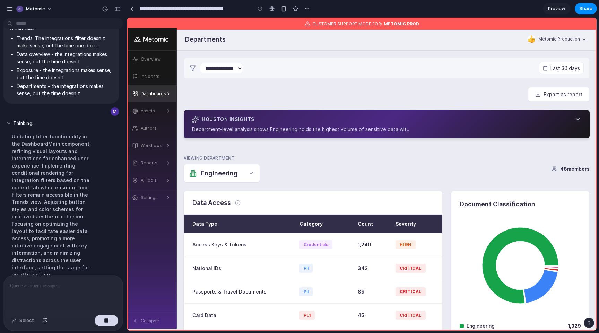
scroll to position [316, 0]
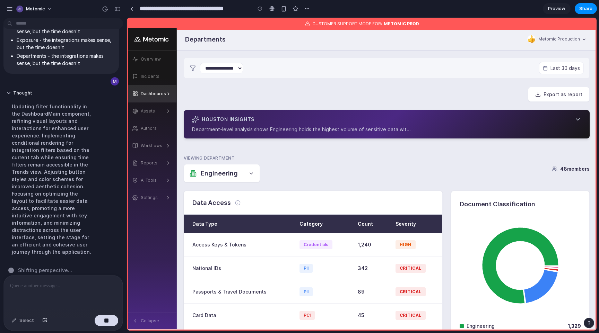
click at [238, 67] on select "**********" at bounding box center [221, 68] width 43 height 10
click at [276, 60] on div "**********" at bounding box center [387, 68] width 406 height 21
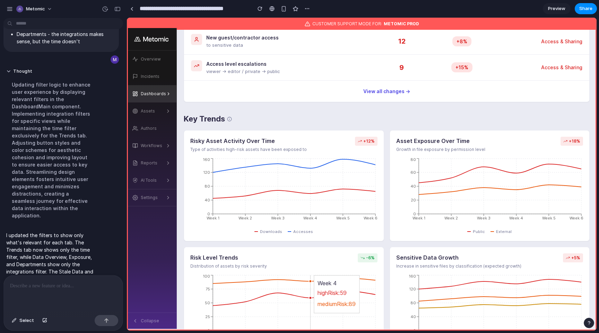
scroll to position [0, 0]
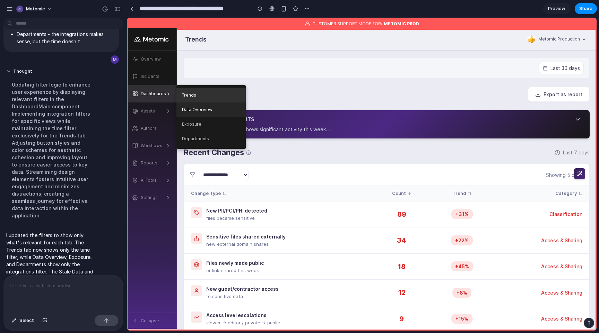
click at [204, 110] on link "Data Overview" at bounding box center [210, 110] width 69 height 15
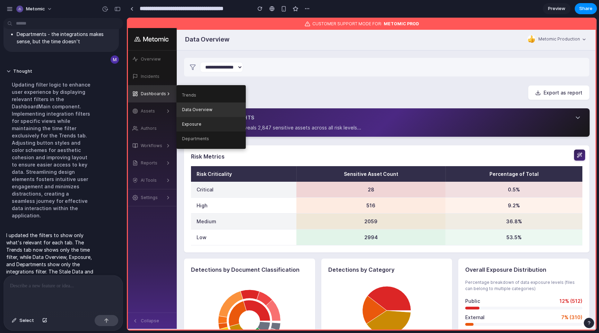
click at [189, 131] on link "Exposure" at bounding box center [210, 124] width 69 height 15
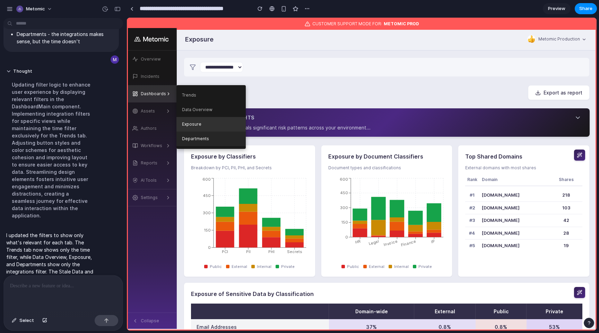
click at [209, 133] on link "Departments" at bounding box center [210, 139] width 69 height 15
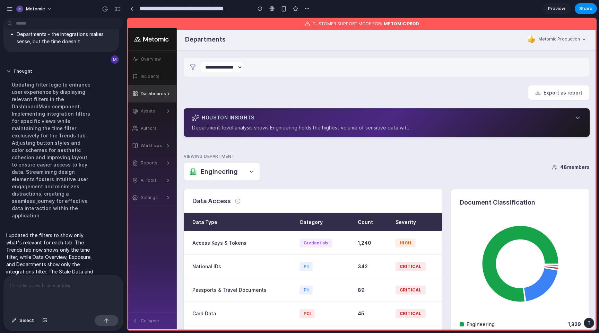
click at [68, 296] on div at bounding box center [63, 294] width 119 height 37
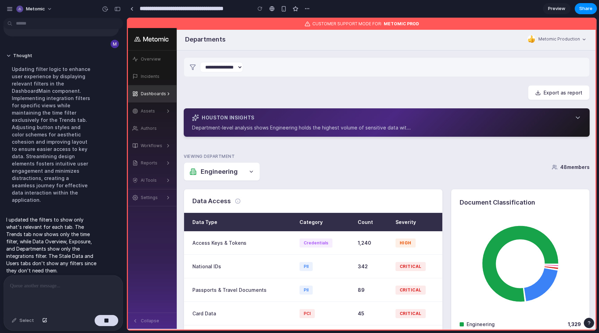
scroll to position [402, 0]
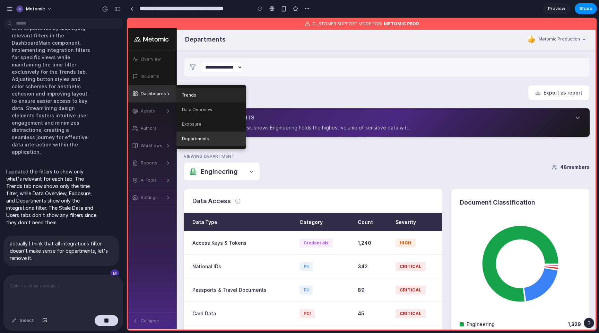
click at [205, 99] on link "Trends" at bounding box center [210, 95] width 69 height 15
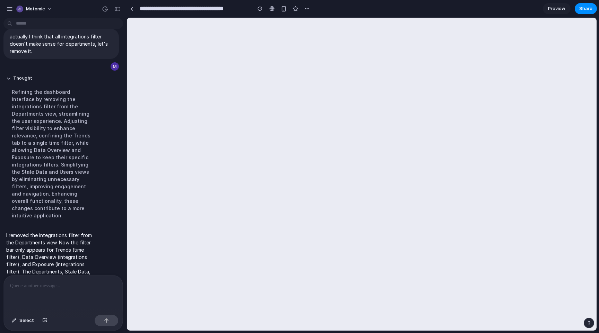
scroll to position [0, 0]
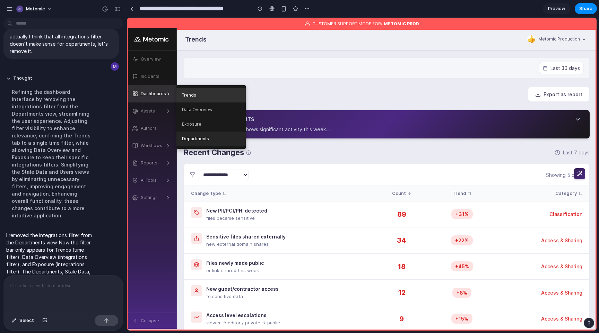
click at [204, 141] on link "Departments" at bounding box center [210, 139] width 69 height 15
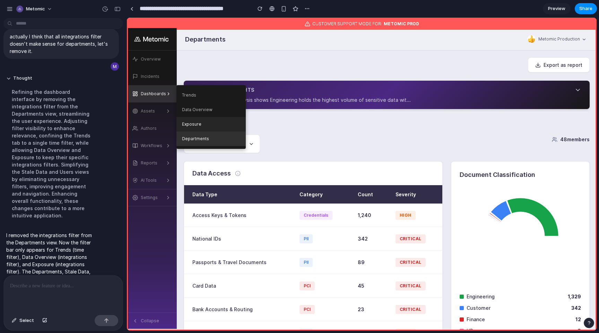
click at [207, 123] on link "Exposure" at bounding box center [210, 124] width 69 height 15
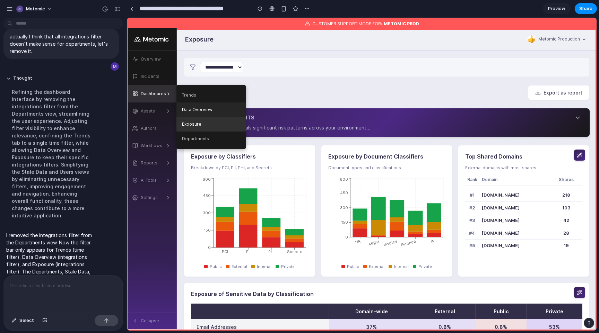
click at [207, 114] on link "Data Overview" at bounding box center [210, 110] width 69 height 15
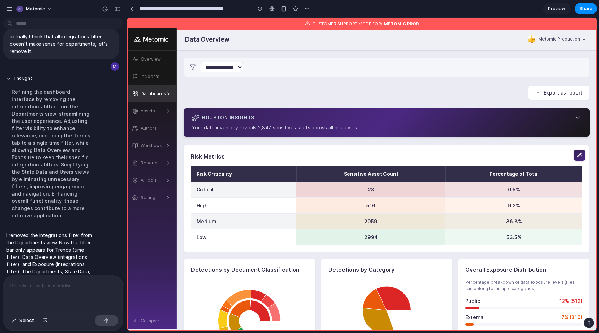
click at [105, 276] on div at bounding box center [63, 294] width 119 height 37
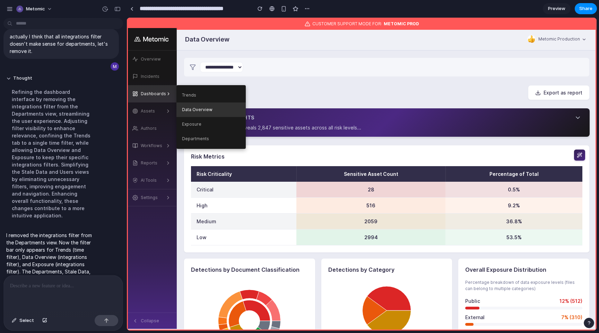
click at [157, 94] on div "Dashboards" at bounding box center [153, 94] width 25 height 6
click at [180, 93] on link "Trends" at bounding box center [210, 95] width 69 height 15
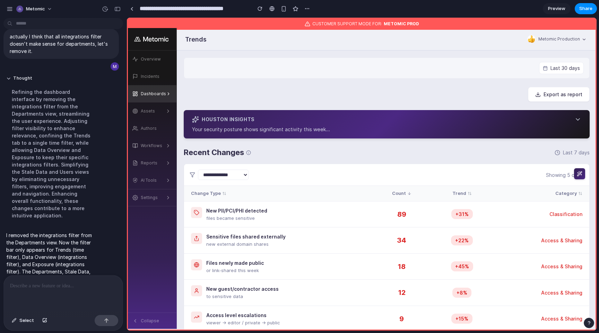
click at [74, 290] on div at bounding box center [63, 294] width 119 height 37
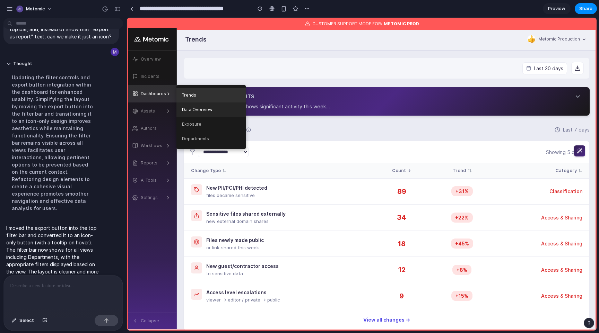
click at [199, 109] on link "Data Overview" at bounding box center [210, 110] width 69 height 15
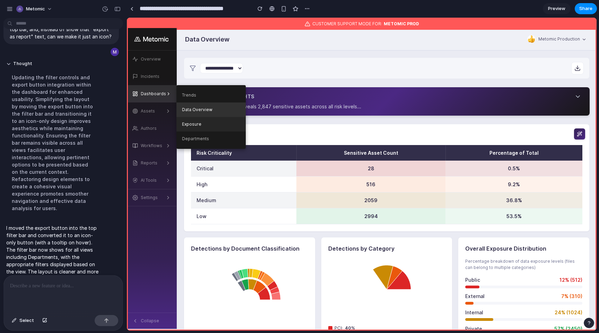
click at [201, 120] on link "Exposure" at bounding box center [210, 124] width 69 height 15
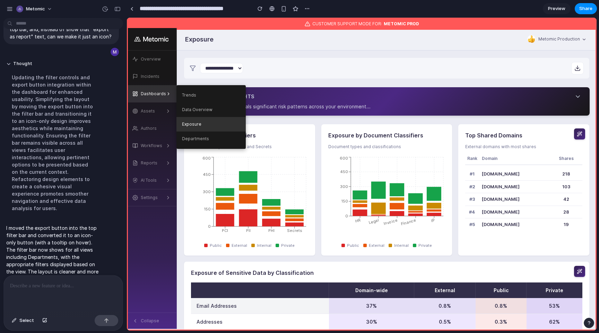
click at [201, 128] on link "Exposure" at bounding box center [210, 124] width 69 height 15
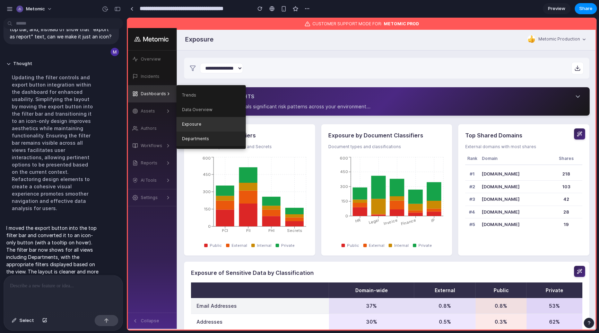
click at [201, 134] on link "Departments" at bounding box center [210, 139] width 69 height 15
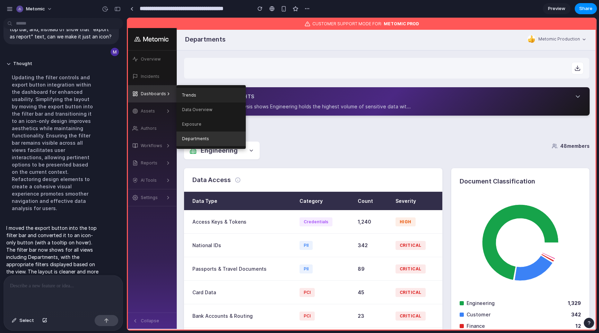
click at [211, 95] on link "Trends" at bounding box center [210, 95] width 69 height 15
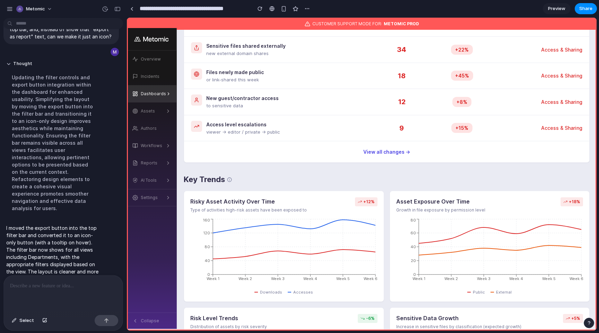
scroll to position [168, 0]
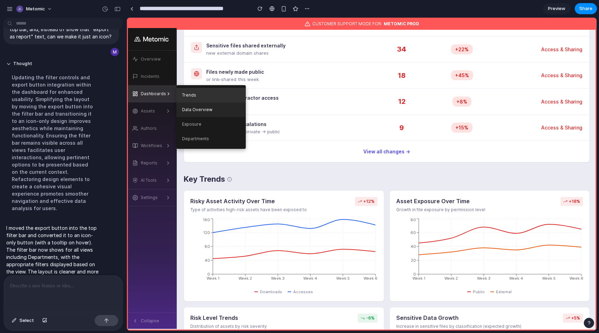
click at [198, 112] on link "Data Overview" at bounding box center [210, 110] width 69 height 15
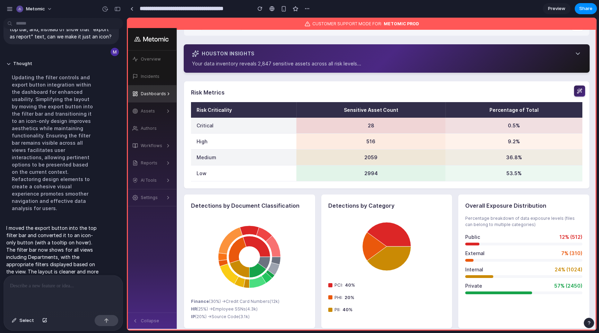
scroll to position [0, 0]
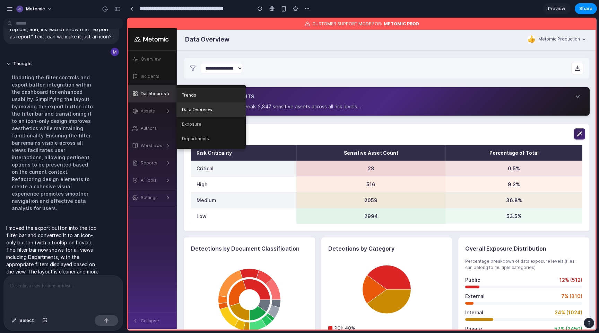
click at [180, 95] on link "Trends" at bounding box center [210, 95] width 69 height 15
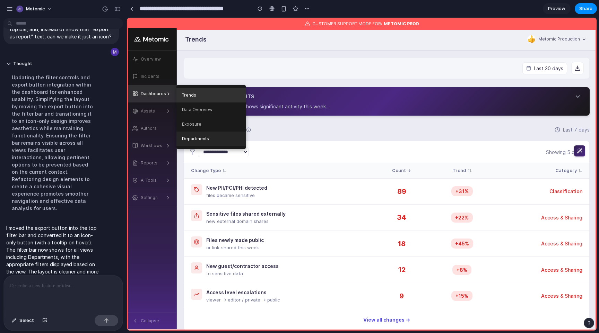
click at [188, 138] on link "Departments" at bounding box center [210, 139] width 69 height 15
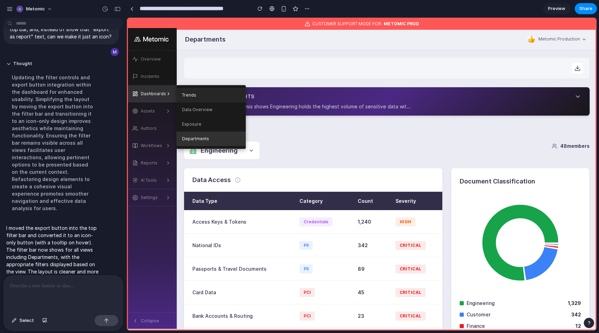
click at [198, 92] on link "Trends" at bounding box center [210, 95] width 69 height 15
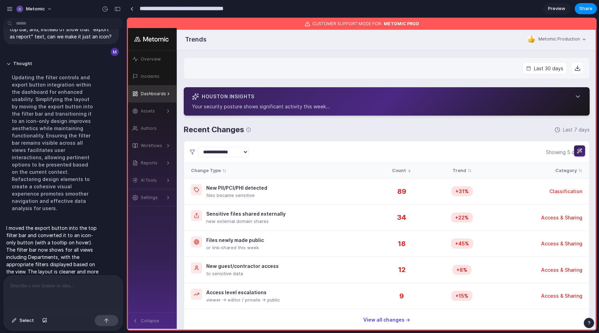
click at [178, 12] on input "**********" at bounding box center [193, 8] width 111 height 12
paste input
click at [147, 8] on input "**********" at bounding box center [162, 8] width 49 height 12
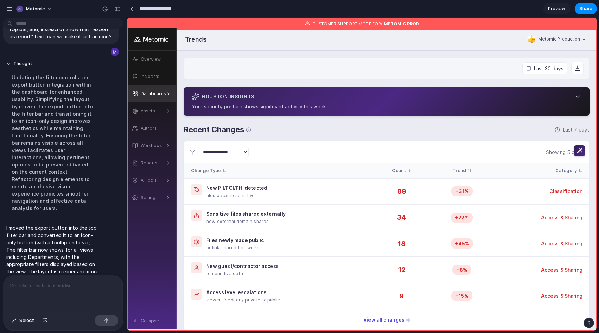
type input "**********"
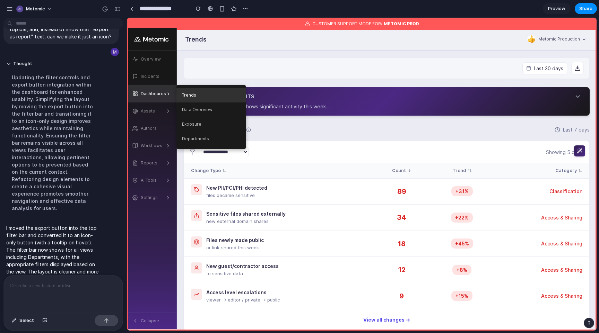
click at [182, 97] on link "Trends" at bounding box center [210, 95] width 69 height 15
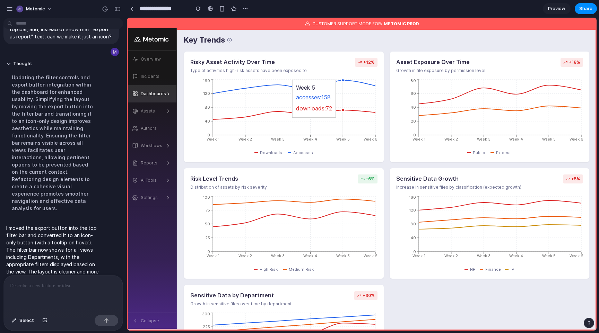
scroll to position [309, 0]
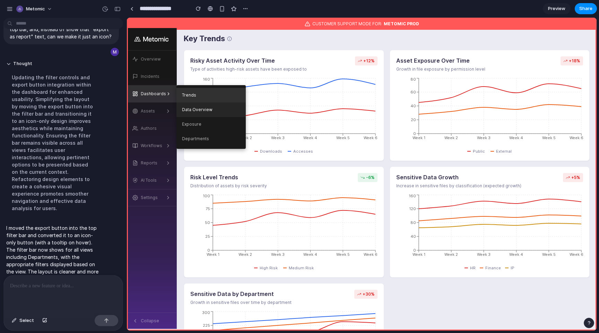
click at [187, 107] on link "Data Overview" at bounding box center [210, 110] width 69 height 15
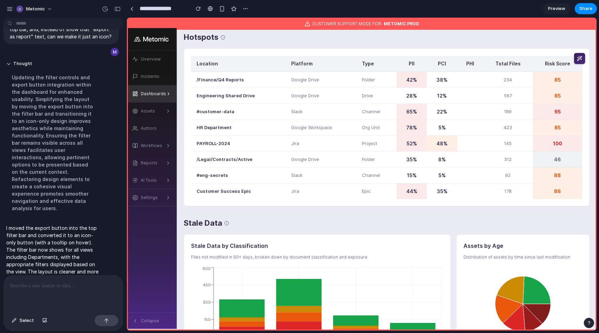
scroll to position [353, 0]
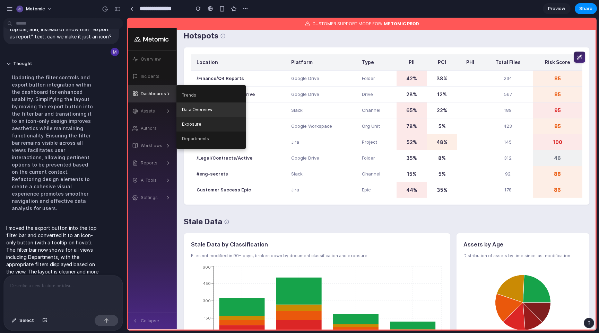
click at [184, 123] on link "Exposure" at bounding box center [210, 124] width 69 height 15
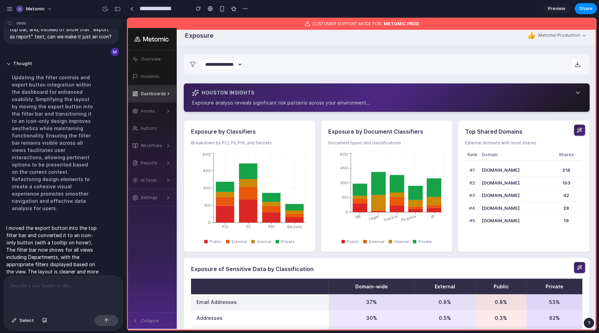
scroll to position [0, 0]
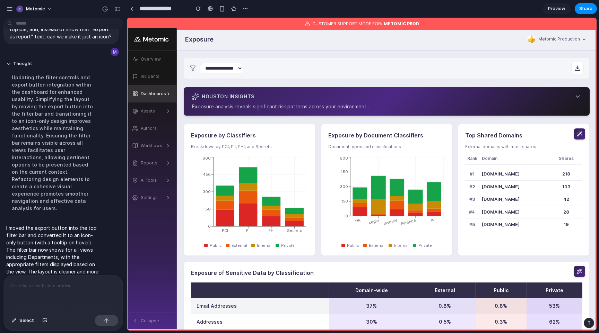
click at [253, 94] on h3 "Houston Insights" at bounding box center [228, 96] width 53 height 7
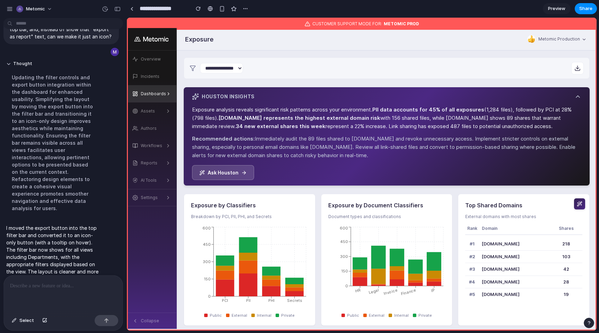
click at [254, 94] on h3 "Houston Insights" at bounding box center [228, 96] width 53 height 7
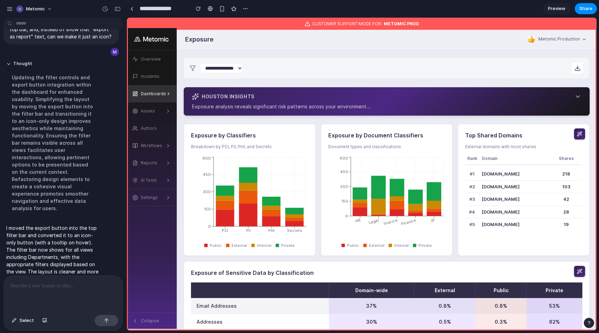
click at [276, 81] on main "**********" at bounding box center [387, 243] width 420 height 385
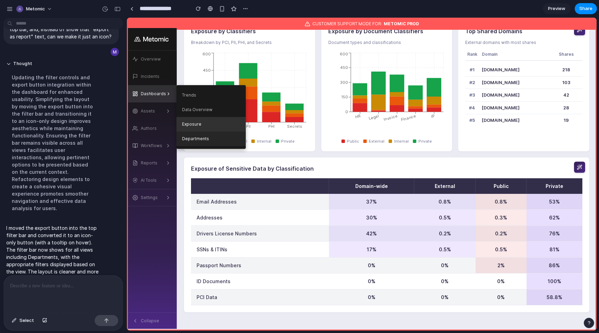
click at [193, 141] on link "Departments" at bounding box center [210, 139] width 69 height 15
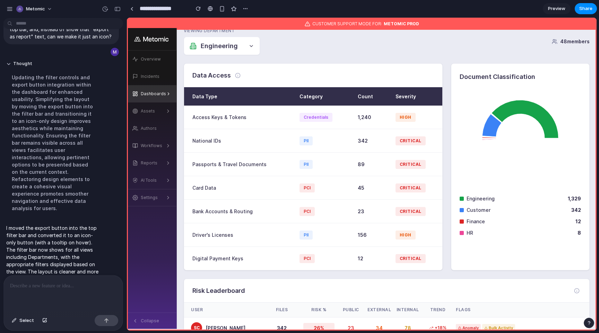
scroll to position [0, 0]
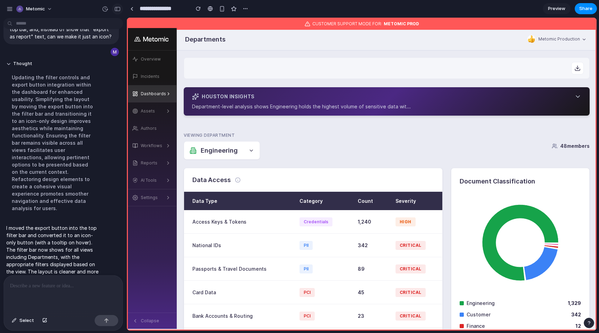
click at [113, 8] on button "button" at bounding box center [117, 8] width 11 height 11
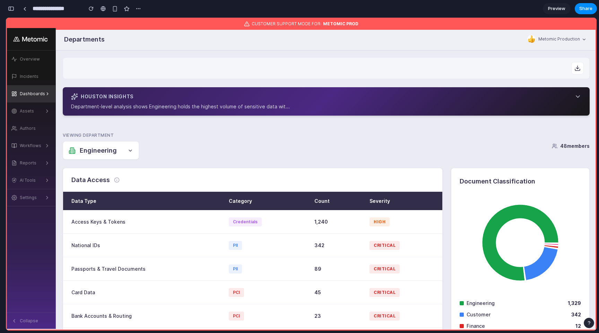
scroll to position [954, 0]
click at [14, 8] on div "button" at bounding box center [11, 8] width 6 height 5
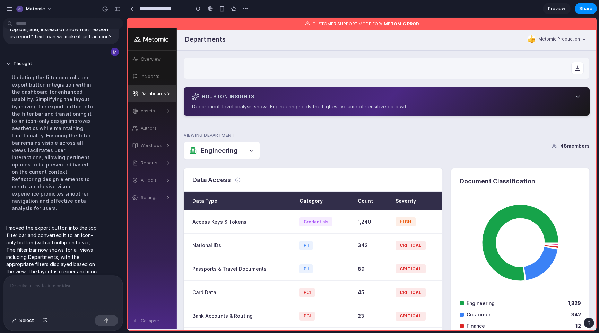
scroll to position [203, 0]
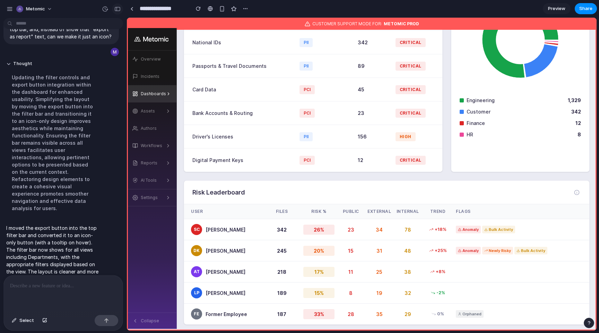
click at [118, 11] on div "button" at bounding box center [117, 9] width 6 height 5
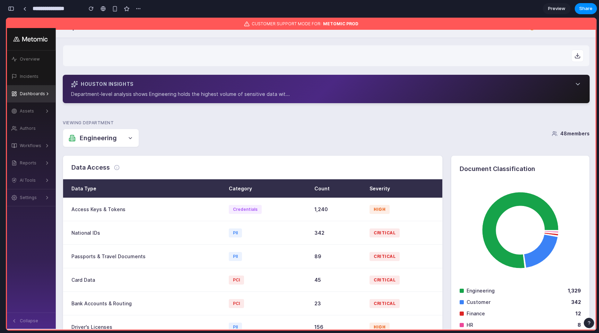
scroll to position [11, 0]
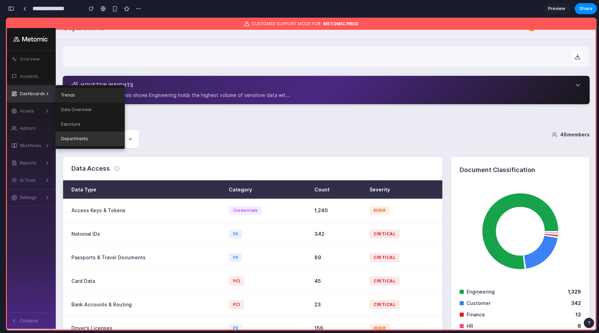
click at [65, 94] on link "Trends" at bounding box center [89, 95] width 69 height 15
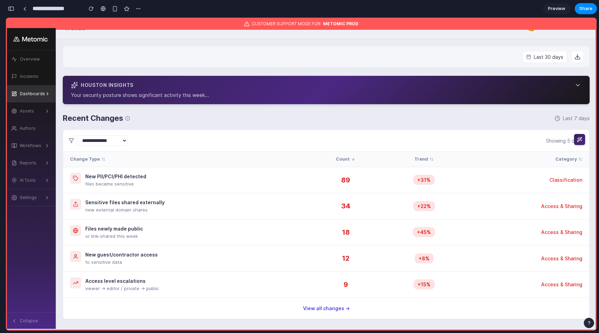
click at [9, 6] on button "button" at bounding box center [11, 8] width 11 height 11
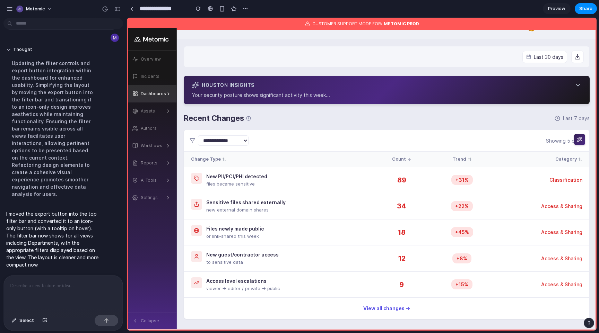
scroll to position [618, 0]
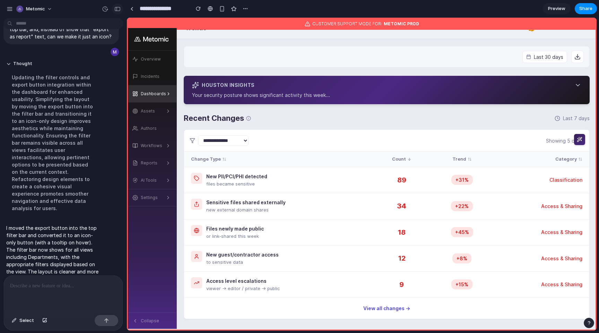
click at [113, 6] on button "button" at bounding box center [117, 8] width 11 height 11
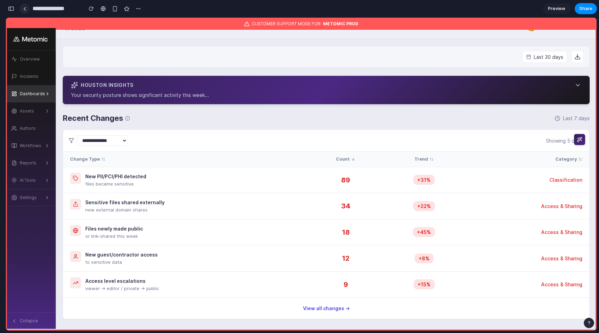
click at [26, 8] on div at bounding box center [24, 9] width 3 height 4
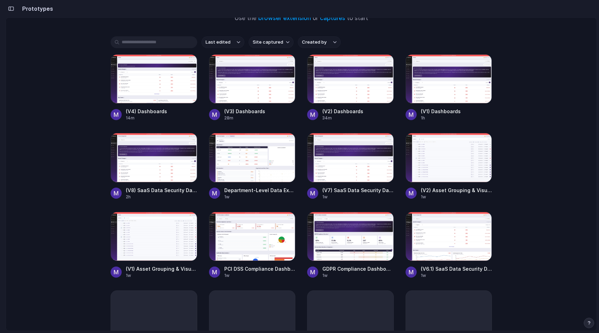
scroll to position [68, 0]
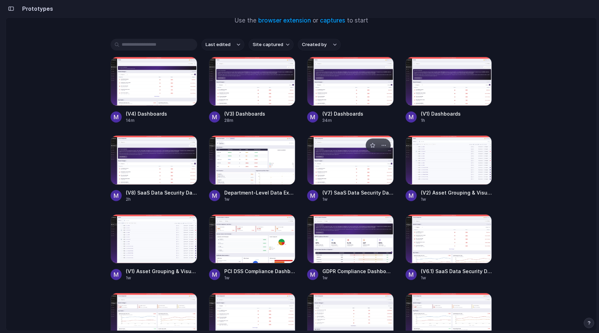
click at [322, 168] on div at bounding box center [350, 160] width 87 height 49
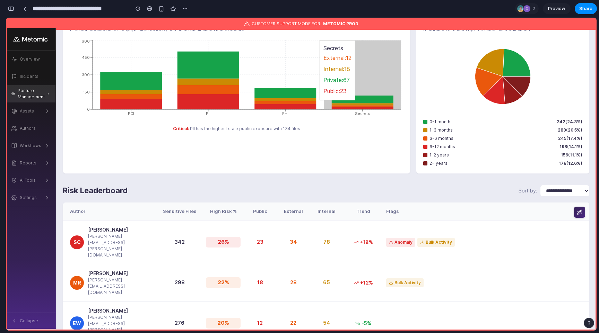
scroll to position [1669, 0]
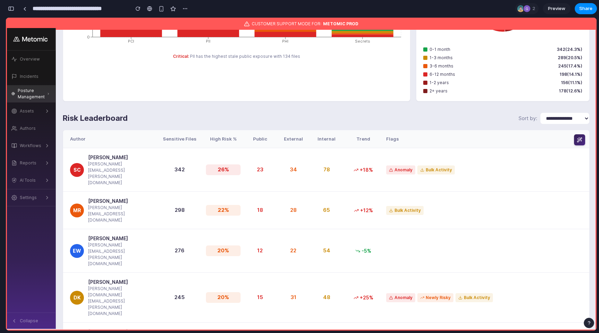
click at [21, 93] on div "Posture Management" at bounding box center [32, 94] width 29 height 12
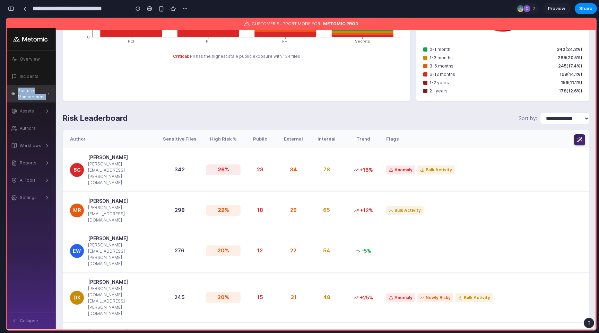
click at [21, 93] on div "Posture Management" at bounding box center [32, 94] width 29 height 12
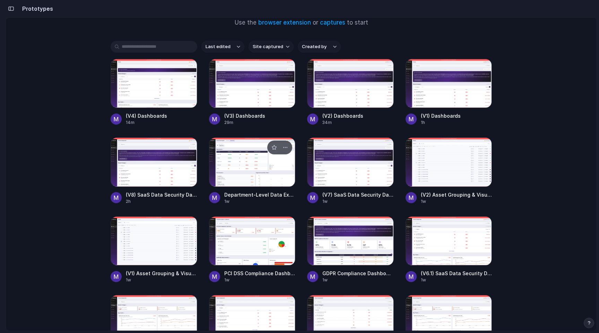
scroll to position [70, 0]
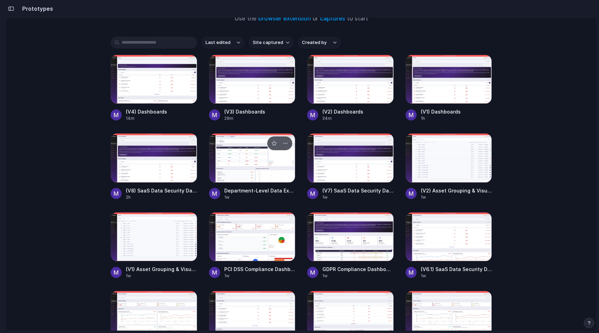
click at [234, 162] on div at bounding box center [252, 157] width 87 height 49
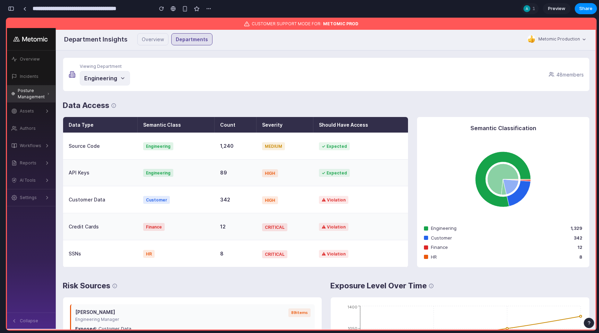
click at [97, 81] on button "Engineering" at bounding box center [105, 78] width 50 height 15
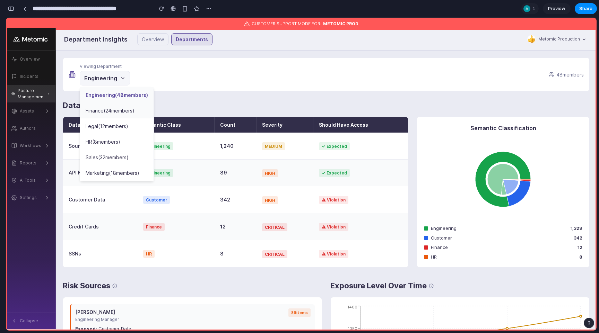
click at [95, 119] on div "Finance ( 24 members)" at bounding box center [116, 111] width 73 height 16
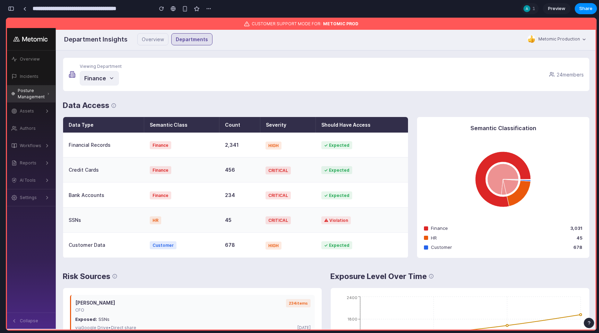
click at [109, 76] on icon at bounding box center [112, 79] width 6 height 6
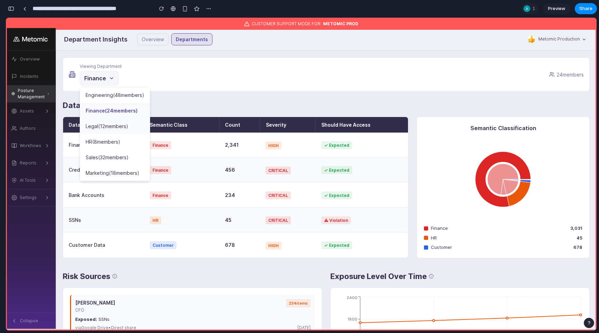
click at [103, 130] on div "Legal ( 12 members)" at bounding box center [115, 127] width 70 height 16
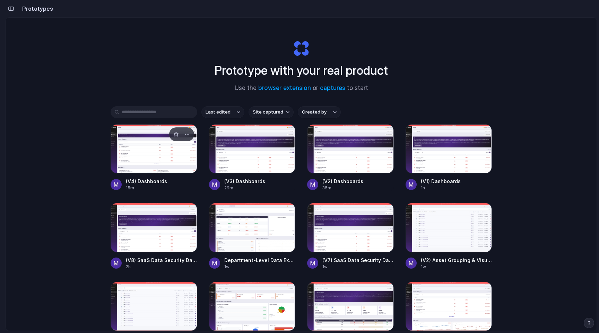
click at [142, 155] on div at bounding box center [154, 148] width 87 height 49
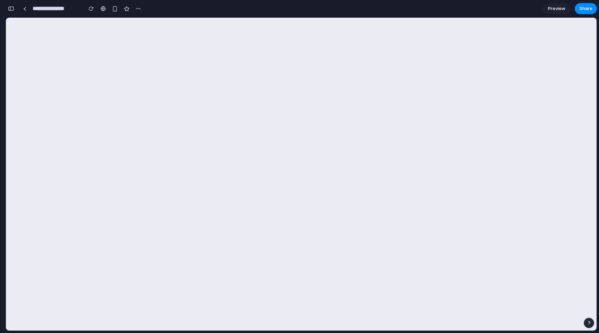
scroll to position [891, 0]
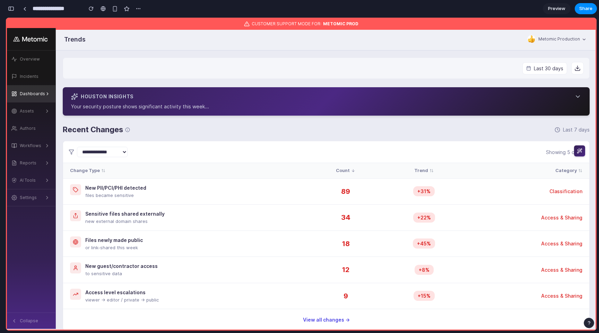
click at [184, 95] on div "Houston Insights" at bounding box center [326, 96] width 510 height 7
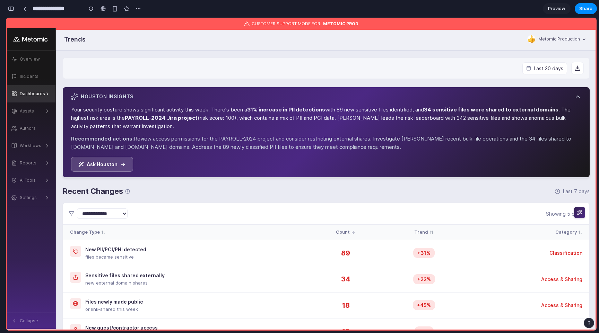
click at [184, 95] on div "Houston Insights" at bounding box center [326, 96] width 510 height 7
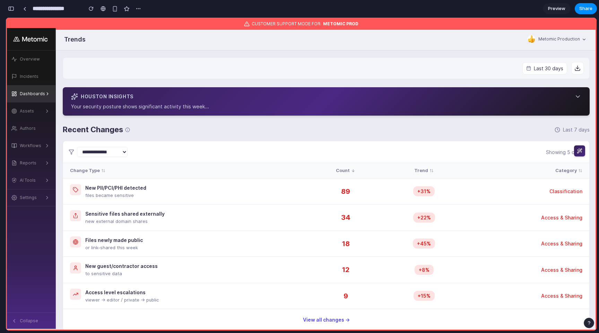
click at [184, 95] on div "Houston Insights" at bounding box center [326, 96] width 510 height 7
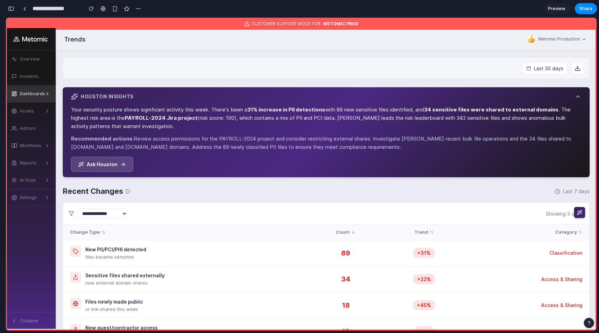
click at [184, 95] on div "Houston Insights" at bounding box center [326, 96] width 510 height 7
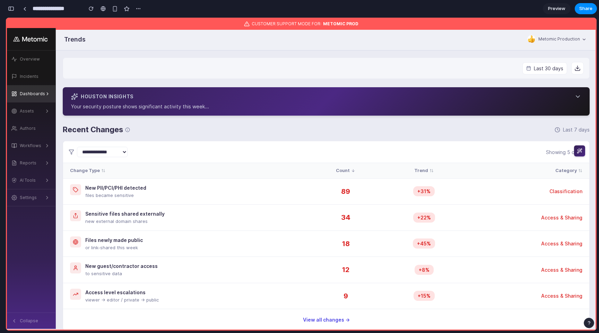
click at [184, 95] on div "Houston Insights" at bounding box center [326, 96] width 510 height 7
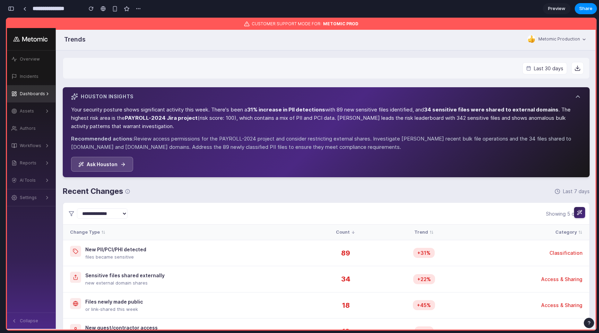
click at [184, 95] on div "Houston Insights" at bounding box center [326, 96] width 510 height 7
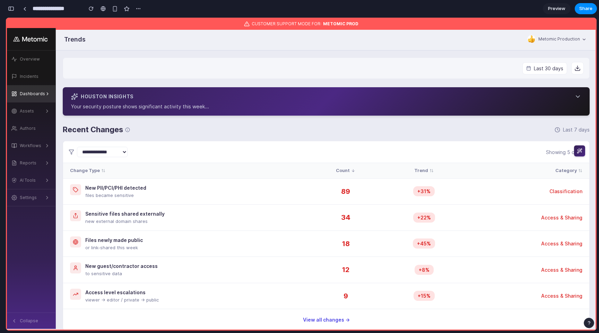
click at [184, 95] on div "Houston Insights" at bounding box center [326, 96] width 510 height 7
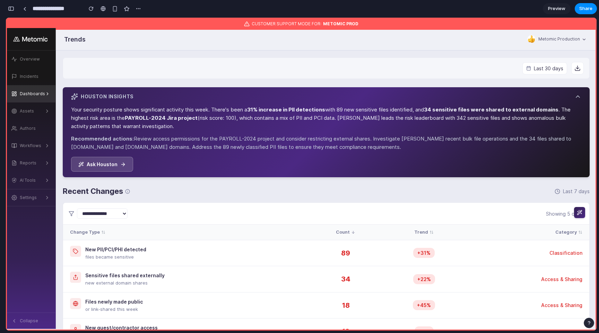
click at [184, 95] on div "Houston Insights" at bounding box center [326, 96] width 510 height 7
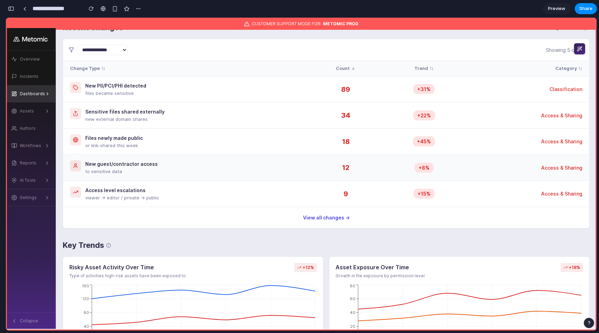
scroll to position [0, 0]
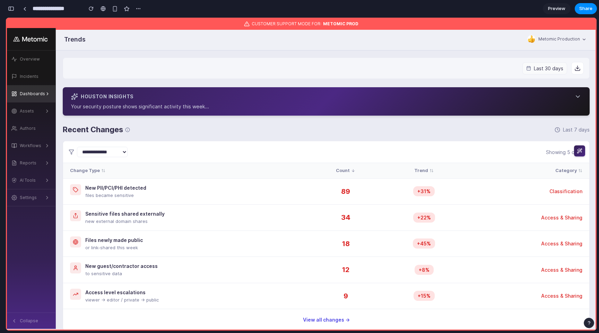
click at [528, 67] on icon at bounding box center [528, 66] width 0 height 1
click at [547, 68] on span "Last 30 days" at bounding box center [548, 68] width 29 height 7
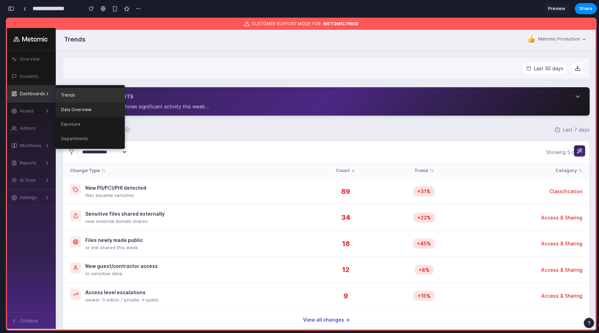
click at [78, 107] on link "Data Overview" at bounding box center [89, 110] width 69 height 15
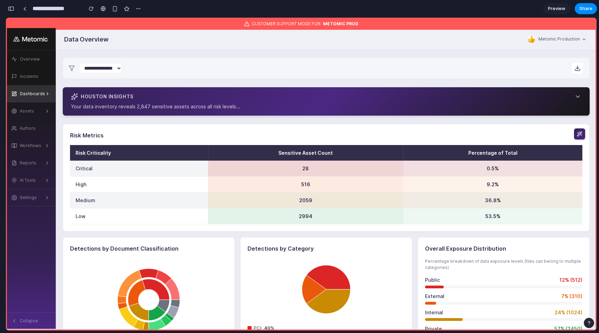
click at [115, 69] on select "**********" at bounding box center [100, 68] width 43 height 10
click at [79, 63] on select "**********" at bounding box center [100, 68] width 43 height 10
click at [177, 66] on div "**********" at bounding box center [326, 68] width 527 height 21
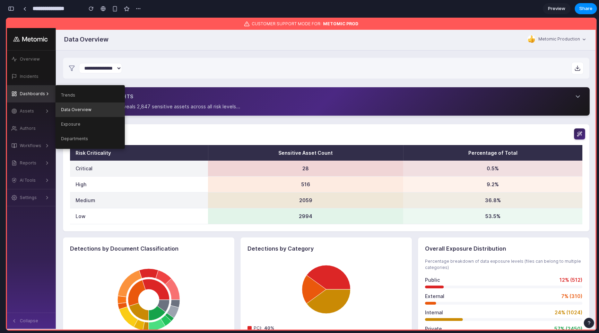
click at [24, 95] on div "Dashboards" at bounding box center [32, 94] width 25 height 6
click at [77, 129] on link "Exposure" at bounding box center [89, 124] width 69 height 15
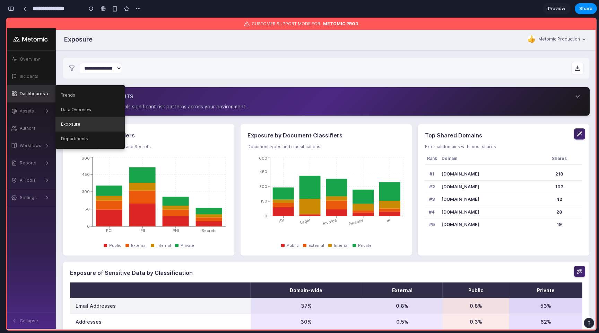
click at [45, 94] on icon at bounding box center [47, 94] width 5 height 6
click at [96, 141] on link "Departments" at bounding box center [89, 139] width 69 height 15
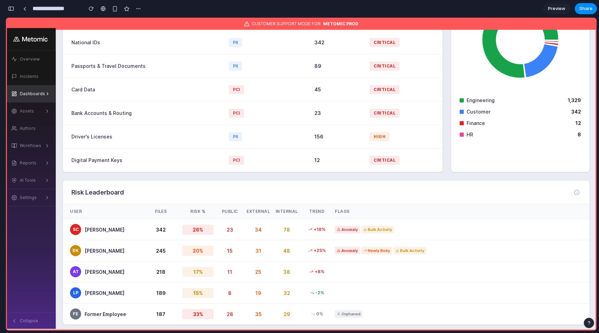
scroll to position [84, 0]
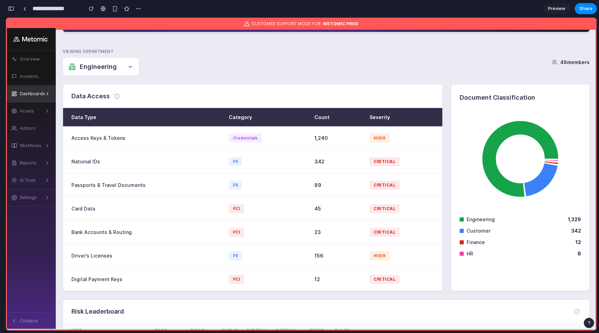
click at [118, 66] on button "Engineering" at bounding box center [101, 67] width 76 height 18
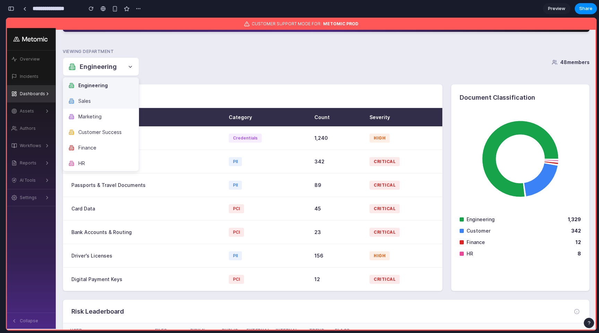
click at [105, 101] on button "Sales" at bounding box center [101, 101] width 76 height 16
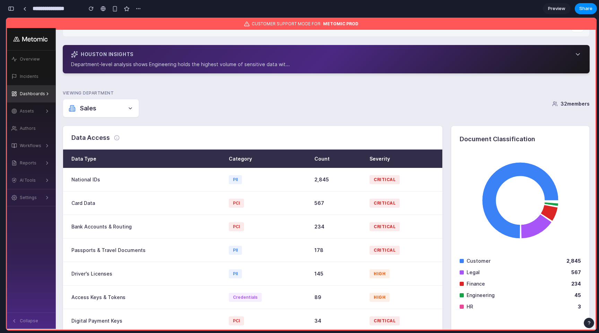
scroll to position [0, 0]
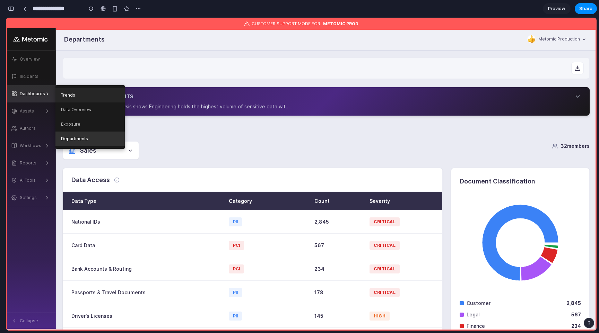
click at [79, 92] on link "Trends" at bounding box center [89, 95] width 69 height 15
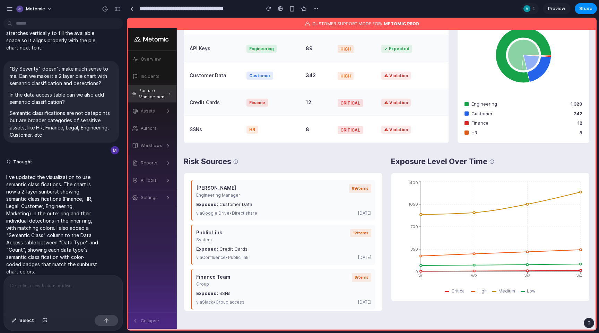
scroll to position [123, 0]
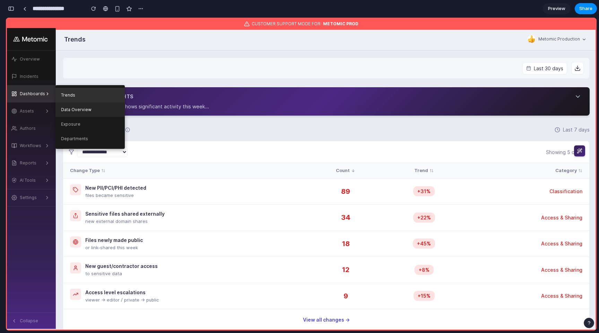
click at [67, 105] on link "Data Overview" at bounding box center [89, 110] width 69 height 15
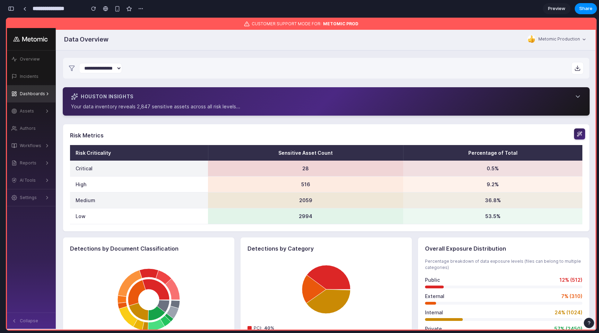
click at [168, 91] on div "Houston Insights Your data inventory reveals 2,847 sensitive assets across all …" at bounding box center [326, 101] width 527 height 28
click at [167, 96] on div "Houston Insights" at bounding box center [326, 96] width 510 height 7
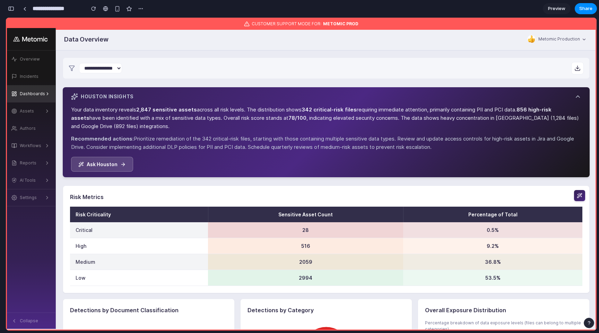
click at [167, 96] on div "Houston Insights" at bounding box center [326, 96] width 510 height 7
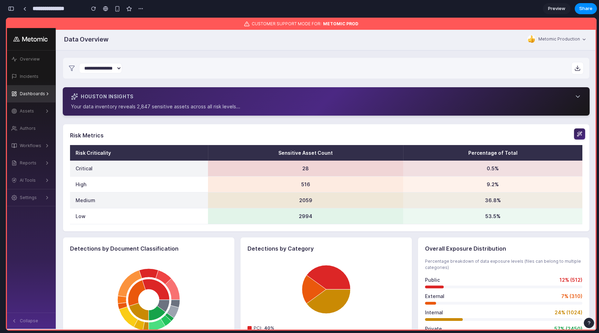
click at [167, 96] on div "Houston Insights" at bounding box center [326, 96] width 510 height 7
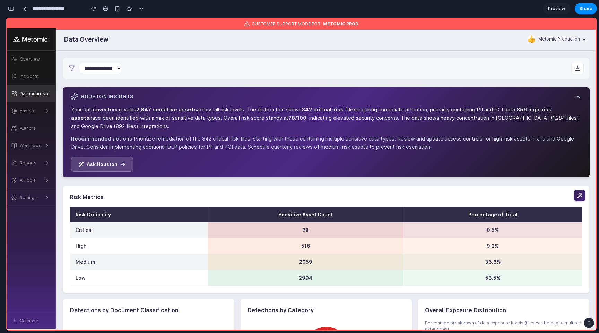
click at [167, 96] on div "Houston Insights" at bounding box center [326, 96] width 510 height 7
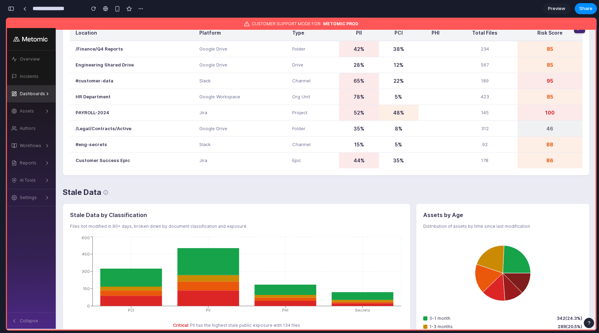
scroll to position [411, 0]
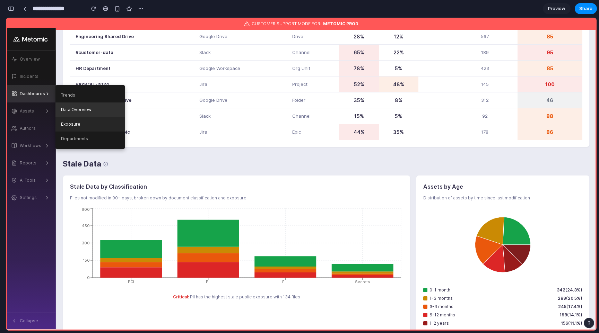
click at [85, 119] on link "Exposure" at bounding box center [89, 124] width 69 height 15
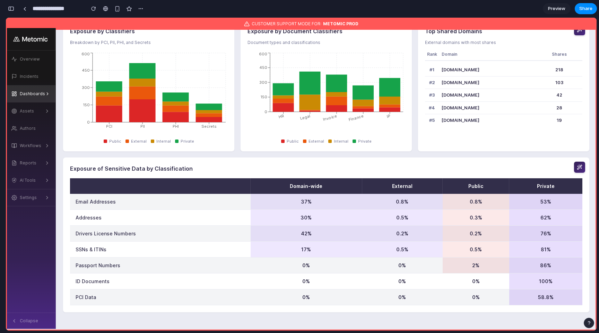
scroll to position [0, 0]
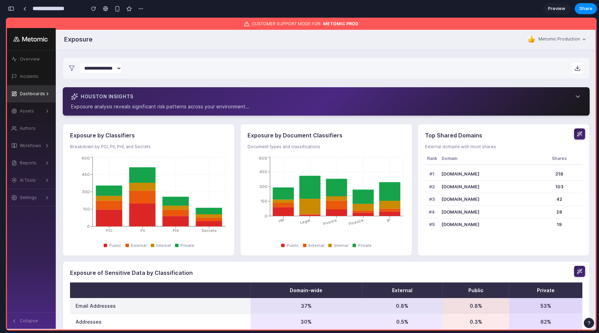
click at [233, 104] on p "Exposure analysis reveals significant risk patterns across your environment..." at bounding box center [326, 106] width 510 height 7
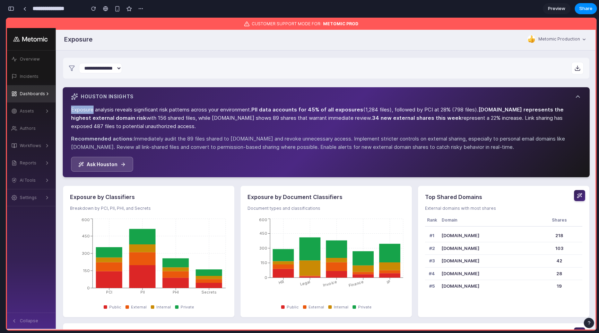
click at [233, 104] on div "Exposure analysis reveals significant risk patterns across your environment. PI…" at bounding box center [326, 136] width 510 height 72
click at [232, 99] on div "Houston Insights" at bounding box center [326, 96] width 510 height 7
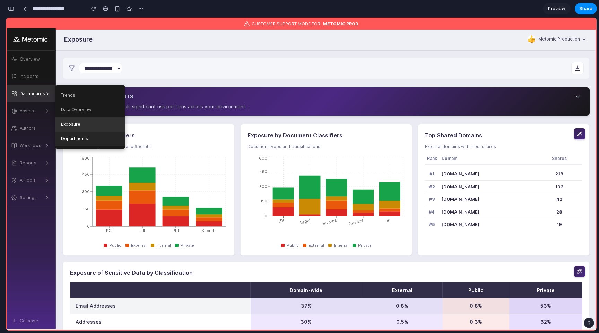
click at [89, 140] on link "Departments" at bounding box center [89, 139] width 69 height 15
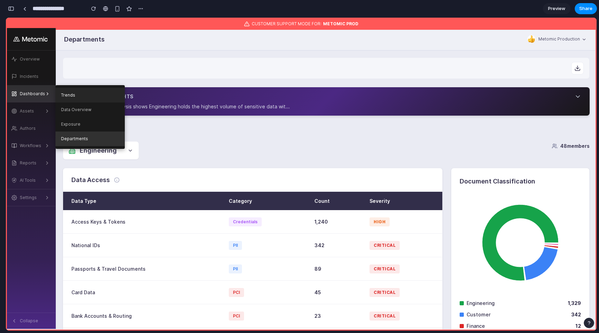
click at [67, 97] on link "Trends" at bounding box center [89, 95] width 69 height 15
